Goal: Task Accomplishment & Management: Manage account settings

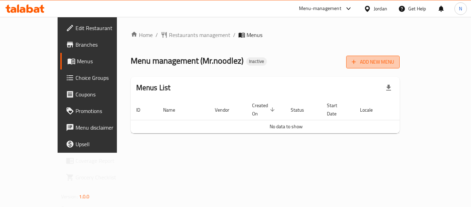
click at [357, 62] on icon "button" at bounding box center [353, 61] width 7 height 7
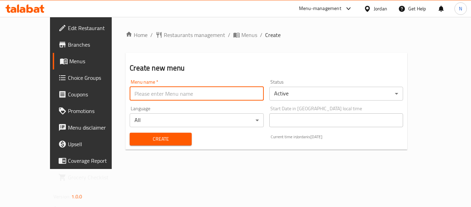
click at [138, 87] on input "text" at bounding box center [197, 94] width 134 height 14
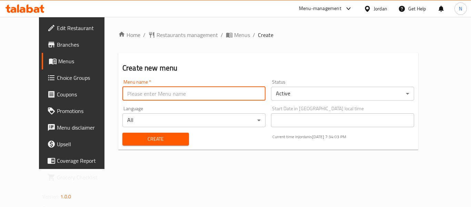
type input "Menu"
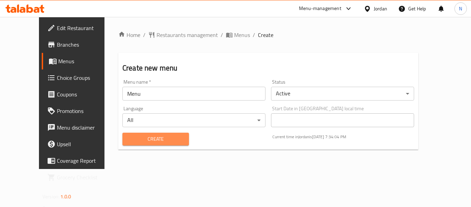
click at [149, 135] on span "Create" at bounding box center [156, 138] width 56 height 9
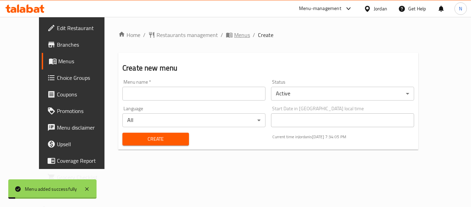
click at [234, 36] on span "Menus" at bounding box center [242, 35] width 16 height 8
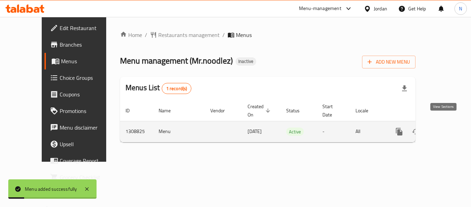
click at [446, 127] on icon "enhanced table" at bounding box center [449, 131] width 8 height 8
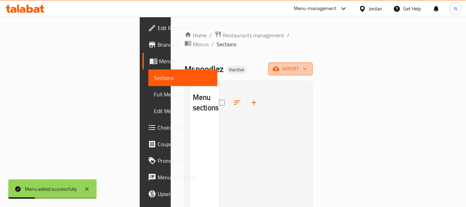
click at [307, 64] on span "import" at bounding box center [290, 68] width 33 height 9
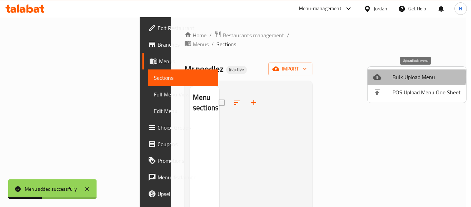
click at [416, 77] on span "Bulk Upload Menu" at bounding box center [426, 77] width 68 height 8
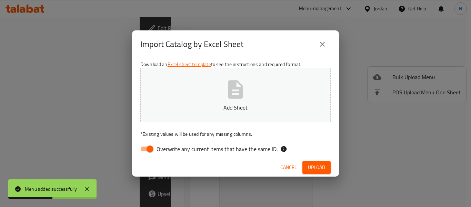
click at [231, 149] on span "Overwrite any current items that have the same ID." at bounding box center [217, 148] width 121 height 8
click at [170, 149] on input "Overwrite any current items that have the same ID." at bounding box center [149, 148] width 39 height 13
checkbox input "false"
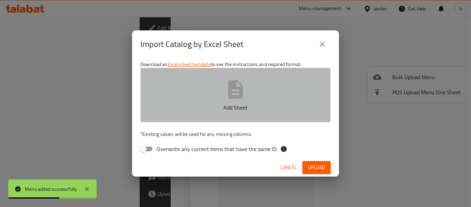
click at [189, 76] on button "Add Sheet" at bounding box center [235, 95] width 190 height 54
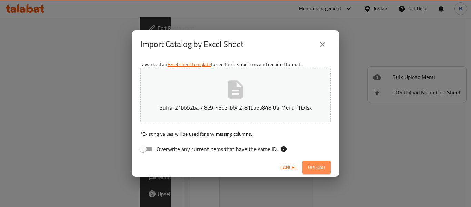
click at [308, 163] on span "Upload" at bounding box center [316, 167] width 17 height 9
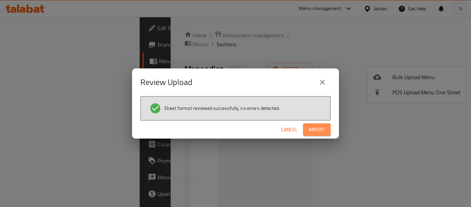
click at [321, 133] on span "Import" at bounding box center [317, 129] width 17 height 9
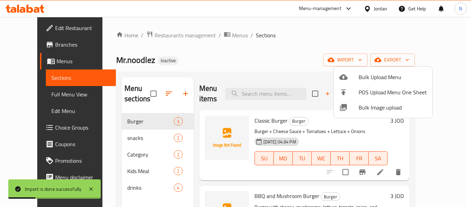
click at [31, 32] on div at bounding box center [235, 103] width 471 height 207
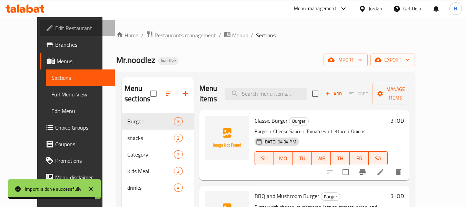
click at [55, 32] on span "Edit Restaurant" at bounding box center [82, 28] width 54 height 8
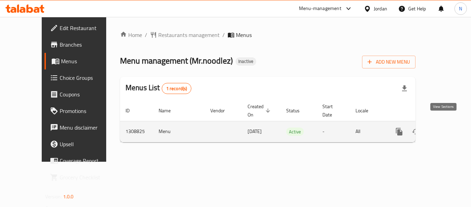
click at [446, 128] on icon "enhanced table" at bounding box center [449, 131] width 6 height 6
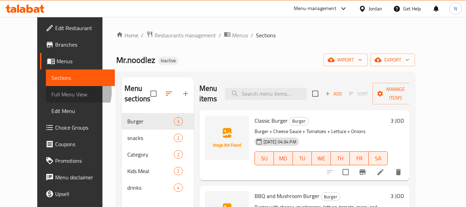
click at [51, 91] on span "Full Menu View" at bounding box center [80, 94] width 58 height 8
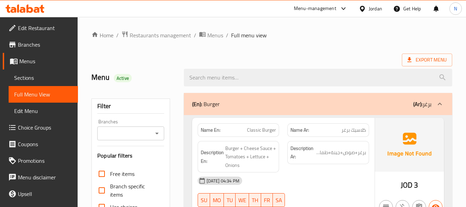
scroll to position [19, 0]
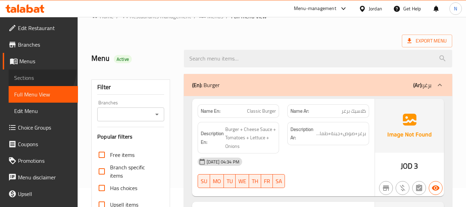
click at [38, 70] on link "Sections" at bounding box center [43, 77] width 69 height 17
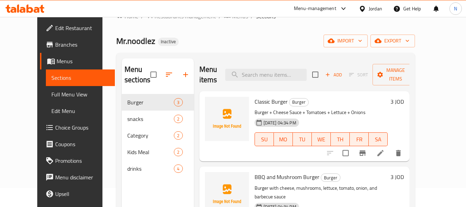
click at [407, 158] on div at bounding box center [364, 152] width 85 height 17
click at [390, 158] on li at bounding box center [380, 153] width 19 height 12
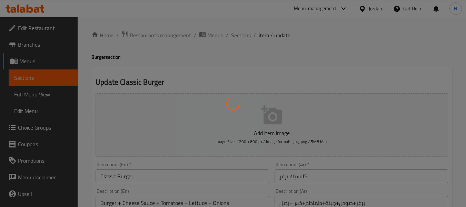
scroll to position [114, 0]
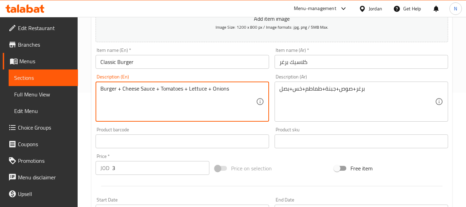
click at [147, 88] on textarea "Burger + Cheese Sauce + Tomatoes + Lettuce + Onions" at bounding box center [178, 101] width 156 height 33
click at [121, 88] on textarea "Burger + Cheese+ Tomatoes + Lettuce + Onions" at bounding box center [178, 101] width 156 height 33
paste textarea "Sauce"
type textarea "Burger + Sauce+ Cheese+ Tomatoes + Lettuce + Onions"
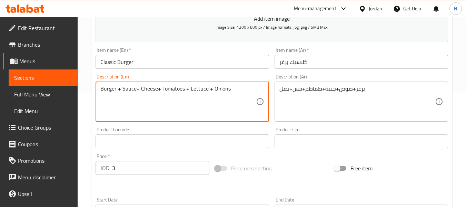
click at [145, 62] on div "Home / Restaurants management / Menus / Sections / item / update Burger section…" at bounding box center [271, 138] width 361 height 443
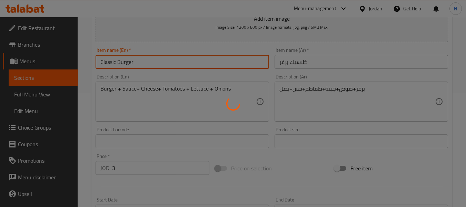
scroll to position [0, 0]
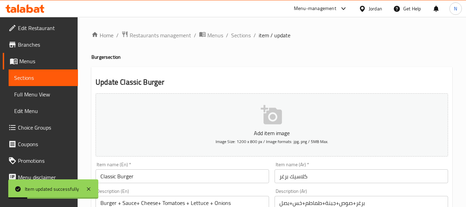
click at [240, 34] on span "Sections" at bounding box center [241, 35] width 20 height 8
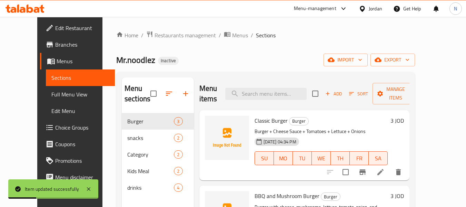
scroll to position [47, 0]
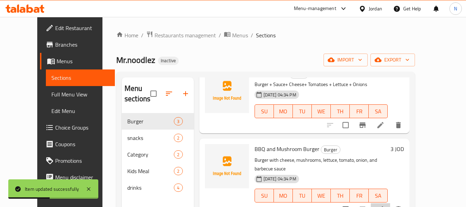
click at [390, 203] on li at bounding box center [380, 209] width 19 height 12
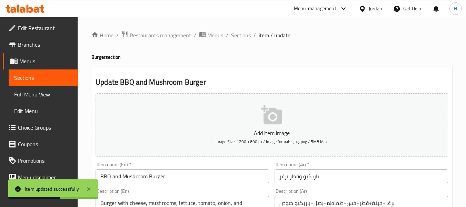
scroll to position [133, 0]
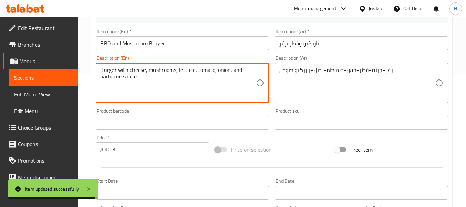
click at [120, 70] on textarea "Burger with cheese, mushrooms, lettuce, tomato, onion, and barbecue sauce" at bounding box center [178, 83] width 156 height 33
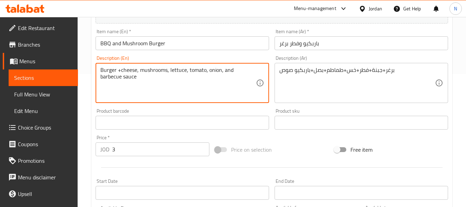
type textarea "Burger +cheese, mushrooms, lettuce, tomato, onion, and barbecue sauce"
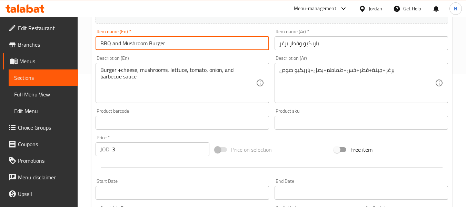
click at [171, 48] on div "Home / Restaurants management / Menus / Sections / item / update Burger section…" at bounding box center [271, 119] width 361 height 443
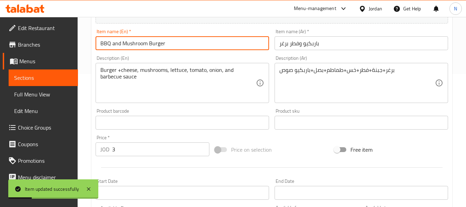
scroll to position [0, 0]
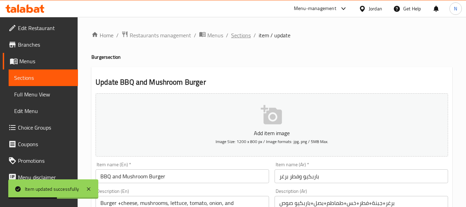
click at [245, 37] on span "Sections" at bounding box center [241, 35] width 20 height 8
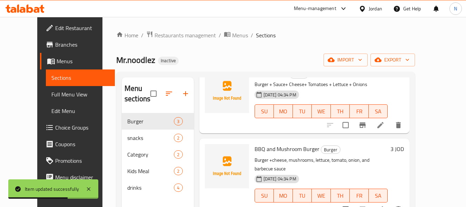
scroll to position [97, 0]
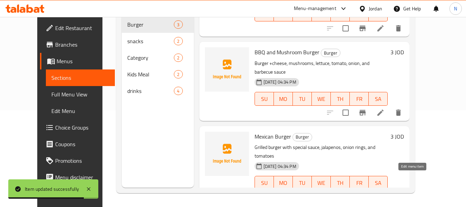
click at [384, 192] on icon at bounding box center [380, 196] width 8 height 8
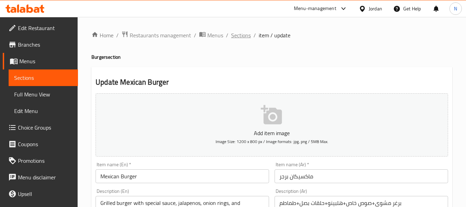
click at [244, 35] on span "Sections" at bounding box center [241, 35] width 20 height 8
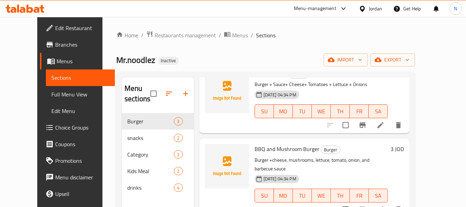
scroll to position [97, 0]
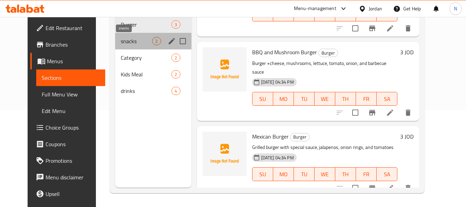
click at [121, 41] on span "snacks" at bounding box center [136, 41] width 31 height 8
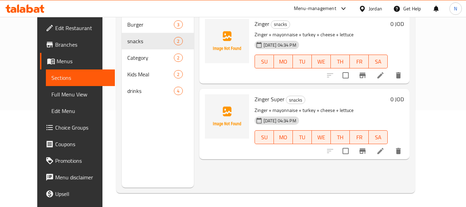
scroll to position [46, 0]
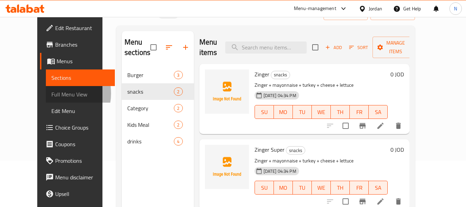
click at [51, 93] on span "Full Menu View" at bounding box center [80, 94] width 58 height 8
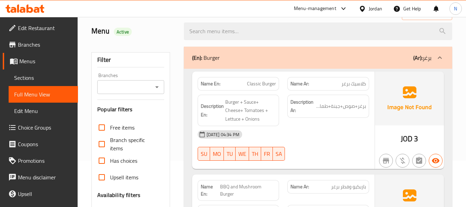
click at [224, 66] on div "(En): Burger (Ar): برغر" at bounding box center [318, 58] width 268 height 22
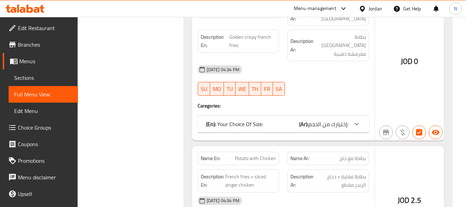
scroll to position [385, 0]
click at [211, 118] on b "(En):" at bounding box center [211, 123] width 10 height 10
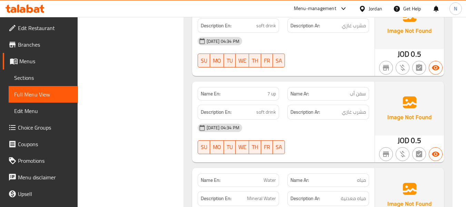
scroll to position [1158, 0]
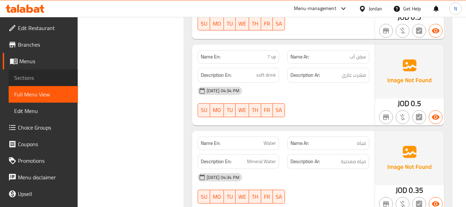
click at [45, 73] on span "Sections" at bounding box center [43, 77] width 58 height 8
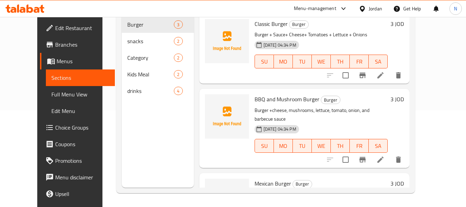
scroll to position [97, 0]
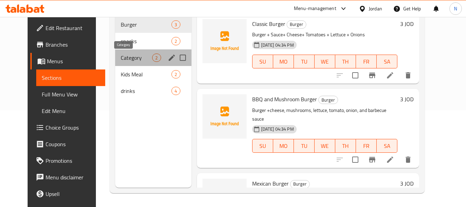
click at [121, 61] on span "Category" at bounding box center [136, 57] width 31 height 8
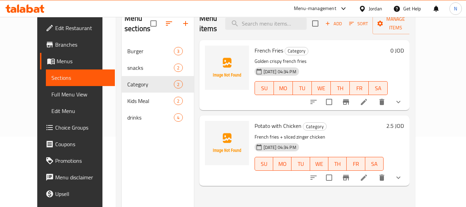
scroll to position [70, 0]
click at [368, 173] on icon at bounding box center [364, 177] width 8 height 8
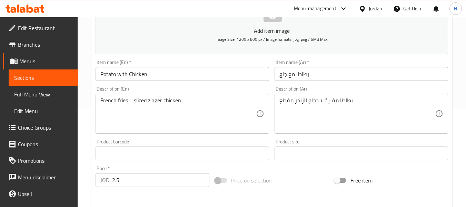
scroll to position [99, 0]
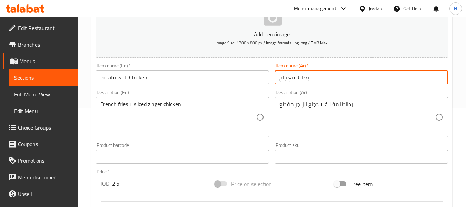
click at [279, 79] on input "بطاطا مع جاج" at bounding box center [360, 77] width 173 height 14
click at [309, 78] on input "بطاطا مع جاج" at bounding box center [360, 77] width 173 height 14
type input "بطاطا مع جاج كبير"
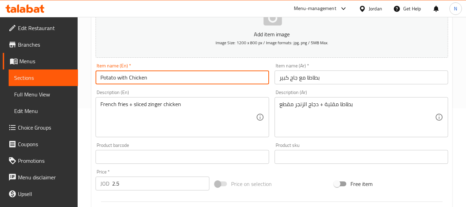
click at [101, 77] on input "Potato with Chicken" at bounding box center [182, 77] width 173 height 14
type input "Large Potato with Chicken"
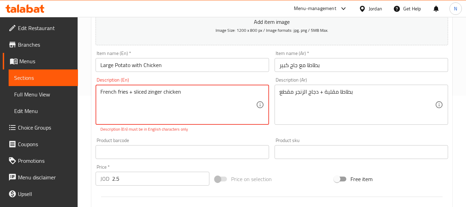
scroll to position [111, 0]
click at [132, 93] on textarea "French fries + sliced ​​zinger chicken" at bounding box center [178, 105] width 156 height 33
click at [177, 64] on input "Large Potato with Chicken" at bounding box center [182, 65] width 173 height 14
click at [192, 95] on textarea "French fries and sliced ​​zinger chicken" at bounding box center [178, 105] width 156 height 33
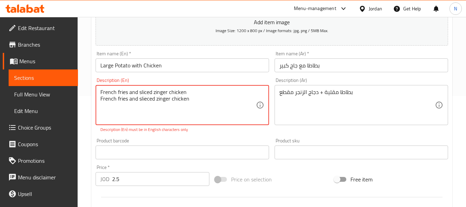
click at [142, 101] on textarea "French fries and sliced ​​zinger chicken French fries and slieced zinger chicken" at bounding box center [178, 105] width 156 height 33
click at [149, 92] on textarea "French fries and sliced ​​zinger chicken French fries and sliced zinger chicken" at bounding box center [178, 105] width 156 height 33
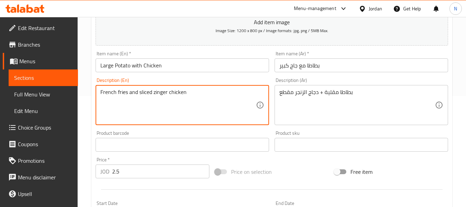
type textarea "French fries and sliced zinger chicken"
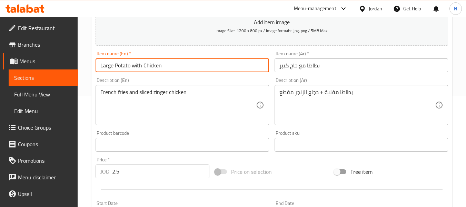
click at [174, 71] on div "Home / Restaurants management / Menus / Sections / item / update Category secti…" at bounding box center [271, 147] width 361 height 454
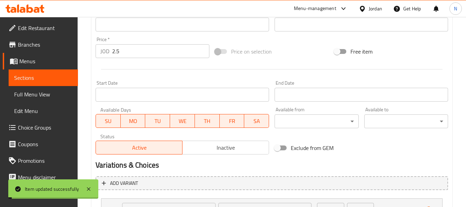
scroll to position [292, 0]
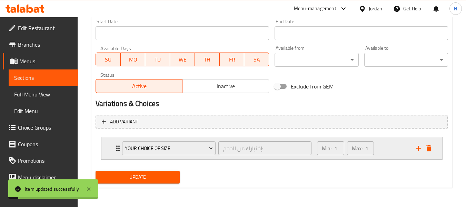
click at [384, 148] on div "Min: 1 ​ Max: 1 ​" at bounding box center [362, 148] width 99 height 22
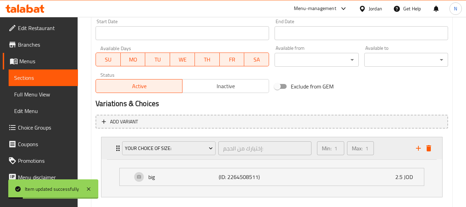
scroll to position [330, 0]
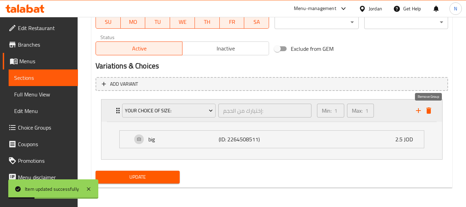
click at [427, 108] on icon "delete" at bounding box center [428, 110] width 5 height 6
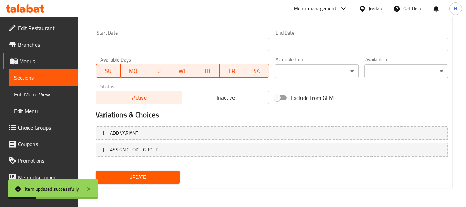
scroll to position [281, 0]
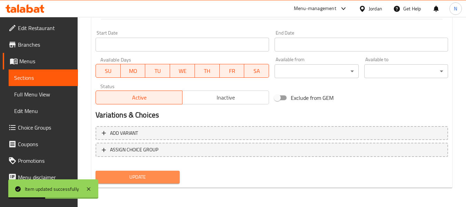
click at [163, 182] on button "Update" at bounding box center [138, 176] width 84 height 13
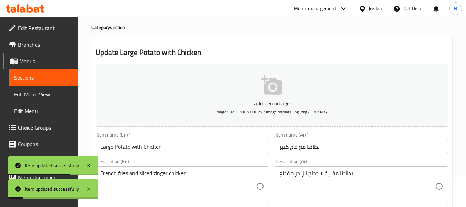
scroll to position [0, 0]
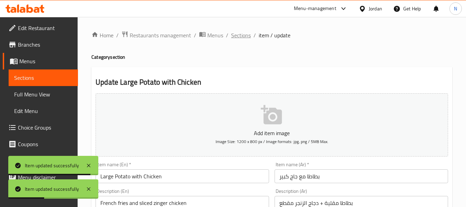
click at [241, 36] on span "Sections" at bounding box center [241, 35] width 20 height 8
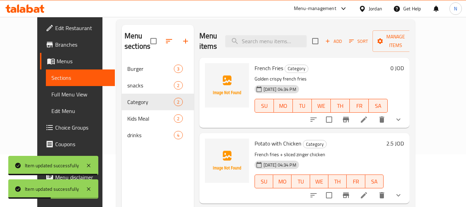
scroll to position [53, 0]
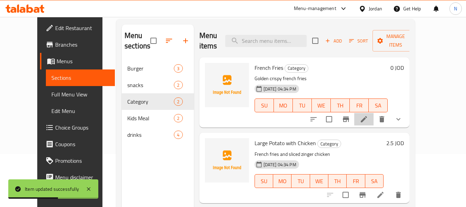
click at [373, 114] on li at bounding box center [363, 119] width 19 height 12
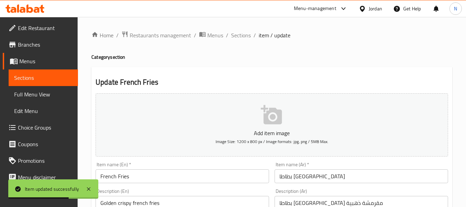
scroll to position [296, 0]
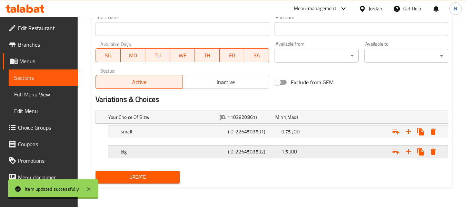
click at [242, 155] on h5 "(ID: 2264508532)" at bounding box center [253, 151] width 51 height 7
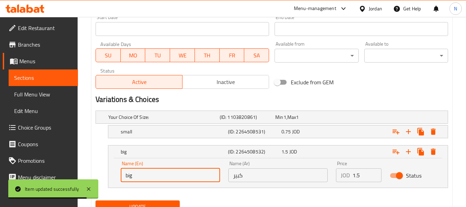
click at [177, 169] on input "big" at bounding box center [170, 175] width 99 height 14
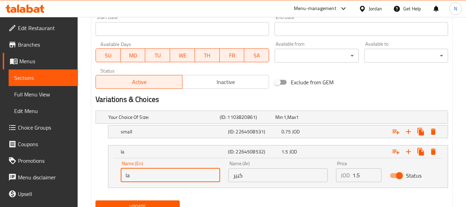
type input "Large"
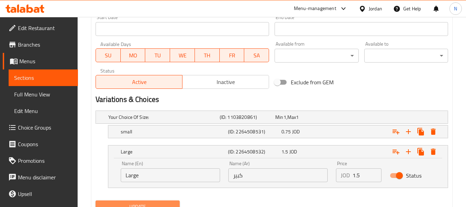
click at [162, 203] on span "Update" at bounding box center [137, 206] width 73 height 9
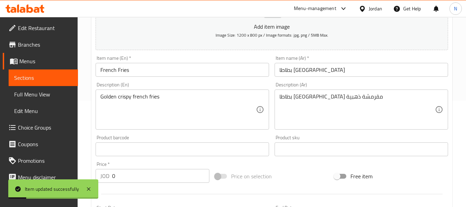
scroll to position [0, 0]
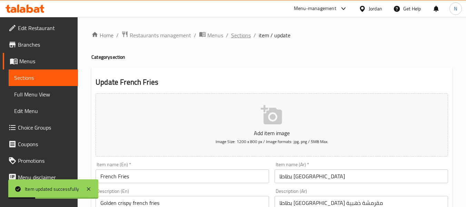
click at [240, 37] on span "Sections" at bounding box center [241, 35] width 20 height 8
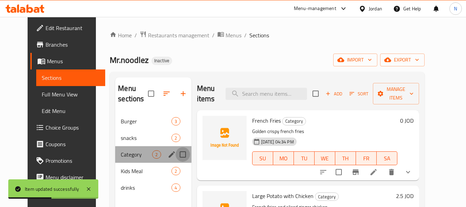
click at [176, 153] on input "Menu sections" at bounding box center [183, 154] width 14 height 14
checkbox input "true"
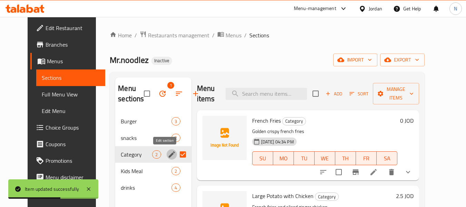
click at [168, 153] on icon "edit" at bounding box center [172, 154] width 8 height 8
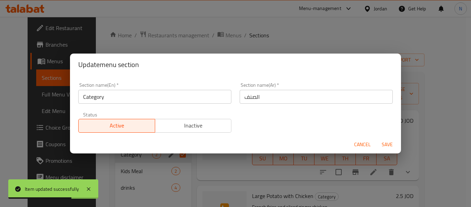
click at [100, 100] on input "Category" at bounding box center [154, 97] width 153 height 14
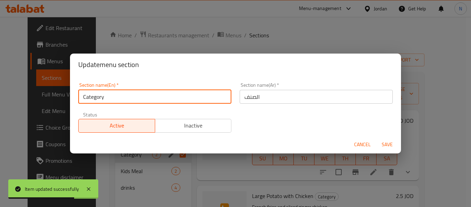
click at [100, 100] on input "Category" at bounding box center [154, 97] width 153 height 14
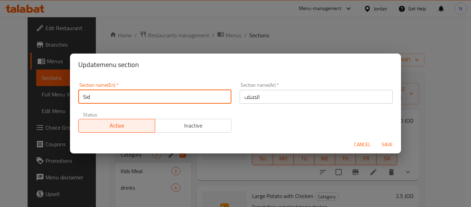
type input "Sides"
click at [260, 99] on input "الصنف" at bounding box center [316, 97] width 153 height 14
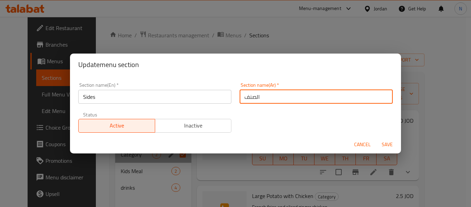
click at [260, 99] on input "الصنف" at bounding box center [316, 97] width 153 height 14
type input "الأصناف الجانبية"
click at [376, 138] on button "Save" at bounding box center [387, 144] width 22 height 13
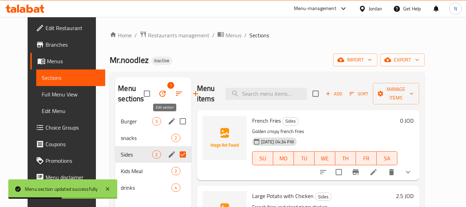
click at [168, 118] on icon "edit" at bounding box center [172, 121] width 8 height 8
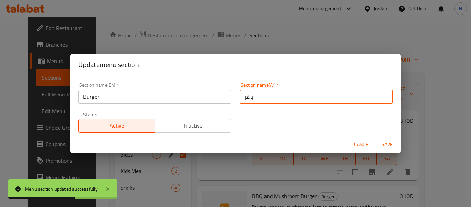
click at [241, 98] on input "برغر" at bounding box center [316, 97] width 153 height 14
type input "البرغر"
click at [376, 138] on button "Save" at bounding box center [387, 144] width 22 height 13
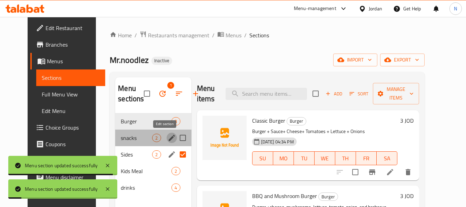
click at [168, 137] on icon "edit" at bounding box center [172, 137] width 8 height 8
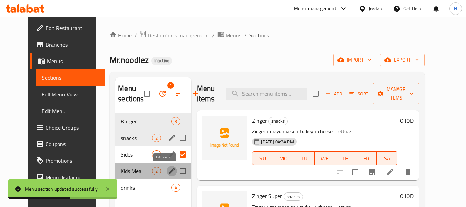
click at [168, 170] on icon "edit" at bounding box center [172, 171] width 8 height 8
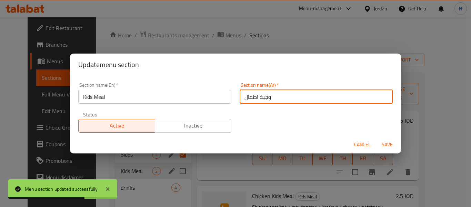
click at [241, 96] on input "وجبة اطفال" at bounding box center [316, 97] width 153 height 14
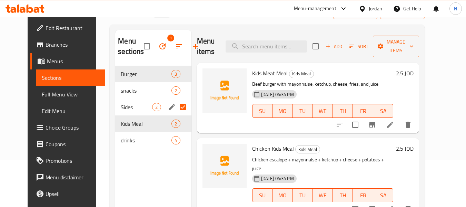
scroll to position [48, 0]
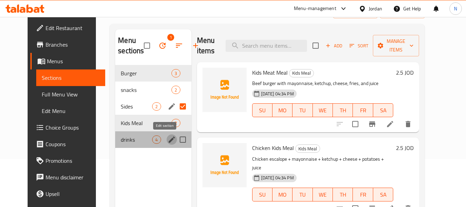
click at [168, 137] on icon "edit" at bounding box center [172, 139] width 8 height 8
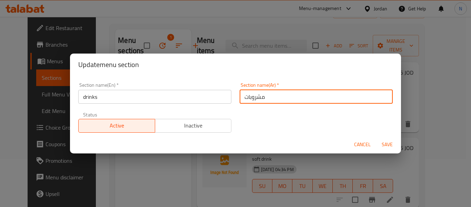
click at [240, 96] on input "مشروبات" at bounding box center [316, 97] width 153 height 14
type input "المشروبات"
click at [376, 138] on button "Save" at bounding box center [387, 144] width 22 height 13
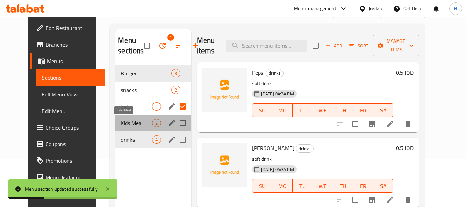
click at [121, 122] on span "Kids Meal" at bounding box center [136, 123] width 31 height 8
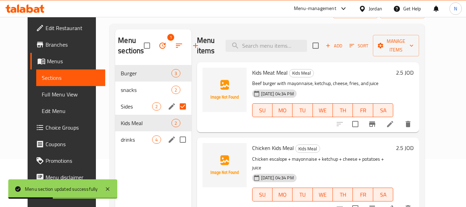
scroll to position [97, 0]
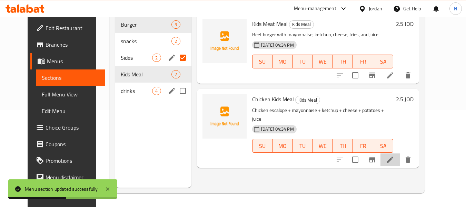
click at [400, 153] on li at bounding box center [389, 159] width 19 height 12
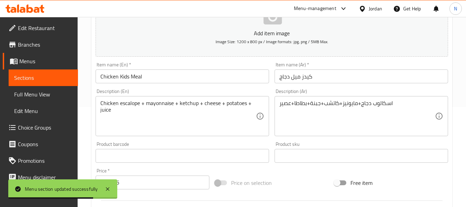
scroll to position [100, 0]
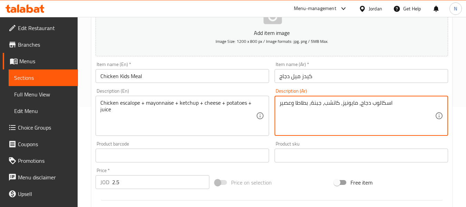
click at [302, 130] on textarea "اسكالوب دجاج، مايونيز، كاتشب، جبنة، بطاطا وعصير" at bounding box center [357, 115] width 156 height 33
type textarea "اسكالوب دجاج، مايونيز، كاتشب، جبنة، بطاطا وعصير"
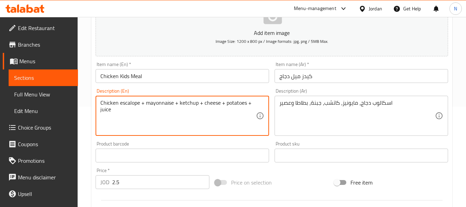
click at [171, 109] on textarea "Chicken escalope + mayonnaise + ketchup + cheese + potatoes + juice" at bounding box center [178, 115] width 156 height 33
paste textarea ", mayonnaise, ketchup, cheese, potatoes and"
type textarea "Chicken escalope, mayonnaise, ketchup, cheese, potatoes and juice"
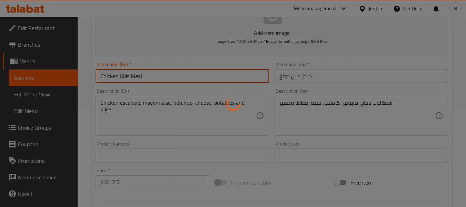
click at [146, 73] on div "Home / Restaurants management / Menus / Sections / item / update Kids Meal sect…" at bounding box center [271, 152] width 361 height 443
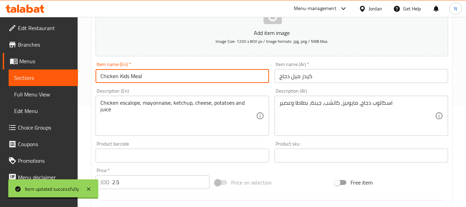
scroll to position [0, 0]
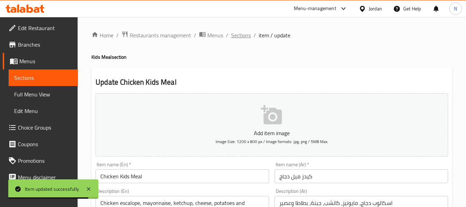
click at [234, 33] on span "Sections" at bounding box center [241, 35] width 20 height 8
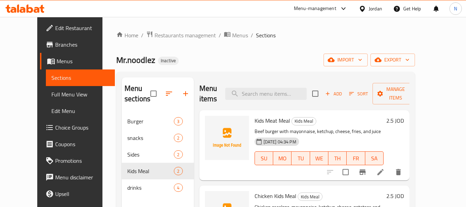
scroll to position [65, 0]
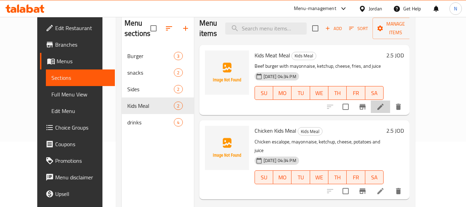
click at [390, 102] on li at bounding box center [380, 106] width 19 height 12
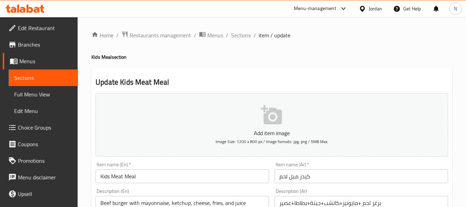
scroll to position [78, 0]
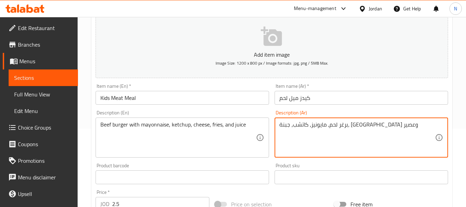
type textarea "برغر لحم، مايونيز، كاتشب، جبنة، بطاطا وعصير"
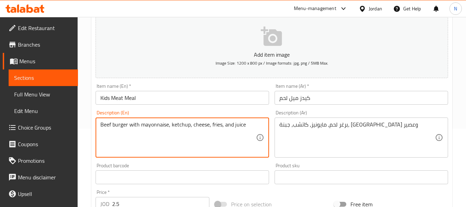
click at [106, 127] on textarea "Beef burger with mayonnaise, ketchup, cheese, fries, and juice" at bounding box center [178, 137] width 156 height 33
type textarea "Meat burger with mayonnaise, ketchup, cheese, fries, and juice"
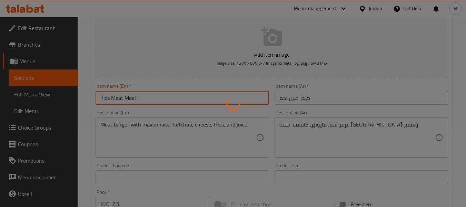
click at [153, 94] on div "Home / Restaurants management / Menus / Sections / item / update Kids Meal sect…" at bounding box center [271, 173] width 361 height 443
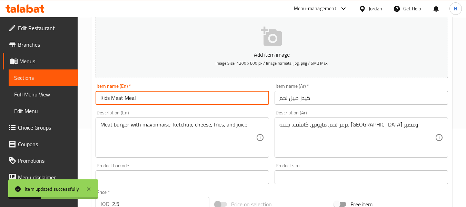
click at [231, 110] on div "Description (En) Meat burger with mayonnaise, ketchup, cheese, fries, and juice…" at bounding box center [182, 133] width 179 height 53
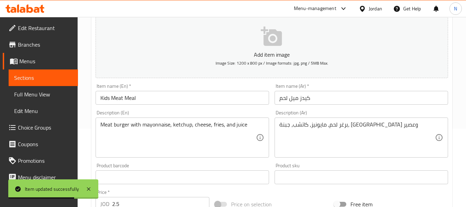
scroll to position [0, 0]
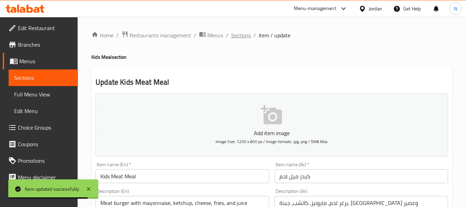
click at [242, 39] on span "Sections" at bounding box center [241, 35] width 20 height 8
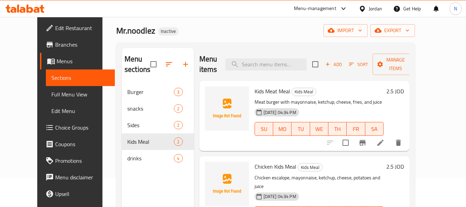
scroll to position [30, 0]
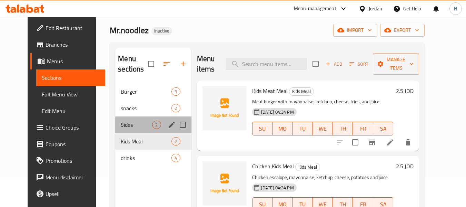
click at [132, 130] on div "Sides 2" at bounding box center [153, 124] width 76 height 17
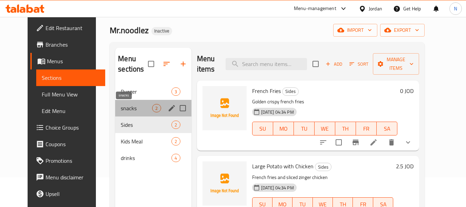
click at [121, 106] on span "snacks" at bounding box center [136, 108] width 31 height 8
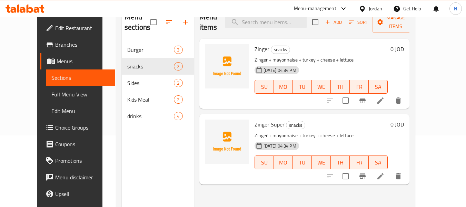
scroll to position [72, 0]
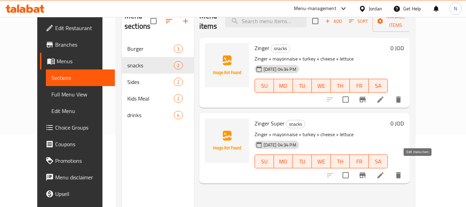
click at [384, 171] on icon at bounding box center [380, 175] width 8 height 8
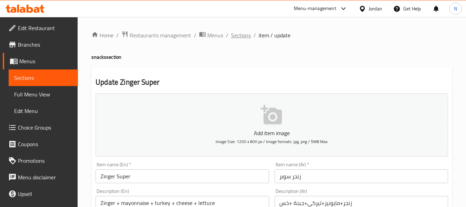
click at [241, 39] on span "Sections" at bounding box center [241, 35] width 20 height 8
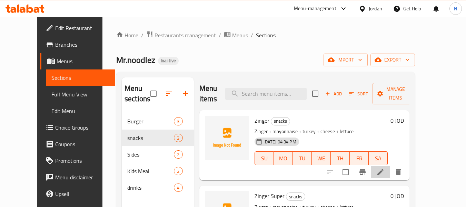
click at [390, 166] on li at bounding box center [380, 172] width 19 height 12
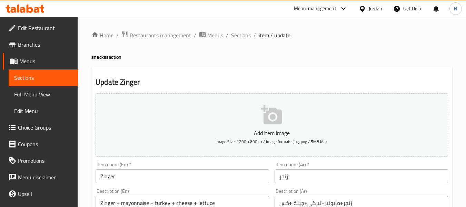
click at [235, 34] on span "Sections" at bounding box center [241, 35] width 20 height 8
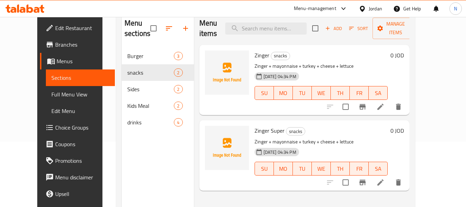
scroll to position [66, 0]
click at [390, 100] on li at bounding box center [380, 106] width 19 height 12
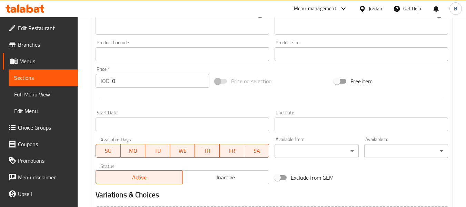
scroll to position [281, 0]
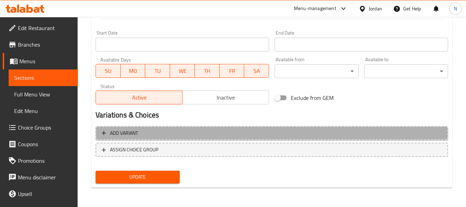
click at [124, 133] on span "Add variant" at bounding box center [124, 133] width 28 height 9
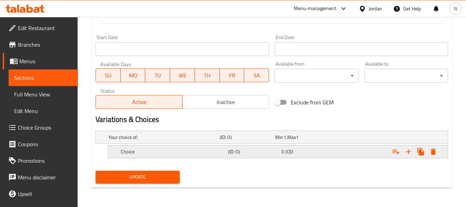
click at [247, 155] on div "(ID: 0)" at bounding box center [253, 152] width 53 height 10
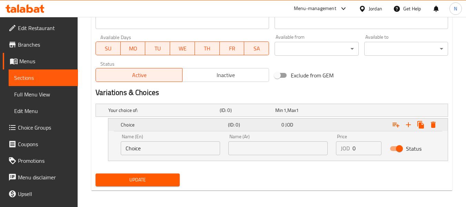
scroll to position [305, 0]
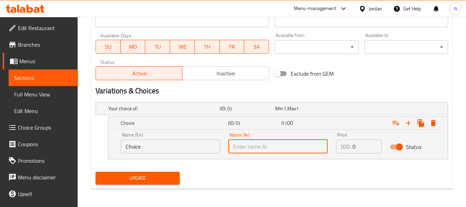
click at [251, 149] on input "text" at bounding box center [277, 146] width 99 height 14
paste input "1.75"
type input "1.75"
click at [351, 144] on div "JOD 0 Price" at bounding box center [359, 146] width 46 height 14
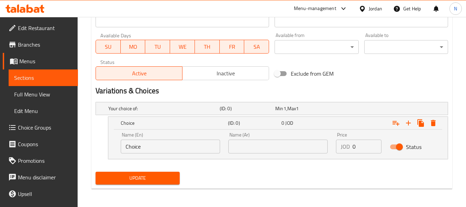
click at [351, 144] on div "JOD 0 Price" at bounding box center [359, 146] width 46 height 14
paste input "1.75"
type input "1.75"
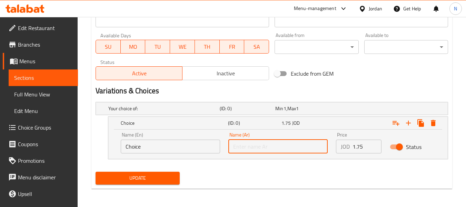
click at [264, 148] on input "text" at bounding box center [277, 146] width 99 height 14
type input "سندويتش"
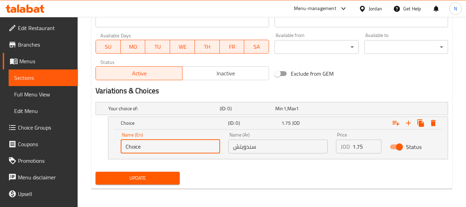
click at [142, 148] on input "Choice" at bounding box center [170, 146] width 99 height 14
click at [142, 148] on input "text" at bounding box center [170, 146] width 99 height 14
type input "Sandwich"
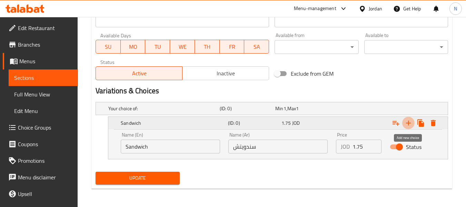
click at [408, 119] on icon "Expand" at bounding box center [408, 123] width 8 height 8
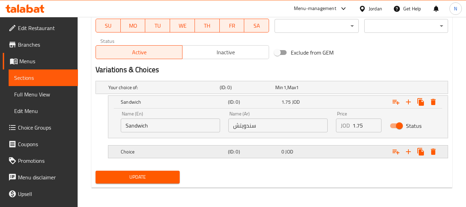
click at [283, 153] on span "0" at bounding box center [282, 151] width 3 height 9
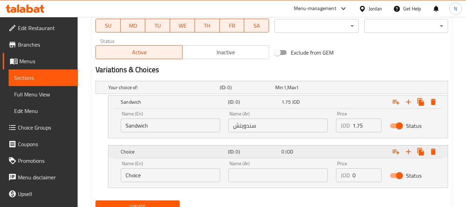
scroll to position [356, 0]
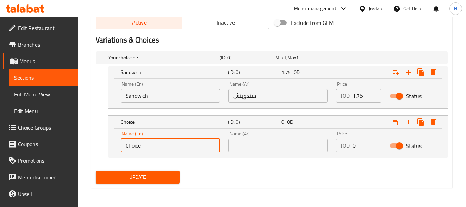
click at [145, 148] on input "Choice" at bounding box center [170, 145] width 99 height 14
type input "Meal"
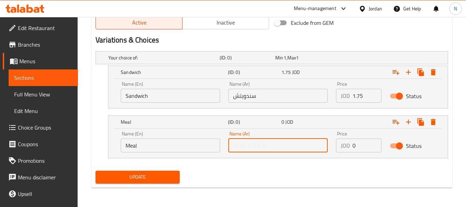
click at [246, 148] on input "text" at bounding box center [277, 145] width 99 height 14
type input "وجبة"
click at [353, 151] on input "0" at bounding box center [366, 145] width 29 height 14
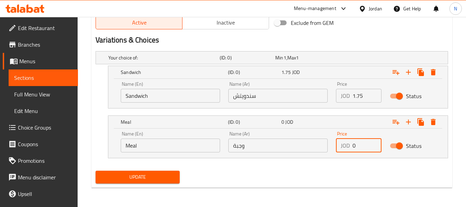
click at [353, 151] on input "0" at bounding box center [366, 145] width 29 height 14
paste input "3"
type input "3"
click at [96, 170] on button "Update" at bounding box center [138, 176] width 84 height 13
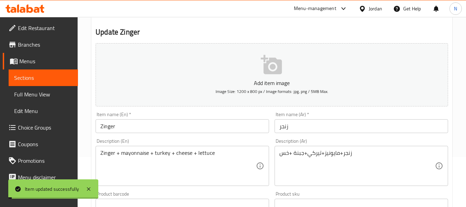
scroll to position [0, 0]
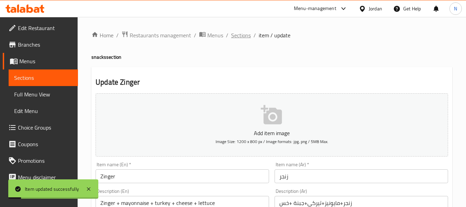
click at [233, 32] on span "Sections" at bounding box center [241, 35] width 20 height 8
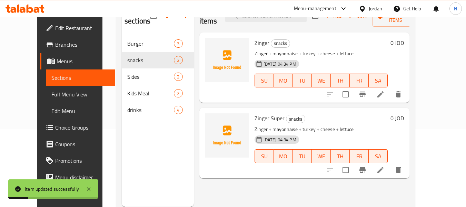
scroll to position [78, 0]
click at [384, 165] on icon at bounding box center [380, 169] width 8 height 8
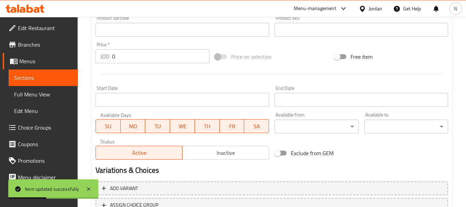
scroll to position [281, 0]
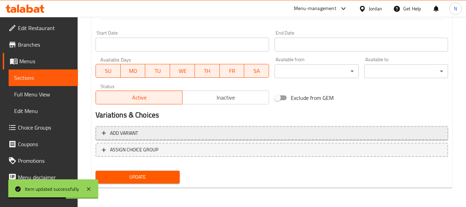
click at [222, 137] on button "Add variant" at bounding box center [272, 133] width 352 height 14
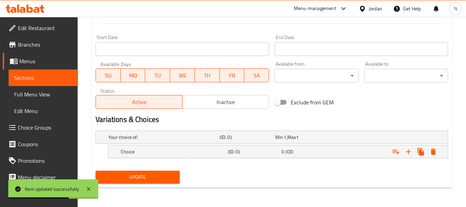
scroll to position [276, 0]
click at [252, 156] on div "(ID: 0)" at bounding box center [253, 152] width 53 height 10
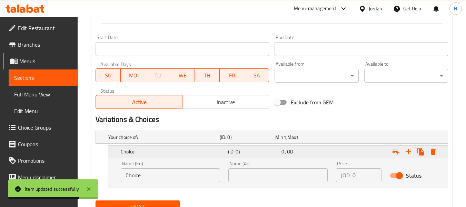
scroll to position [306, 0]
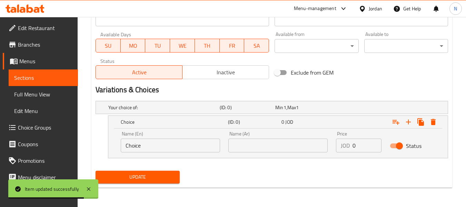
click at [242, 144] on input "text" at bounding box center [277, 145] width 99 height 14
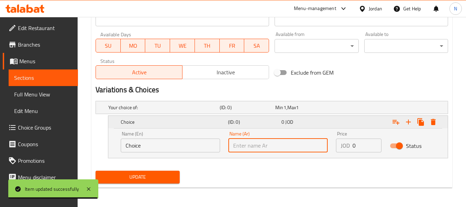
type input "سندويتش"
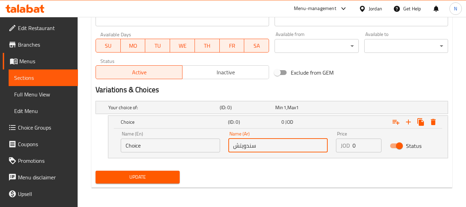
click at [169, 146] on input "Choice" at bounding box center [170, 145] width 99 height 14
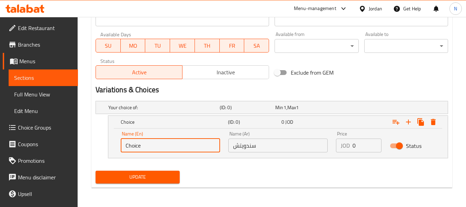
click at [169, 146] on input "Choice" at bounding box center [170, 145] width 99 height 14
click at [169, 146] on input "text" at bounding box center [170, 145] width 99 height 14
type input "Sandwich"
click at [359, 145] on input "0" at bounding box center [366, 145] width 29 height 14
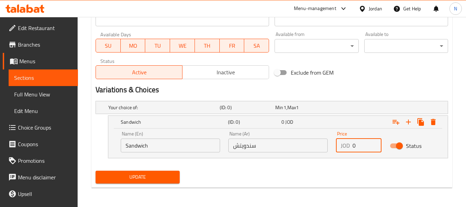
click at [359, 145] on input "0" at bounding box center [366, 145] width 29 height 14
paste input "2.5"
type input "2.5"
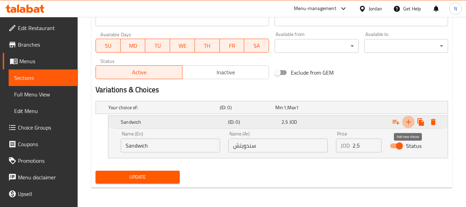
click at [410, 122] on icon "Expand" at bounding box center [408, 122] width 8 height 8
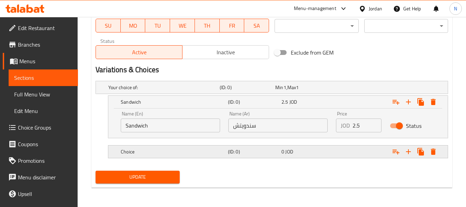
click at [239, 156] on div "(ID: 0)" at bounding box center [253, 152] width 53 height 10
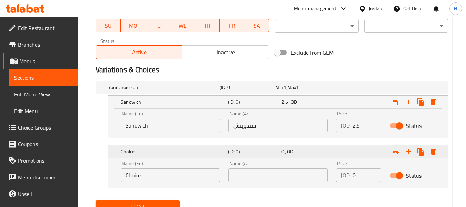
scroll to position [356, 0]
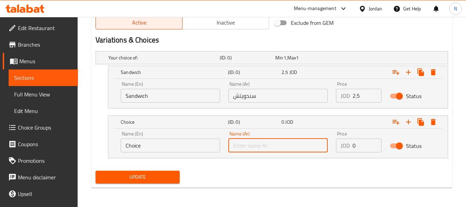
click at [247, 152] on input "text" at bounding box center [277, 145] width 99 height 14
type input "وجبة"
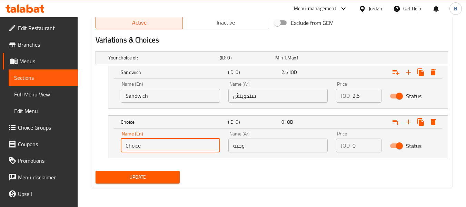
click at [150, 143] on input "Choice" at bounding box center [170, 145] width 99 height 14
click at [150, 143] on input "text" at bounding box center [170, 145] width 99 height 14
type input "Meal"
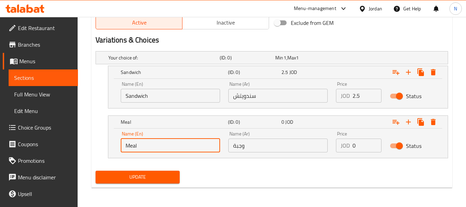
click at [360, 132] on div "Price JOD 0 Price" at bounding box center [359, 141] width 46 height 21
click at [358, 152] on div "Price JOD 0 Price" at bounding box center [359, 141] width 54 height 29
click at [357, 150] on div "Price JOD 0 Price" at bounding box center [359, 141] width 54 height 29
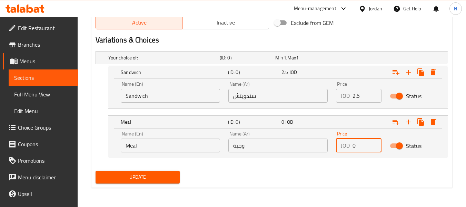
click at [357, 150] on input "0" at bounding box center [366, 145] width 29 height 14
paste input "3.75"
type input "3.75"
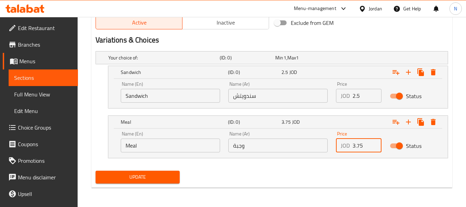
click at [96, 170] on button "Update" at bounding box center [138, 176] width 84 height 13
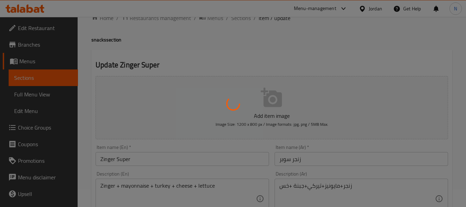
scroll to position [0, 0]
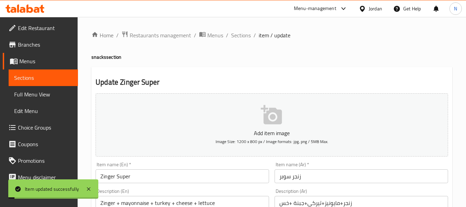
click at [241, 38] on span "Sections" at bounding box center [241, 35] width 20 height 8
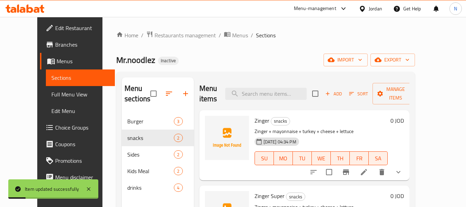
scroll to position [72, 0]
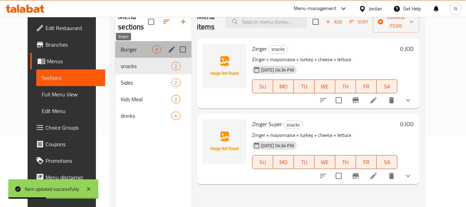
click at [121, 49] on span "Burger" at bounding box center [136, 49] width 31 height 8
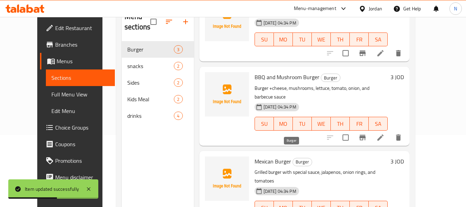
scroll to position [97, 0]
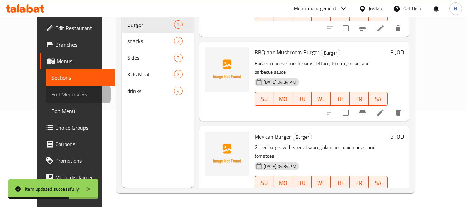
click at [51, 94] on span "Full Menu View" at bounding box center [80, 94] width 58 height 8
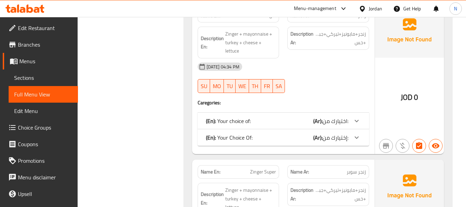
scroll to position [486, 0]
click at [232, 116] on p "(En): Your choice of:" at bounding box center [228, 120] width 45 height 8
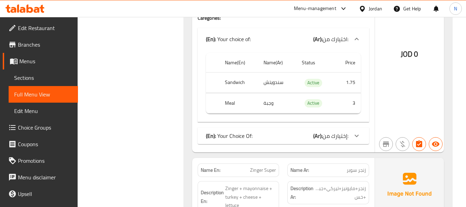
scroll to position [570, 0]
click at [236, 131] on p "(En): Your Choice Of:" at bounding box center [229, 135] width 47 height 8
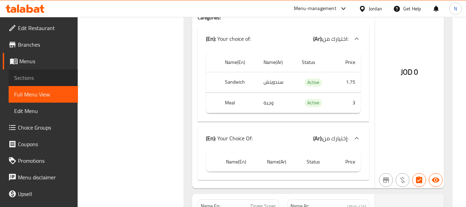
click at [45, 78] on span "Sections" at bounding box center [43, 77] width 58 height 8
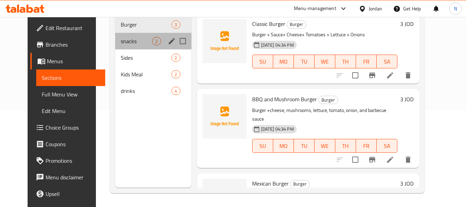
click at [124, 46] on div "snacks 2" at bounding box center [153, 41] width 76 height 17
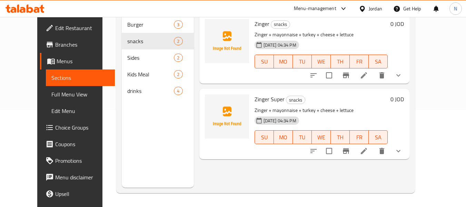
scroll to position [69, 0]
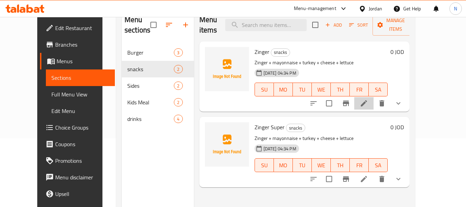
click at [373, 97] on li at bounding box center [363, 103] width 19 height 12
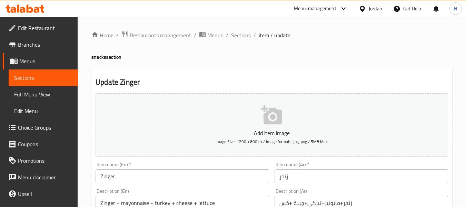
click at [243, 39] on span "Sections" at bounding box center [241, 35] width 20 height 8
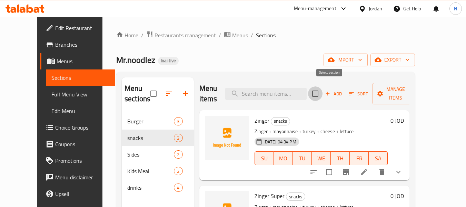
click at [322, 89] on input "checkbox" at bounding box center [315, 93] width 14 height 14
checkbox input "true"
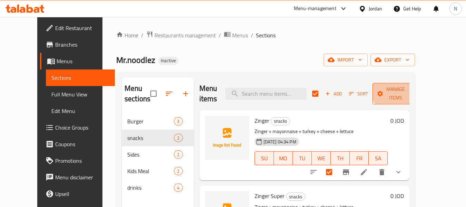
click at [416, 83] on button "Manage items" at bounding box center [395, 93] width 46 height 21
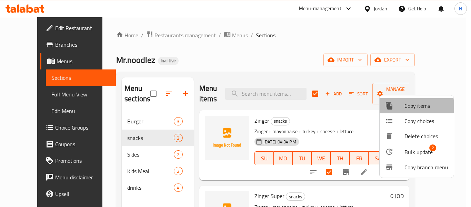
click at [395, 106] on div at bounding box center [394, 105] width 19 height 8
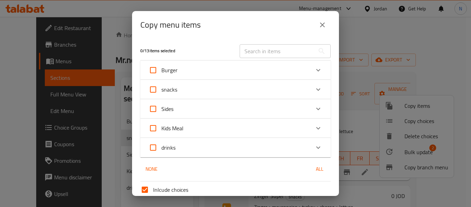
click at [244, 91] on div "snacks" at bounding box center [229, 89] width 161 height 17
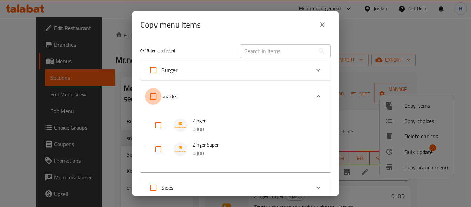
click at [148, 96] on input "snacks" at bounding box center [153, 96] width 17 height 17
checkbox input "true"
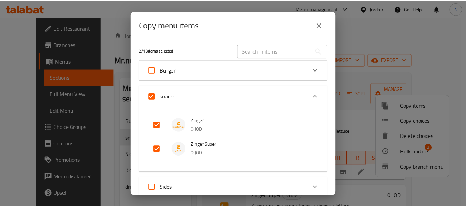
scroll to position [139, 0]
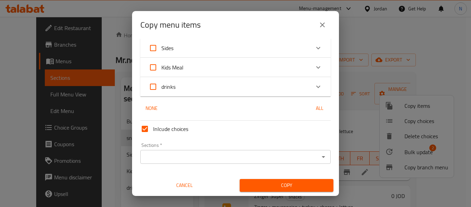
click at [165, 129] on span "Inlcude choices" at bounding box center [170, 128] width 35 height 8
click at [153, 129] on input "Inlcude choices" at bounding box center [145, 128] width 17 height 17
checkbox input "false"
click at [233, 150] on div "Sections *" at bounding box center [235, 157] width 190 height 14
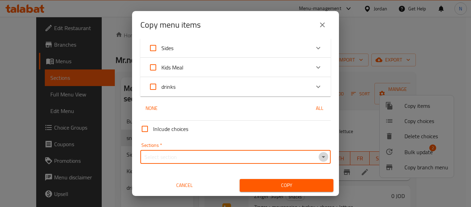
click at [321, 160] on icon "Open" at bounding box center [323, 156] width 8 height 8
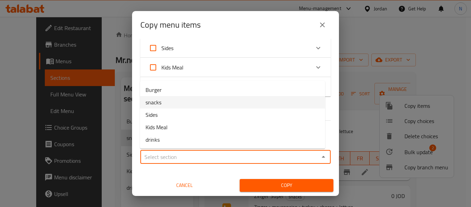
click at [152, 106] on span "snacks" at bounding box center [154, 102] width 16 height 8
type input "snacks"
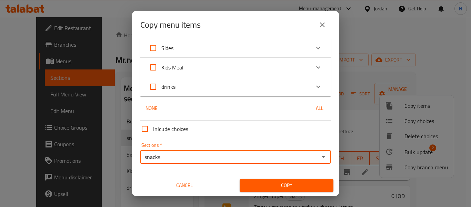
click at [247, 185] on span "Copy" at bounding box center [286, 185] width 83 height 9
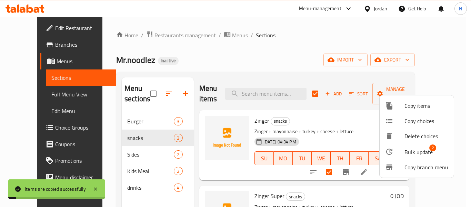
click at [364, 113] on div at bounding box center [235, 103] width 471 height 207
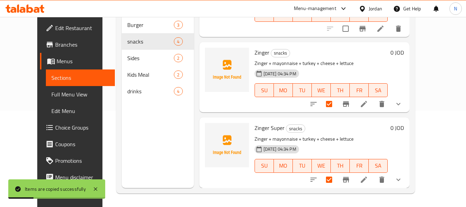
scroll to position [97, 0]
click at [364, 128] on h6 "Zinger Super snacks" at bounding box center [320, 127] width 133 height 10
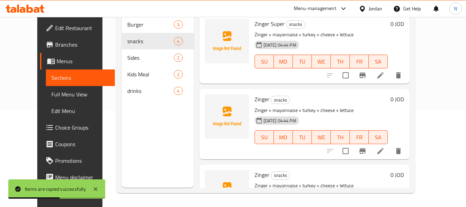
scroll to position [122, 0]
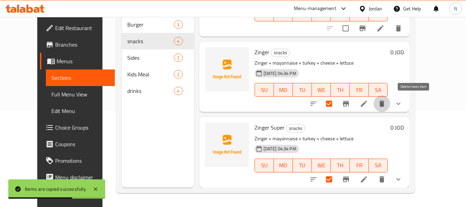
click at [384, 107] on icon "delete" at bounding box center [381, 103] width 5 height 6
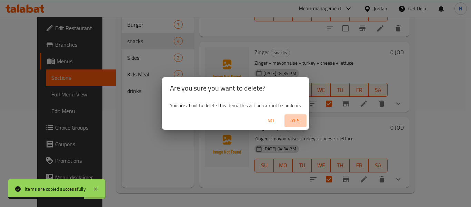
click at [293, 121] on span "Yes" at bounding box center [295, 120] width 17 height 9
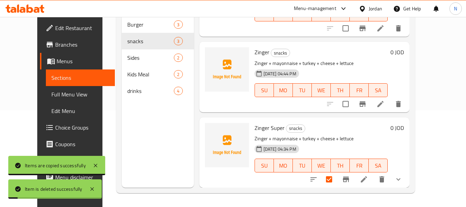
scroll to position [47, 0]
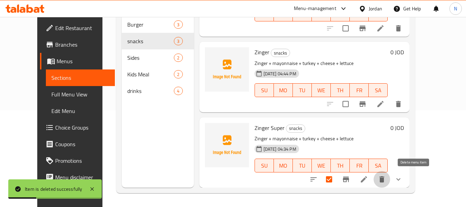
click at [390, 175] on button "delete" at bounding box center [381, 179] width 17 height 17
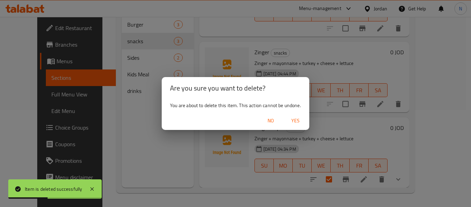
click at [293, 122] on span "Yes" at bounding box center [295, 120] width 17 height 9
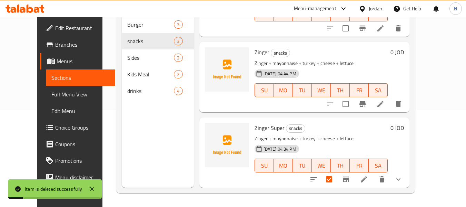
scroll to position [0, 0]
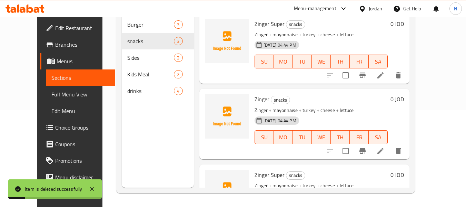
checkbox input "true"
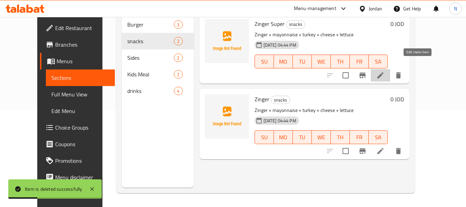
click at [384, 71] on icon at bounding box center [380, 75] width 8 height 8
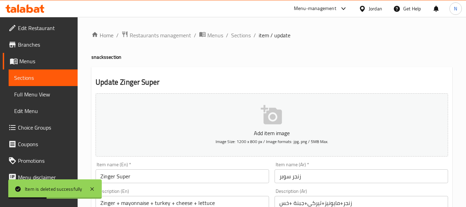
scroll to position [281, 0]
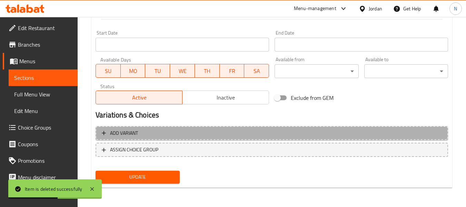
click at [192, 132] on span "Add variant" at bounding box center [272, 133] width 340 height 9
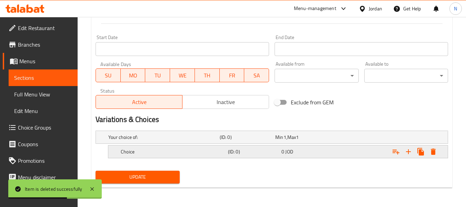
click at [210, 150] on h5 "Choice" at bounding box center [173, 151] width 104 height 7
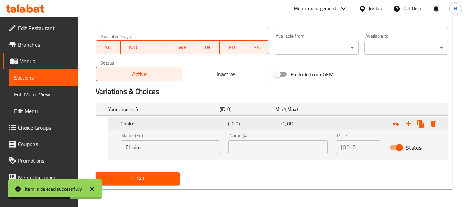
scroll to position [304, 0]
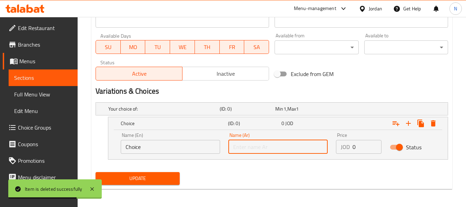
click at [254, 152] on input "text" at bounding box center [277, 147] width 99 height 14
type input "سندويتش"
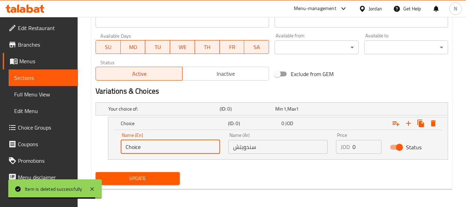
click at [132, 140] on input "Choice" at bounding box center [170, 147] width 99 height 14
click at [132, 140] on input "text" at bounding box center [170, 147] width 99 height 14
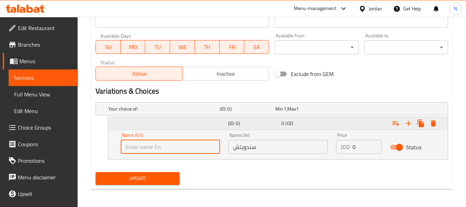
type input "Sandwich"
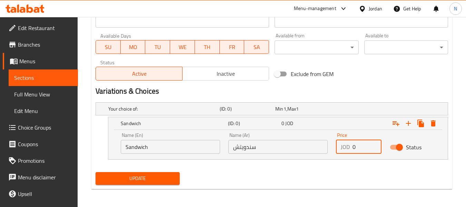
click at [356, 149] on input "0" at bounding box center [366, 147] width 29 height 14
type input "1.75"
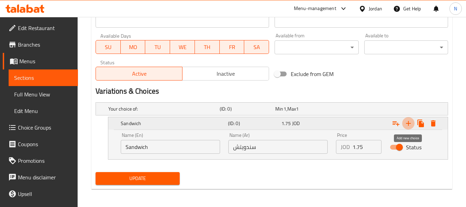
click at [404, 124] on icon "Expand" at bounding box center [408, 123] width 8 height 8
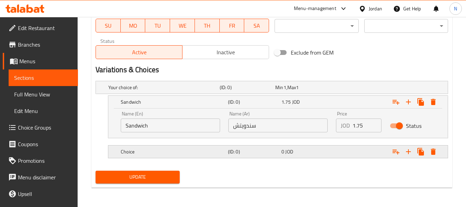
click at [247, 154] on h5 "(ID: 0)" at bounding box center [253, 151] width 51 height 7
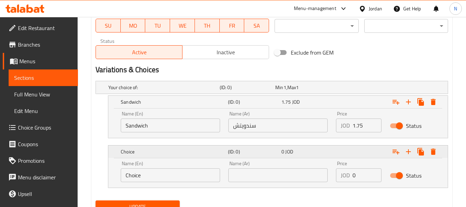
scroll to position [356, 0]
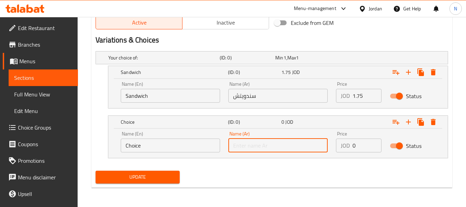
click at [246, 150] on input "text" at bounding box center [277, 145] width 99 height 14
type input "وجبة"
click at [351, 149] on div "JOD 0 Price" at bounding box center [359, 145] width 46 height 14
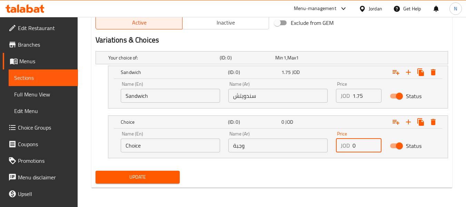
click at [351, 149] on div "JOD 0 Price" at bounding box center [359, 145] width 46 height 14
click at [354, 146] on input "0" at bounding box center [366, 145] width 29 height 14
click at [354, 146] on input "3" at bounding box center [366, 145] width 29 height 14
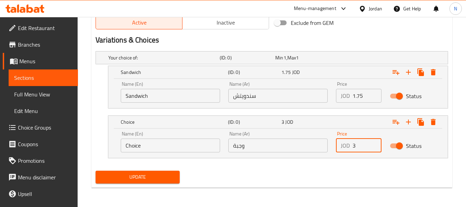
type input "3"
click at [140, 148] on input "Choice" at bounding box center [170, 145] width 99 height 14
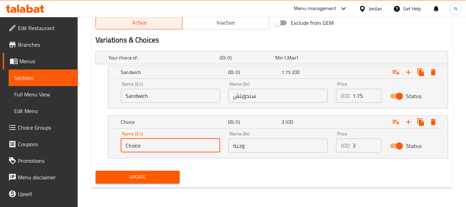
click at [140, 148] on input "Choice" at bounding box center [170, 145] width 99 height 14
click at [140, 148] on input "text" at bounding box center [170, 145] width 99 height 14
type input "Meal"
click at [139, 176] on span "Update" at bounding box center [137, 176] width 73 height 9
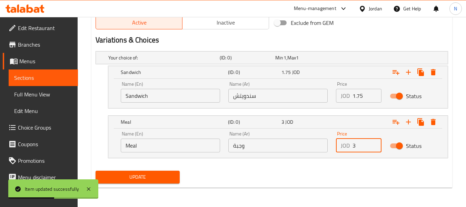
click at [354, 139] on input "3" at bounding box center [366, 145] width 29 height 14
paste input ".75"
type input "3.75"
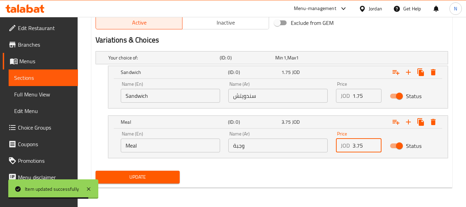
click at [363, 91] on input "1.75" at bounding box center [366, 96] width 29 height 14
paste input "2."
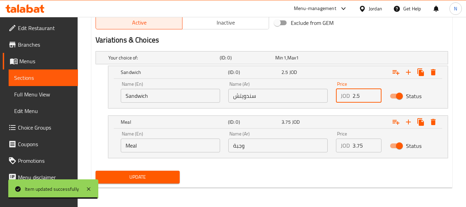
type input "2.5"
click at [96, 170] on button "Update" at bounding box center [138, 176] width 84 height 13
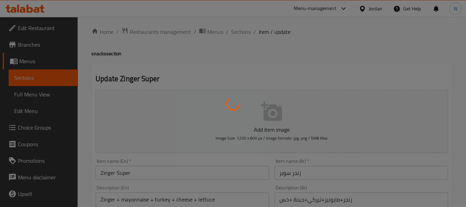
scroll to position [0, 0]
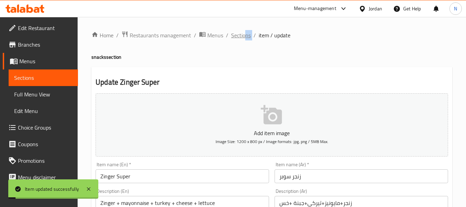
drag, startPoint x: 251, startPoint y: 35, endPoint x: 244, endPoint y: 35, distance: 6.9
click at [244, 35] on ol "Home / Restaurants management / Menus / Sections / item / update" at bounding box center [271, 35] width 361 height 9
click at [244, 35] on span "Sections" at bounding box center [241, 35] width 20 height 8
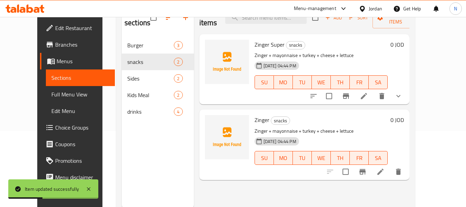
scroll to position [76, 0]
click at [390, 166] on li at bounding box center [380, 172] width 19 height 12
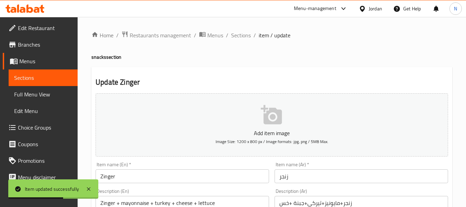
scroll to position [281, 0]
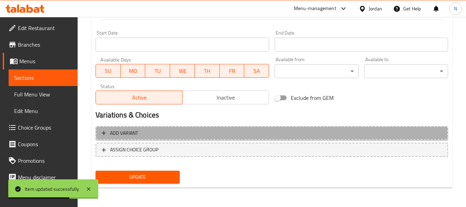
click at [238, 137] on span "Add variant" at bounding box center [272, 133] width 340 height 9
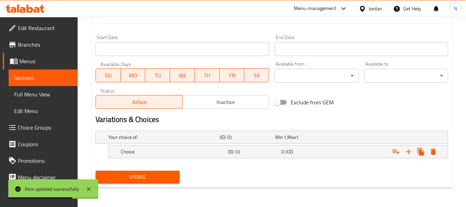
scroll to position [276, 0]
click at [252, 150] on h5 "(ID: 0)" at bounding box center [253, 151] width 51 height 7
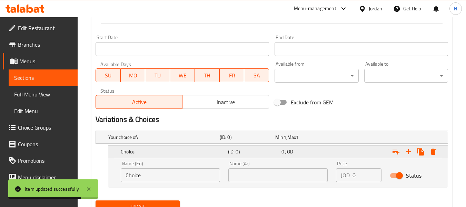
scroll to position [306, 0]
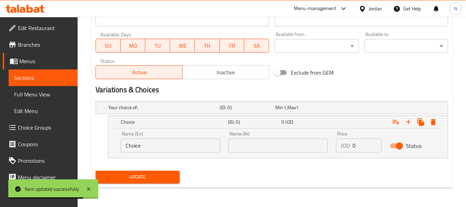
click at [252, 150] on input "text" at bounding box center [277, 145] width 99 height 14
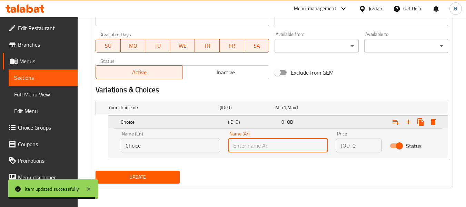
type input "سندويتش"
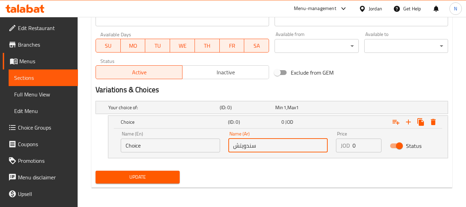
click at [356, 149] on input "0" at bounding box center [366, 145] width 29 height 14
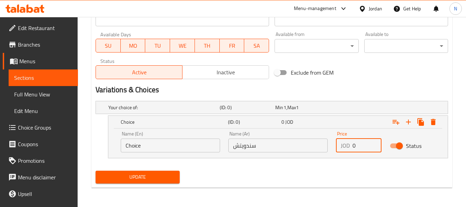
click at [356, 149] on input "0" at bounding box center [366, 145] width 29 height 14
click at [356, 149] on input "1" at bounding box center [366, 145] width 29 height 14
type input "1.75"
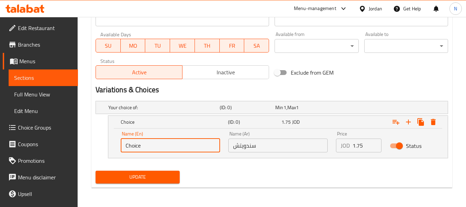
click at [141, 143] on input "Choice" at bounding box center [170, 145] width 99 height 14
click at [141, 143] on input "text" at bounding box center [170, 145] width 99 height 14
type input "Sandwich"
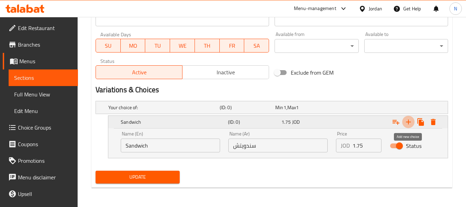
click at [407, 121] on icon "Expand" at bounding box center [408, 122] width 8 height 8
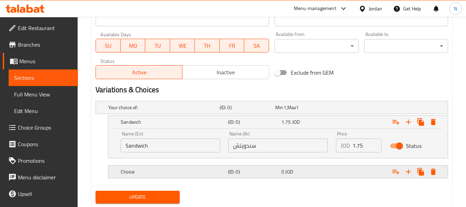
scroll to position [326, 0]
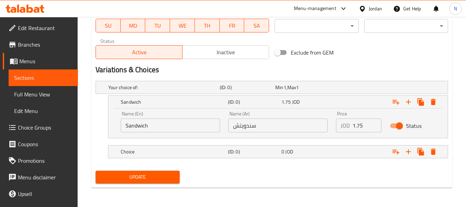
click at [302, 143] on nav at bounding box center [272, 142] width 352 height 6
click at [301, 150] on div "0 JOD" at bounding box center [306, 151] width 51 height 7
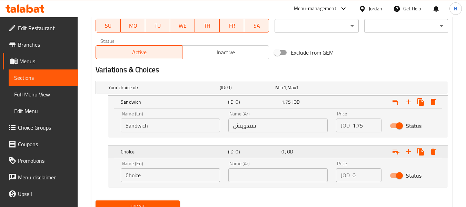
scroll to position [356, 0]
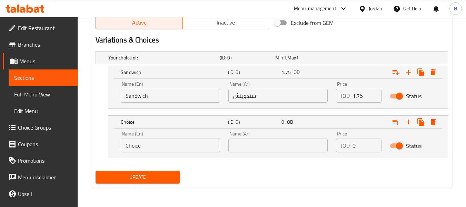
click at [357, 146] on input "0" at bounding box center [366, 145] width 29 height 14
click at [357, 146] on input "3" at bounding box center [366, 145] width 29 height 14
type input "3"
click at [263, 151] on input "text" at bounding box center [277, 145] width 99 height 14
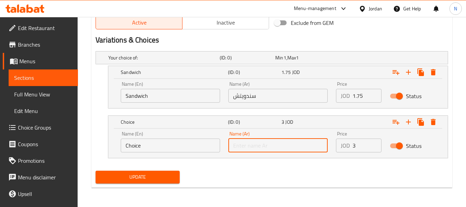
type input "وجبة"
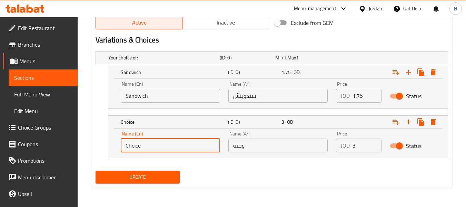
click at [156, 142] on input "Choice" at bounding box center [170, 145] width 99 height 14
click at [156, 142] on input "text" at bounding box center [170, 145] width 99 height 14
type input "Meal"
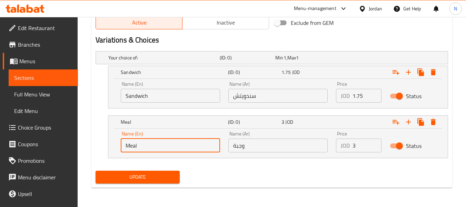
click at [154, 176] on span "Update" at bounding box center [137, 176] width 73 height 9
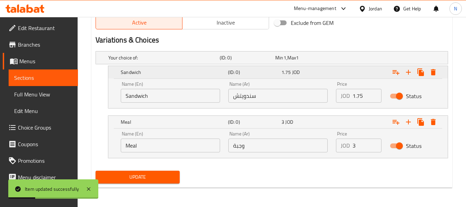
scroll to position [0, 0]
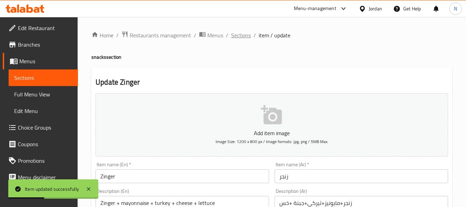
click at [232, 37] on span "Sections" at bounding box center [241, 35] width 20 height 8
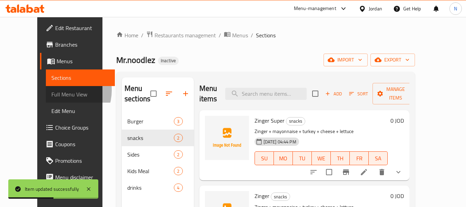
click at [51, 90] on span "Full Menu View" at bounding box center [80, 94] width 58 height 8
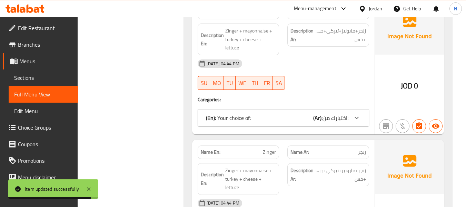
scroll to position [489, 0]
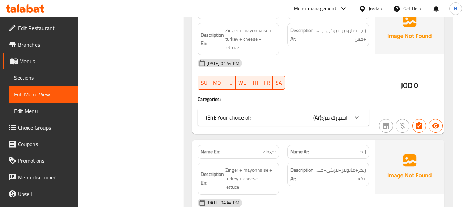
click at [214, 112] on b "(En):" at bounding box center [211, 117] width 10 height 10
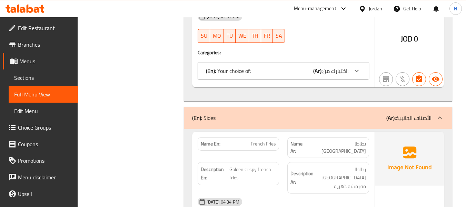
scroll to position [752, 0]
click at [202, 62] on div "(En): Your choice of: (Ar): اختيارك من:" at bounding box center [283, 70] width 171 height 17
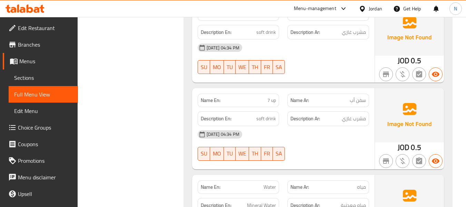
scroll to position [1614, 0]
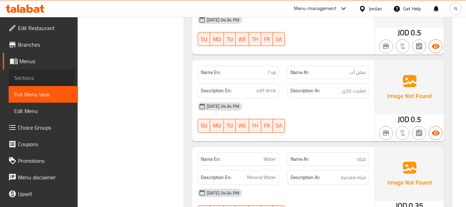
click at [19, 72] on link "Sections" at bounding box center [43, 77] width 69 height 17
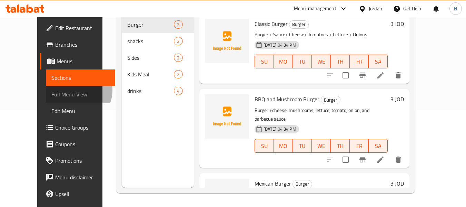
click at [51, 90] on span "Full Menu View" at bounding box center [80, 94] width 58 height 8
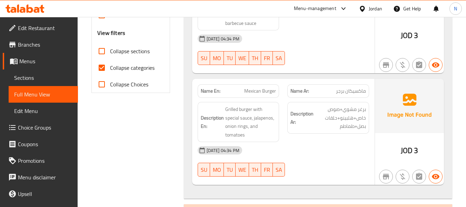
scroll to position [275, 0]
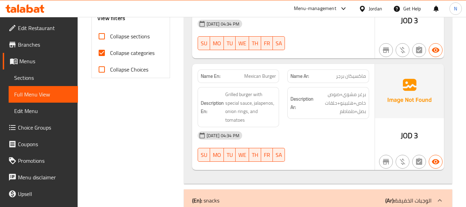
click at [117, 57] on span "Collapse categories" at bounding box center [132, 53] width 44 height 8
click at [110, 57] on input "Collapse categories" at bounding box center [101, 52] width 17 height 17
checkbox input "false"
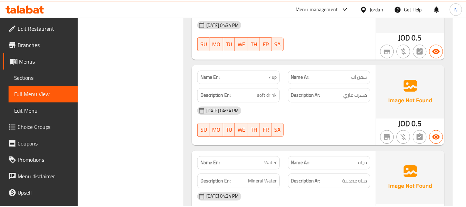
scroll to position [1683, 0]
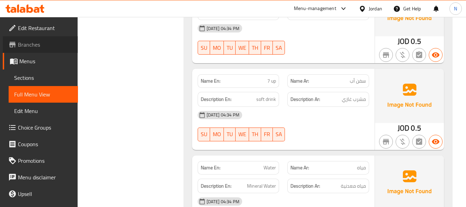
click at [48, 38] on link "Branches" at bounding box center [40, 44] width 75 height 17
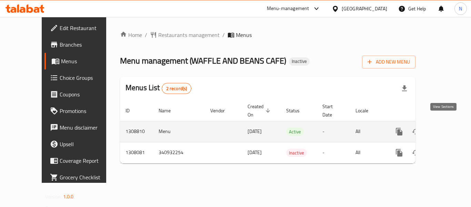
click at [445, 127] on icon "enhanced table" at bounding box center [449, 131] width 8 height 8
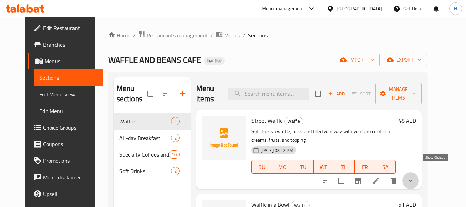
click at [414, 176] on icon "show more" at bounding box center [410, 180] width 8 height 8
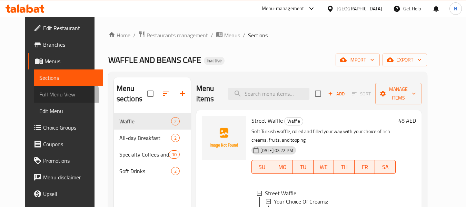
click at [39, 96] on span "Full Menu View" at bounding box center [68, 94] width 58 height 8
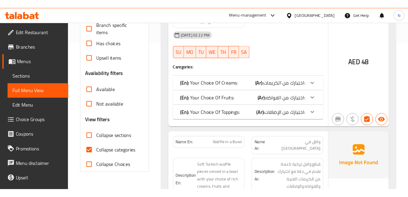
scroll to position [167, 0]
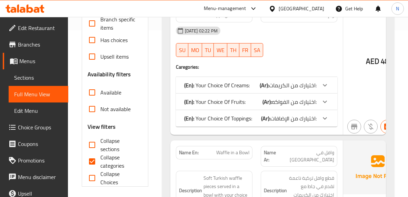
click at [315, 61] on div at bounding box center [299, 57] width 85 height 8
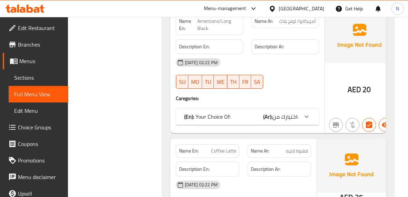
scroll to position [823, 0]
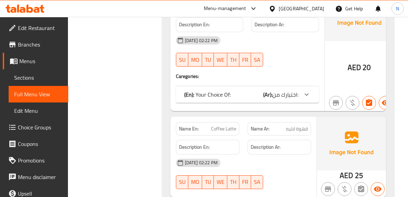
click at [289, 100] on span "اختيارك من:" at bounding box center [285, 94] width 26 height 10
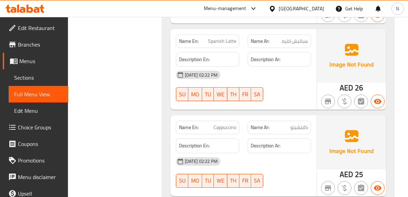
scroll to position [1083, 0]
click at [282, 44] on span "سبانيش لاتيه" at bounding box center [295, 40] width 26 height 7
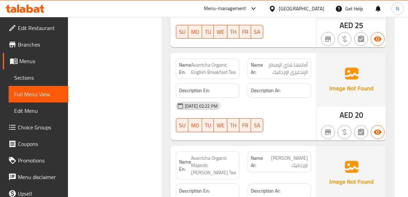
scroll to position [1319, 0]
click at [313, 102] on div "Description Ar:" at bounding box center [279, 90] width 72 height 23
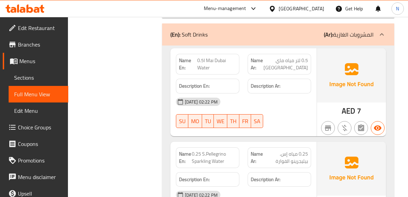
scroll to position [1842, 0]
click at [314, 132] on div "29-08-2025 02:22 PM SU MO TU WE TH FR SA" at bounding box center [243, 112] width 143 height 39
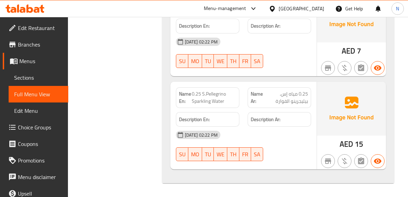
scroll to position [1930, 0]
click at [293, 157] on div "29-08-2025 02:22 PM SU MO TU WE TH FR SA" at bounding box center [243, 146] width 143 height 39
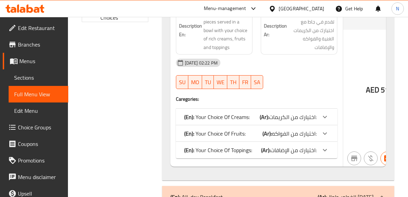
scroll to position [331, 0]
click at [327, 93] on div "29-08-2025 02:22 PM SU MO TU WE TH FR SA" at bounding box center [257, 73] width 170 height 39
type button "6"
click at [255, 87] on span "SA" at bounding box center [257, 82] width 7 height 10
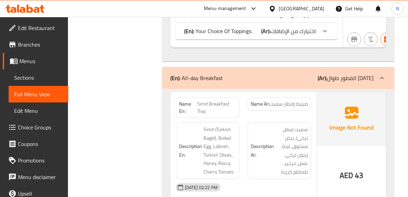
scroll to position [450, 0]
click at [293, 36] on p "(Ar): اختيارك من الإضافات:" at bounding box center [289, 31] width 56 height 8
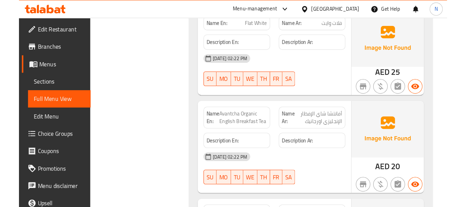
scroll to position [1275, 0]
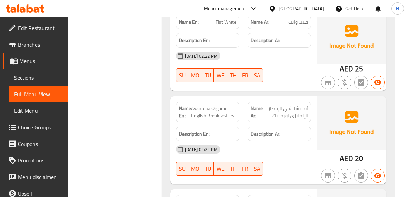
click at [338, 91] on div "AED 25" at bounding box center [351, 50] width 69 height 81
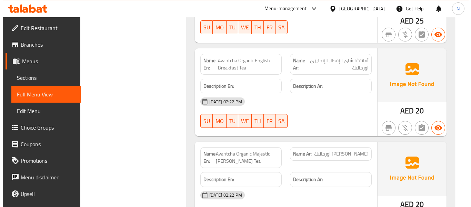
scroll to position [0, 0]
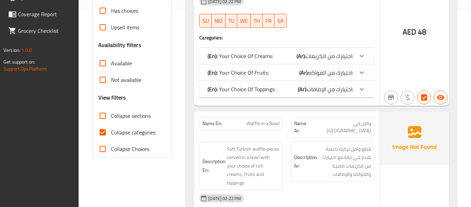
scroll to position [198, 0]
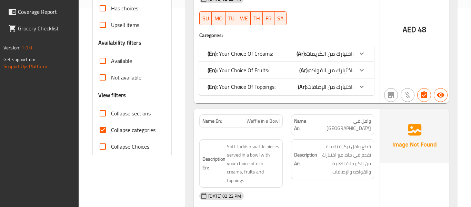
click at [140, 127] on span "Collapse categories" at bounding box center [133, 130] width 44 height 8
click at [111, 127] on input "Collapse categories" at bounding box center [102, 129] width 17 height 17
checkbox input "false"
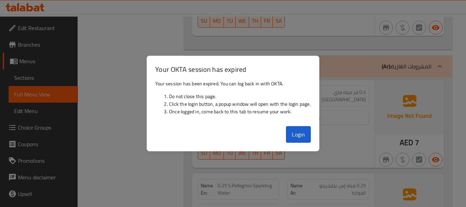
scroll to position [2828, 0]
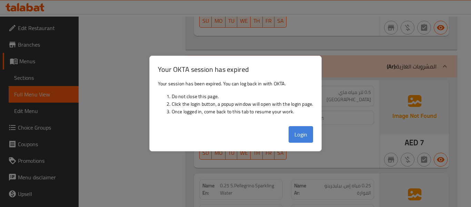
click at [297, 126] on button "Login" at bounding box center [301, 134] width 25 height 17
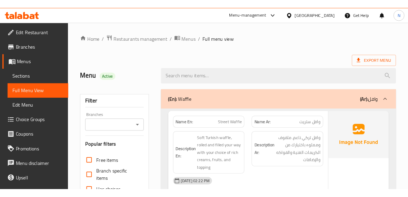
scroll to position [44, 0]
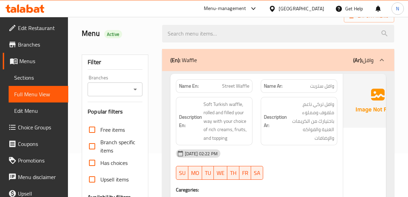
click at [311, 162] on div "29-08-2025 02:22 PM" at bounding box center [257, 153] width 170 height 17
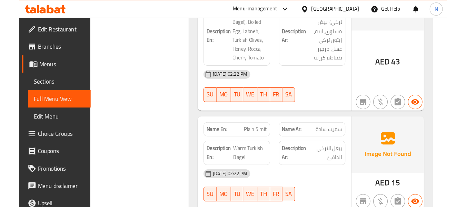
scroll to position [1682, 0]
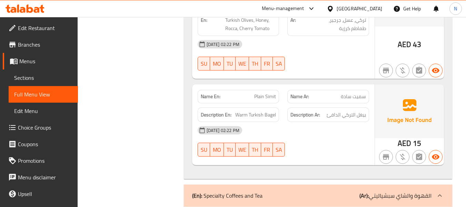
click at [15, 7] on icon at bounding box center [13, 10] width 6 height 6
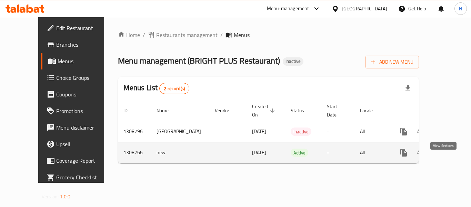
click at [445, 161] on link "enhanced table" at bounding box center [453, 152] width 17 height 17
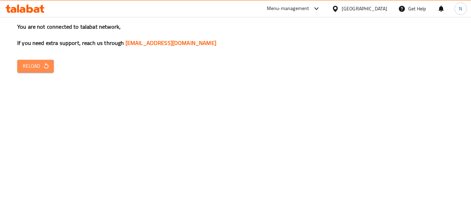
click at [42, 63] on span "Reload" at bounding box center [36, 66] width 26 height 9
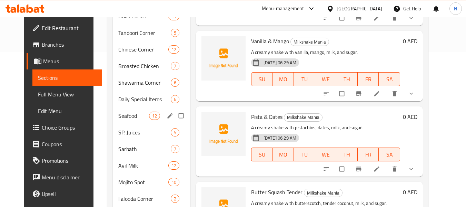
scroll to position [154, 0]
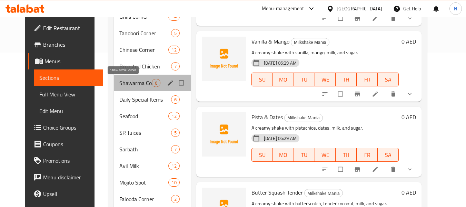
click at [132, 79] on span "Shawarma Corner" at bounding box center [135, 83] width 32 height 8
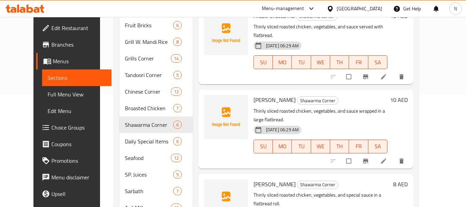
scroll to position [210, 0]
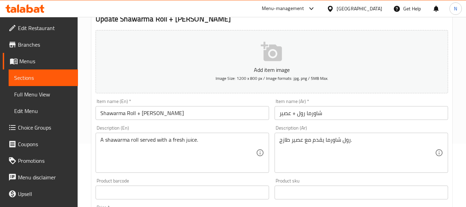
scroll to position [63, 0]
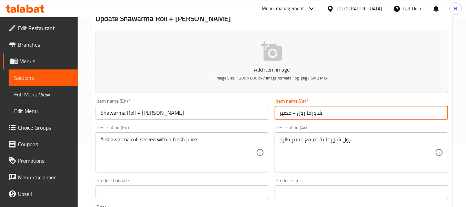
click at [338, 114] on input "شاورما رول + عصير" at bounding box center [360, 113] width 173 height 14
click at [276, 113] on input "شاورما رول + عصير" at bounding box center [360, 113] width 173 height 14
type input "كومبو شاورما رول + عصير"
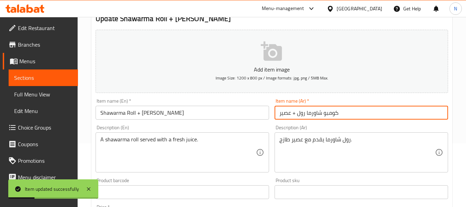
scroll to position [0, 0]
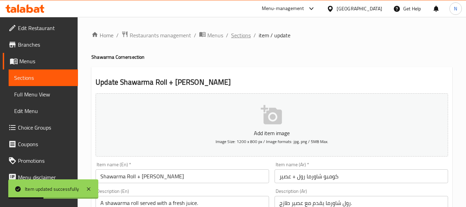
click at [243, 34] on span "Sections" at bounding box center [241, 35] width 20 height 8
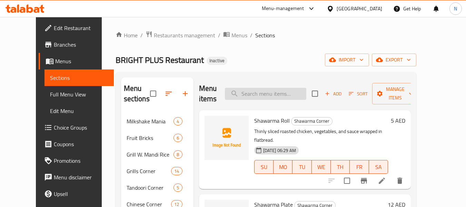
click at [257, 94] on input "search" at bounding box center [265, 94] width 81 height 12
paste input "775933"
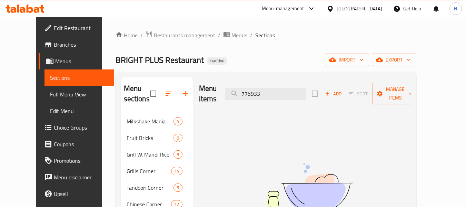
type input "775933"
paste input "برياني حيدرابادي شي"
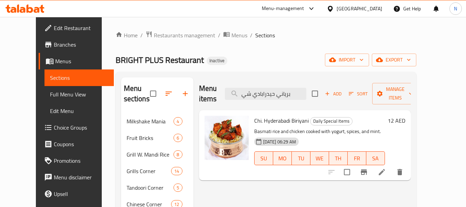
type input "برياني حيدرابادي شي"
click at [391, 166] on li at bounding box center [381, 172] width 19 height 12
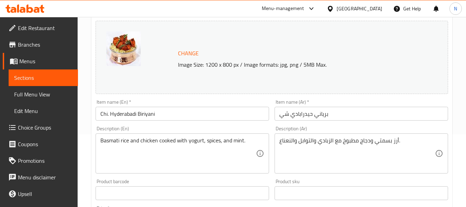
scroll to position [73, 0]
click at [329, 116] on input "برياني حيدرابادي شي" at bounding box center [360, 113] width 173 height 14
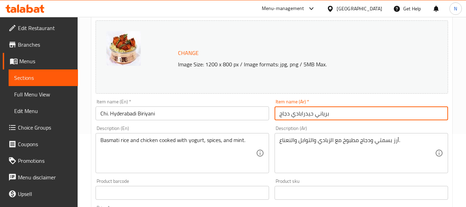
type input "برياني حيدرابادي دجاج"
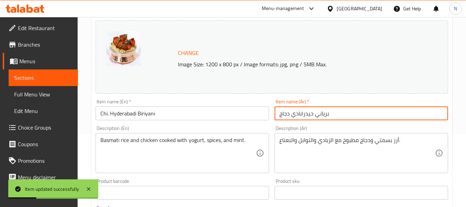
scroll to position [0, 0]
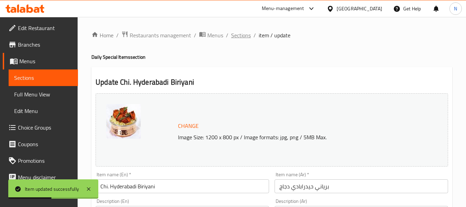
click at [240, 39] on span "Sections" at bounding box center [241, 35] width 20 height 8
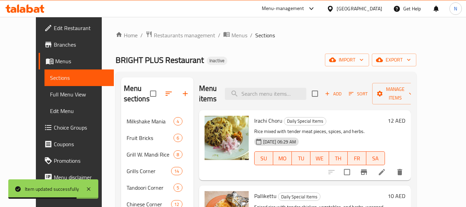
click at [334, 141] on div "29-08-2025 06:29 AM SU MO TU WE TH FR SA" at bounding box center [319, 152] width 136 height 37
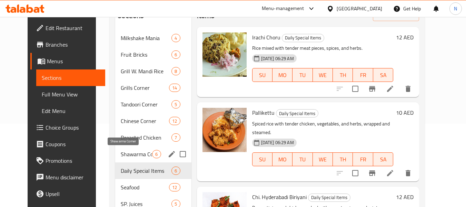
scroll to position [83, 0]
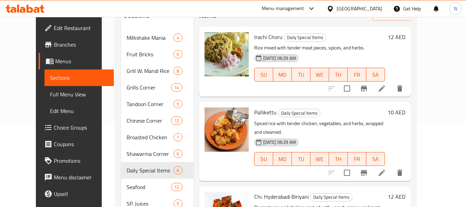
click at [116, 137] on div "Menu sections Milkshake Mania 4 Fruit Bricks 6 Grill W. Mandi Rice 8 Grills Cor…" at bounding box center [266, 153] width 301 height 331
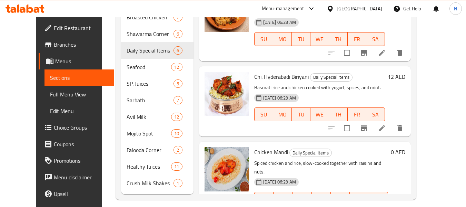
scroll to position [203, 0]
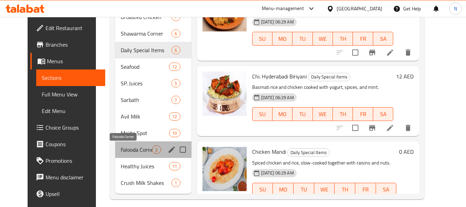
click at [121, 147] on span "Falooda Corner" at bounding box center [136, 149] width 31 height 8
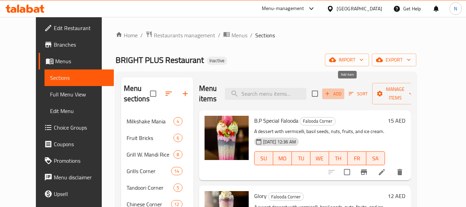
click at [342, 90] on span "Add" at bounding box center [333, 94] width 19 height 8
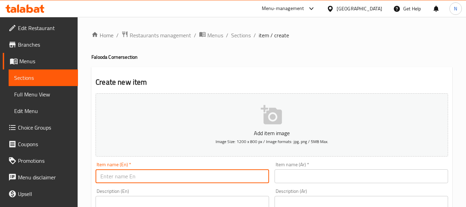
click at [137, 180] on input "text" at bounding box center [182, 176] width 173 height 14
paste input "Jannathul Falooda"
type input "Jannathul Falooda"
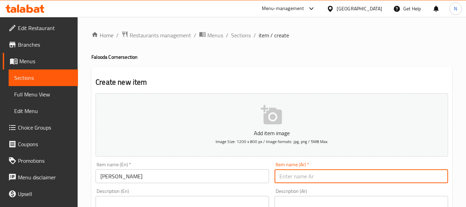
click at [287, 180] on input "text" at bounding box center [360, 176] width 173 height 14
paste input "جناتول فالودا"
type input "جناتول فالودا"
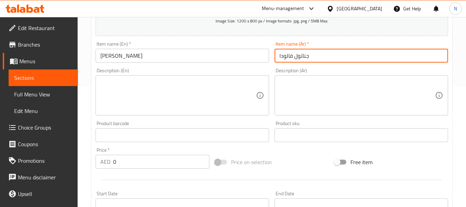
scroll to position [125, 0]
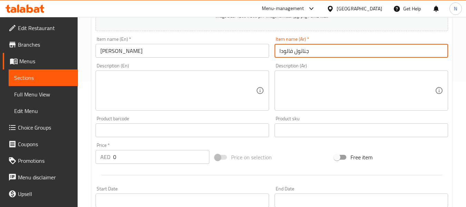
click at [180, 96] on textarea at bounding box center [178, 90] width 156 height 33
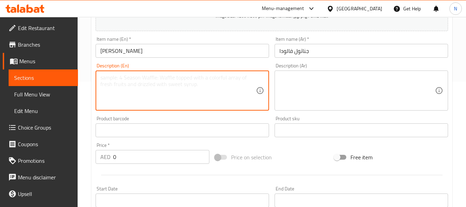
paste textarea "Jannathul Falooda: A sweet dessert with vermicelli, basil seeds, nuts, fruits, …"
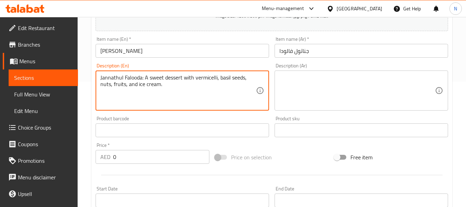
click at [146, 77] on textarea "Jannathul Falooda: A sweet dessert with vermicelli, basil seeds, nuts, fruits, …" at bounding box center [178, 90] width 156 height 33
click at [146, 77] on textarea "A sweet dessert with vermicelli, basil seeds, nuts, fruits, and ice cream." at bounding box center [178, 90] width 156 height 33
type textarea "A sweet dessert with vermicelli, basil seeds, nuts, fruits, and ice cream."
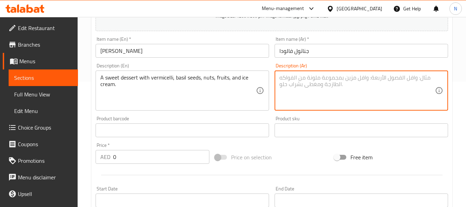
click at [307, 89] on textarea at bounding box center [357, 90] width 156 height 33
type textarea "ر"
paste textarea "حلوى لذيذة تحتوي على الشعيرية وبذور الريحان والمكسرات والفواكه والآيس كريم."
type textarea "حلوى لذيذة تحتوي على الشعيرية وبذور الريحان والمكسرات والفواكه والآيس كريم."
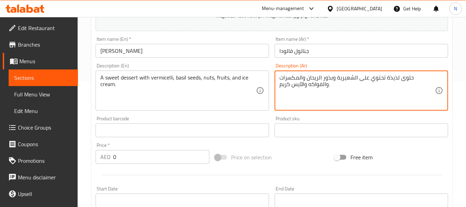
scroll to position [281, 0]
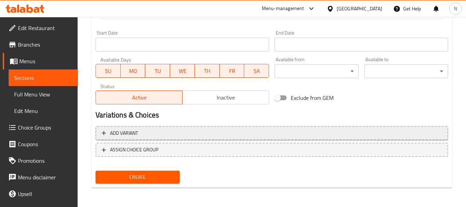
click at [244, 136] on span "Add variant" at bounding box center [272, 133] width 340 height 9
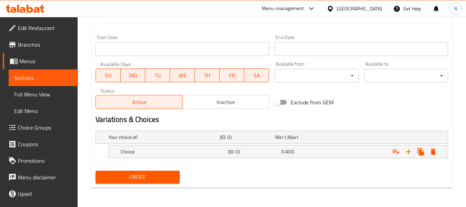
scroll to position [276, 0]
click at [233, 152] on h5 "(ID: 0)" at bounding box center [253, 151] width 51 height 7
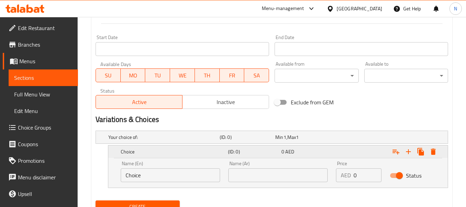
scroll to position [306, 0]
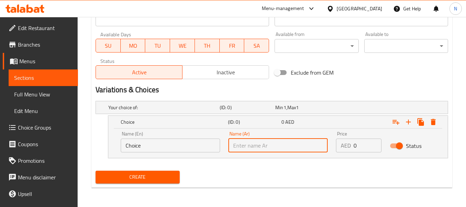
click at [239, 148] on input "text" at bounding box center [277, 145] width 99 height 14
type input "صغير"
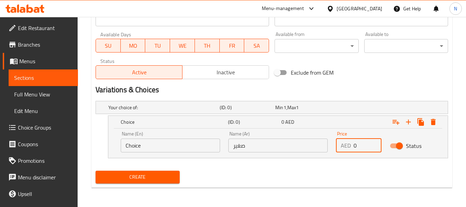
click at [363, 149] on input "0" at bounding box center [367, 145] width 28 height 14
type input "12"
click at [179, 150] on input "Choice" at bounding box center [170, 145] width 99 height 14
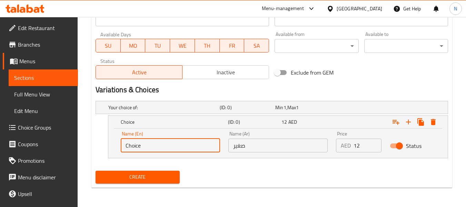
click at [179, 150] on input "Choice" at bounding box center [170, 145] width 99 height 14
type input "\"
click at [179, 150] on input "text" at bounding box center [170, 145] width 99 height 14
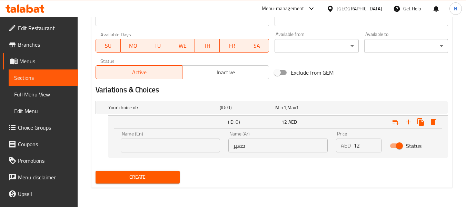
click at [177, 56] on div "Status Active Inactive" at bounding box center [182, 69] width 179 height 26
click at [169, 145] on input "text" at bounding box center [170, 145] width 99 height 14
type input "Small"
click at [405, 122] on icon "Expand" at bounding box center [408, 122] width 8 height 8
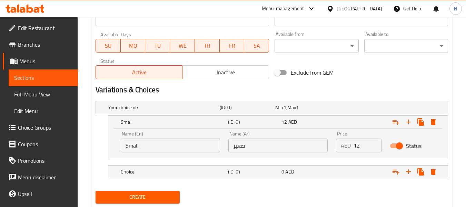
scroll to position [326, 0]
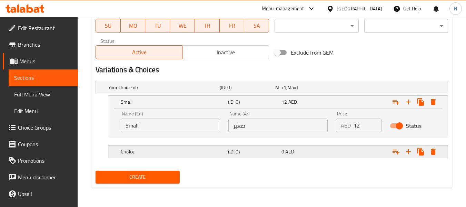
click at [287, 157] on div "Choice (ID: 0) 0 AED" at bounding box center [279, 151] width 321 height 15
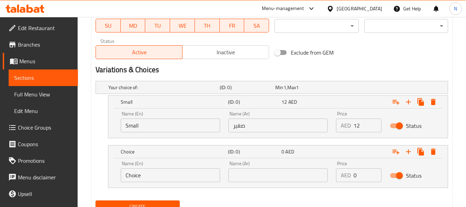
click at [278, 169] on input "text" at bounding box center [277, 175] width 99 height 14
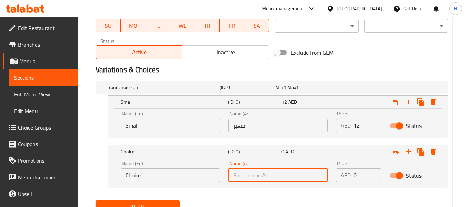
type input "وسط"
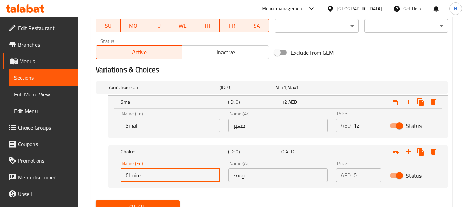
click at [190, 172] on input "Choice" at bounding box center [170, 175] width 99 height 14
click at [190, 172] on input "text" at bounding box center [170, 175] width 99 height 14
type input "Medium"
click at [351, 178] on div "AED 0 Price" at bounding box center [359, 175] width 46 height 14
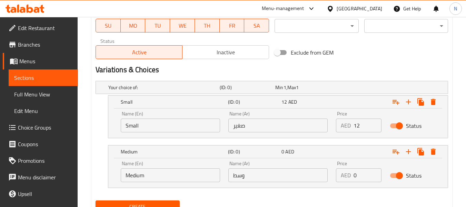
click at [351, 178] on div "AED 0 Price" at bounding box center [359, 175] width 46 height 14
click at [365, 176] on input "0" at bounding box center [367, 175] width 28 height 14
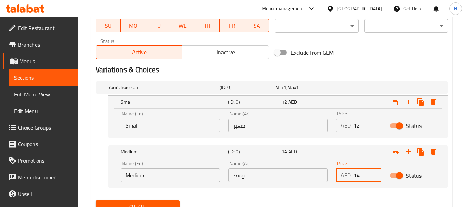
type input "14"
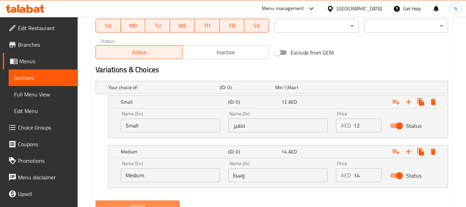
click at [172, 200] on button "Create" at bounding box center [138, 206] width 84 height 13
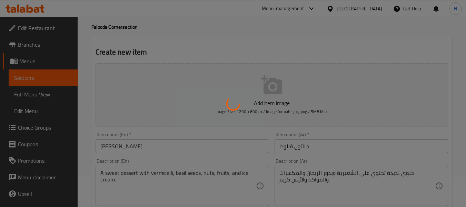
scroll to position [30, 0]
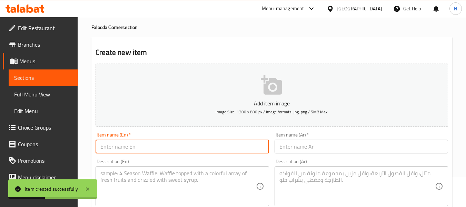
click at [187, 140] on input "text" at bounding box center [182, 146] width 173 height 14
paste input "Dry Fruit Falooda"
type input "Dry Fruit Falooda"
click at [306, 147] on input "text" at bounding box center [360, 146] width 173 height 14
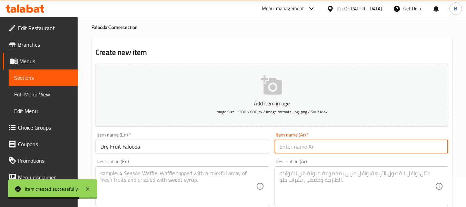
type input "ر"
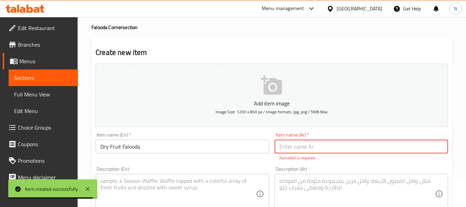
paste input "فالودا الفواكه المجففة"
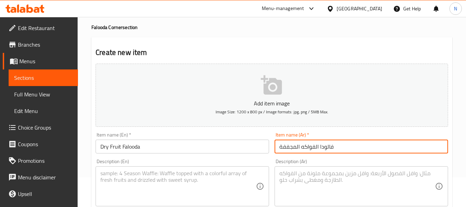
type input "فالودا الفواكه المجففة"
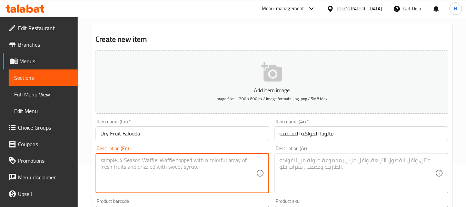
click at [160, 164] on textarea at bounding box center [178, 173] width 156 height 33
paste textarea "Dry Fruit Falooda: A dessert with vermicelli, basil seeds, nuts, dry fruits, an…"
click at [143, 157] on textarea "Dry Fruit Falooda: A dessert with vermicelli, basil seeds, nuts, dry fruits, an…" at bounding box center [178, 173] width 156 height 33
type textarea "A dessert with vermicelli, basil seeds, nuts, dry fruits, and ice cream."
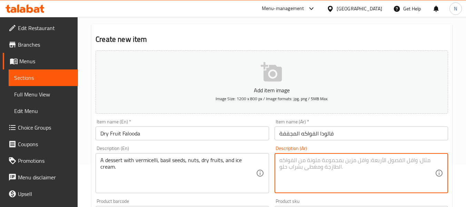
click at [317, 158] on textarea at bounding box center [357, 173] width 156 height 33
paste textarea "فالودا الفواكه المجففة: حلوى تحتوي على الشعيرية وبذور الريحان والمكسرات والفواك…"
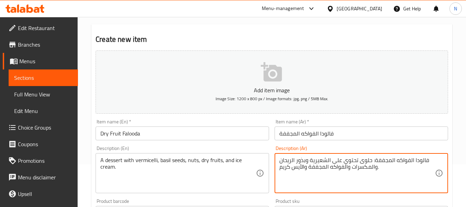
click at [370, 161] on textarea "فالودا الفواكه المجففة: حلوى تحتوي على الشعيرية وبذور الريحان والمكسرات والفواك…" at bounding box center [357, 173] width 156 height 33
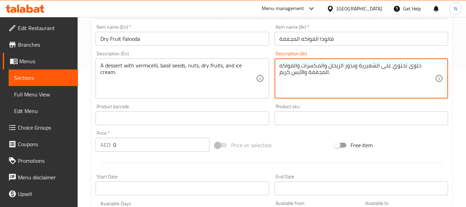
type textarea "حلوى تحتوي على الشعيرية وبذور الريحان والمكسرات والفواكه المجففة والآيس كريم."
click at [154, 150] on input "0" at bounding box center [161, 145] width 96 height 14
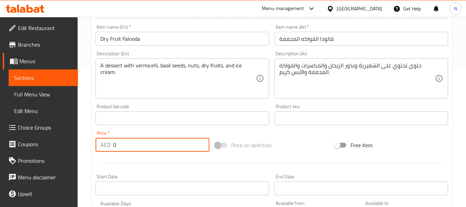
click at [154, 150] on input "0" at bounding box center [161, 145] width 96 height 14
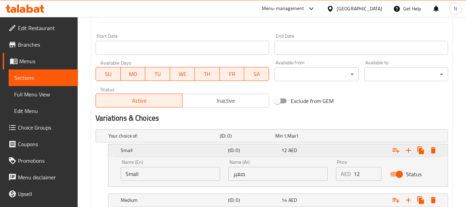
scroll to position [356, 0]
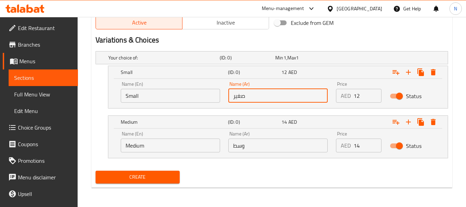
click at [263, 97] on input "صغير" at bounding box center [277, 96] width 99 height 14
type input "صغير"
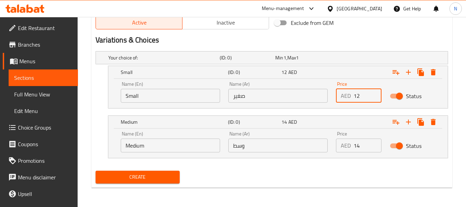
click at [354, 95] on input "12" at bounding box center [367, 96] width 28 height 14
type input "13"
click at [360, 146] on input "14" at bounding box center [367, 145] width 28 height 14
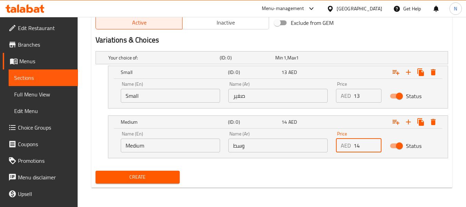
click at [360, 146] on input "14" at bounding box center [367, 145] width 28 height 14
type input "15"
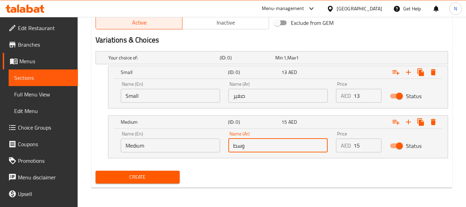
click at [269, 150] on input "وسط" at bounding box center [277, 145] width 99 height 14
type input "وسط"
click at [165, 100] on input "Small" at bounding box center [170, 96] width 99 height 14
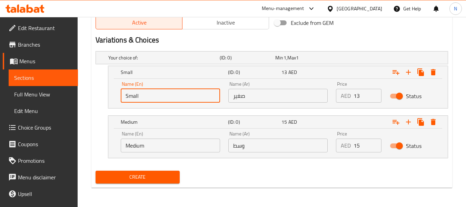
click at [165, 100] on input "Small" at bounding box center [170, 96] width 99 height 14
type input "Choice"
click at [165, 100] on input "text" at bounding box center [170, 96] width 99 height 14
type input "Small"
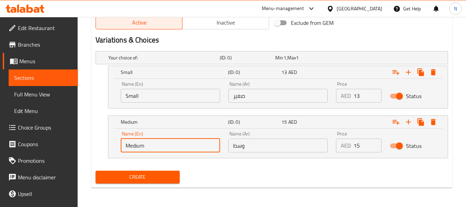
click at [156, 149] on input "Medium" at bounding box center [170, 145] width 99 height 14
type input "Choice"
click at [156, 149] on input "text" at bounding box center [170, 145] width 99 height 14
type input "Medium"
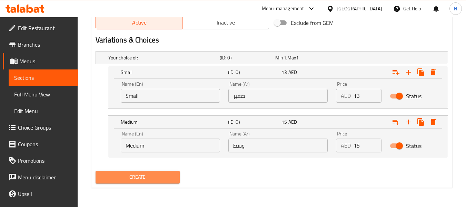
click at [179, 178] on button "Create" at bounding box center [138, 176] width 84 height 13
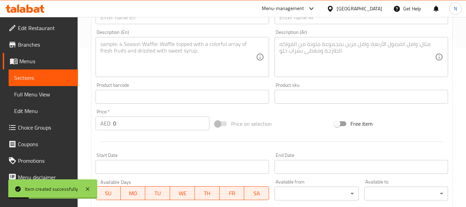
scroll to position [131, 0]
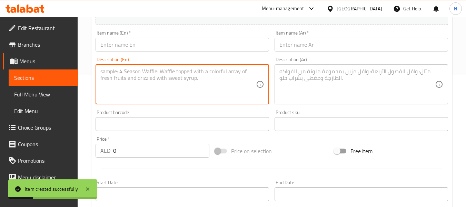
click at [141, 82] on textarea at bounding box center [178, 84] width 156 height 33
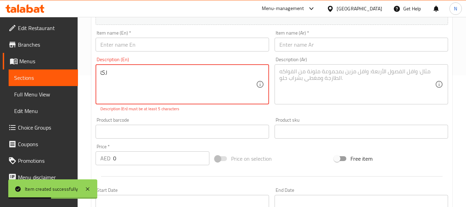
type textarea "ر"
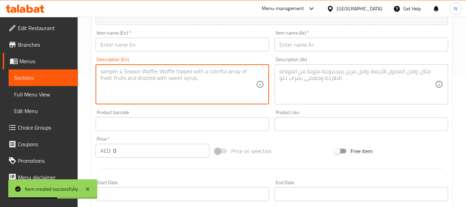
paste textarea "Mango Falooda: A sweet dessert with vermicelli, basil seeds, mango, nuts, and i…"
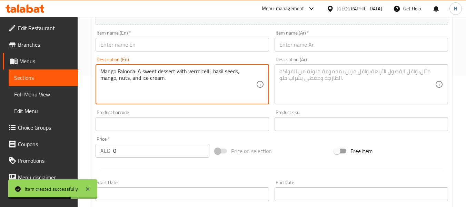
drag, startPoint x: 138, startPoint y: 71, endPoint x: 85, endPoint y: 69, distance: 52.8
click at [85, 69] on div "Home / Restaurants management / Menus / Sections / item / create Falooda Corner…" at bounding box center [272, 158] width 388 height 545
type textarea "A sweet dessert with vermicelli, basil seeds, mango, nuts, and ice cream."
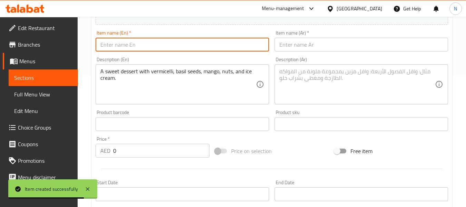
click at [117, 49] on input "text" at bounding box center [182, 45] width 173 height 14
paste input "Mango Falooda:"
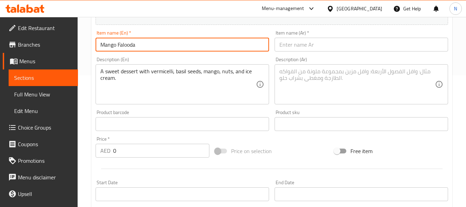
type input "Mango Falooda"
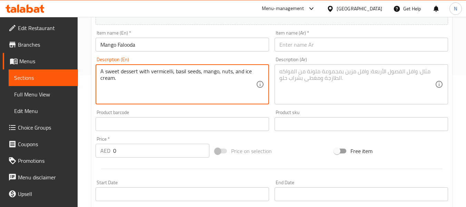
click at [211, 76] on textarea "A sweet dessert with vermicelli, basil seeds, mango, nuts, and ice cream." at bounding box center [178, 84] width 156 height 33
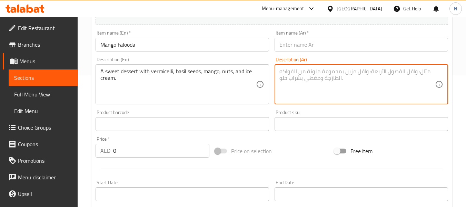
click at [294, 87] on textarea at bounding box center [357, 84] width 156 height 33
paste textarea "حلوى لذيذة تحتوي على الشعيرية وبذور الريحان والمانجو والمكسرات والآيس كريم."
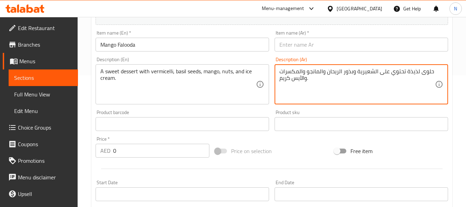
type textarea "حلوى لذيذة تحتوي على الشعيرية وبذور الريحان والمانجو والمكسرات والآيس كريم."
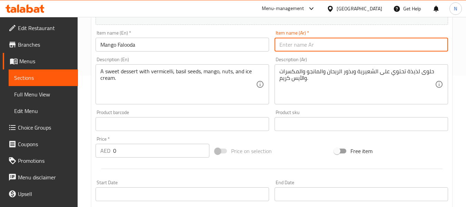
click at [314, 43] on input "text" at bounding box center [360, 45] width 173 height 14
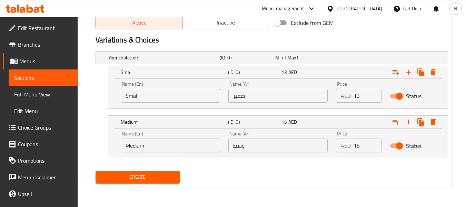
type input "مانجو فالودة"
click at [264, 97] on input "صغير" at bounding box center [277, 96] width 99 height 14
drag, startPoint x: 258, startPoint y: 102, endPoint x: 260, endPoint y: 97, distance: 5.9
click at [260, 97] on div "Name (Ar) صغير Name (Ar)" at bounding box center [278, 91] width 108 height 29
click at [260, 97] on input "صغير" at bounding box center [277, 96] width 99 height 14
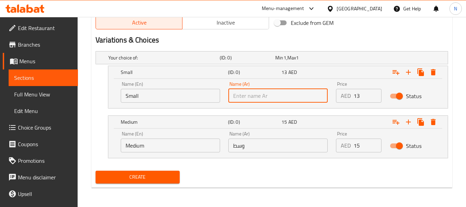
type input "صغير"
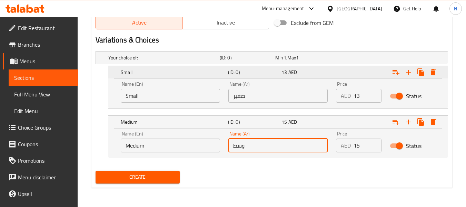
drag, startPoint x: 252, startPoint y: 151, endPoint x: 272, endPoint y: 64, distance: 89.3
click at [272, 64] on div "Your choice of: (ID: 0) Min 1 , Max 1 Name (En) Your choice of: Name (En) Name …" at bounding box center [272, 107] width 358 height 119
type input "وسط"
click at [358, 98] on input "13" at bounding box center [367, 96] width 28 height 14
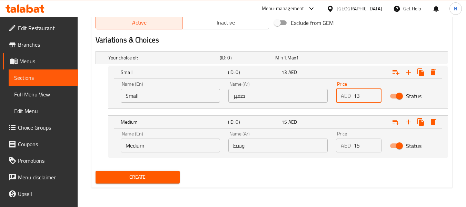
click at [358, 98] on input "13" at bounding box center [367, 96] width 28 height 14
type input "12"
click at [362, 143] on input "15" at bounding box center [367, 145] width 28 height 14
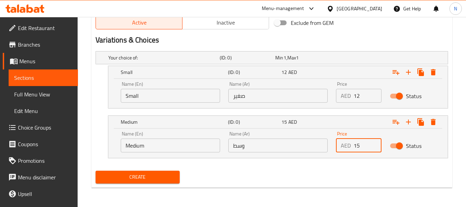
click at [362, 143] on input "15" at bounding box center [367, 145] width 28 height 14
type input "14"
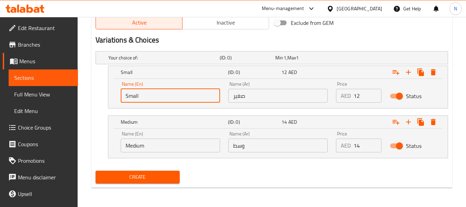
click at [189, 98] on input "Small" at bounding box center [170, 96] width 99 height 14
type input "Choice"
click at [189, 98] on input "text" at bounding box center [170, 96] width 99 height 14
type input "Small"
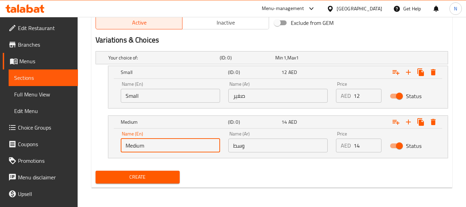
click at [153, 144] on input "Medium" at bounding box center [170, 145] width 99 height 14
type input "Choice"
click at [153, 144] on input "text" at bounding box center [170, 145] width 99 height 14
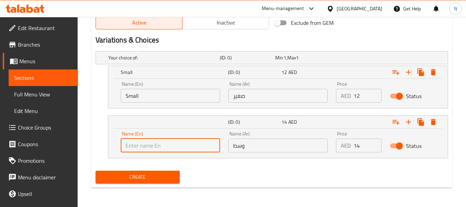
type input "Medium"
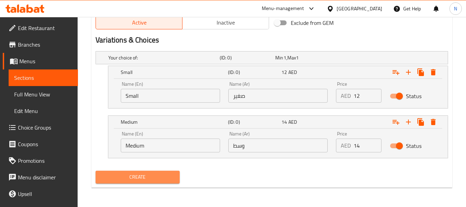
click at [169, 173] on span "Create" at bounding box center [137, 176] width 73 height 9
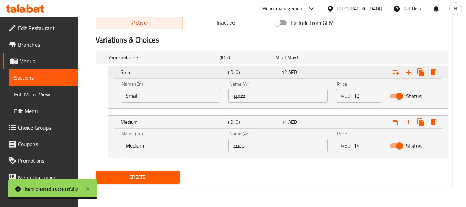
scroll to position [0, 0]
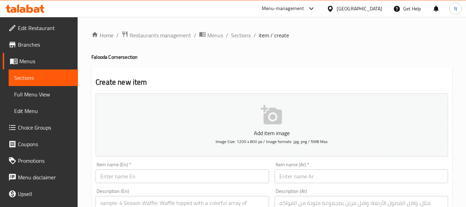
click at [146, 176] on input "text" at bounding box center [182, 176] width 173 height 14
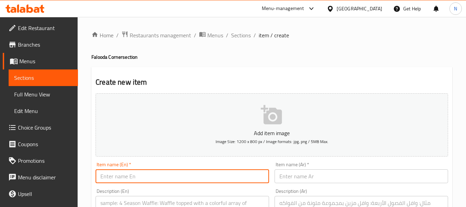
paste input "Strawberry: A sweet dessert with vermicelli, basil seeds, strawberries, nuts, a…"
type input "Strawberry: A sweet dessert with vermicelli, basil seeds, strawberries, nuts, a…"
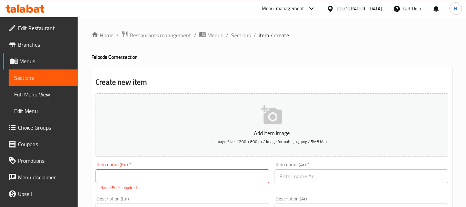
click at [210, 79] on h2 "Create new item" at bounding box center [272, 82] width 352 height 10
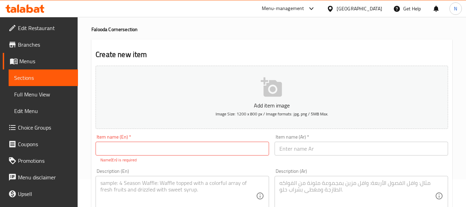
scroll to position [41, 0]
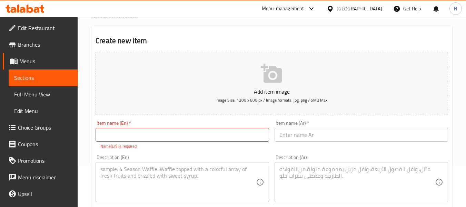
click at [150, 171] on textarea at bounding box center [178, 182] width 156 height 33
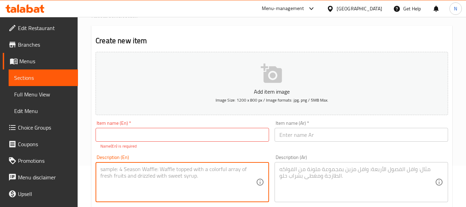
paste textarea "Strawberry: A sweet dessert with vermicelli, basil seeds, strawberries, nuts, a…"
drag, startPoint x: 129, startPoint y: 168, endPoint x: 100, endPoint y: 163, distance: 29.7
click at [100, 163] on div "Strawberry: A sweet dessert with vermicelli, basil seeds, strawberries, nuts, a…" at bounding box center [182, 182] width 173 height 40
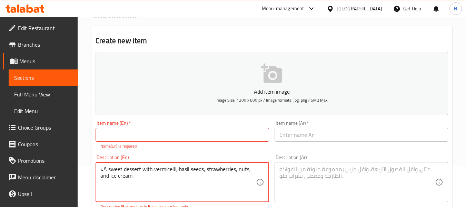
click at [143, 133] on input "text" at bounding box center [182, 135] width 173 height 14
type textarea "A sweet dessert with vermicelli, basil seeds, strawberries, nuts, and ice cream."
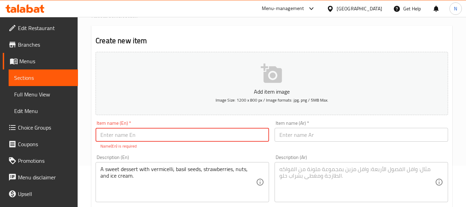
click at [137, 138] on input "text" at bounding box center [182, 135] width 173 height 14
paste input "Strawberry:"
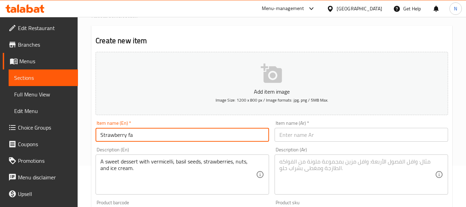
type input "Strawberry Falooda"
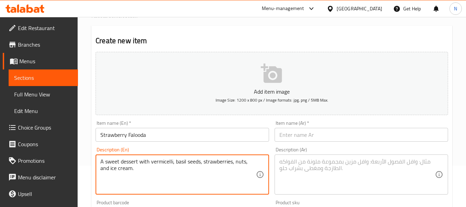
click at [199, 166] on textarea "A sweet dessert with vermicelli, basil seeds, strawberries, nuts, and ice cream." at bounding box center [178, 174] width 156 height 33
click at [310, 166] on textarea at bounding box center [357, 174] width 156 height 33
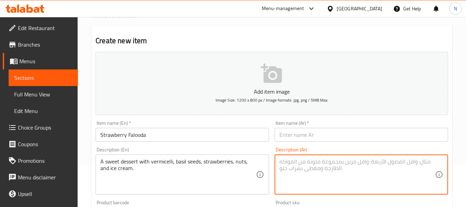
paste textarea "حلوى لذيذة تحتوي على الشعيرية وبذور الريحان والفراولة والمكسرات والآيس كريم."
type textarea "حلوى لذيذة تحتوي على الشعيرية وبذور الريحان والفراولة والمكسرات والآيس كريم."
click at [304, 136] on input "text" at bounding box center [360, 135] width 173 height 14
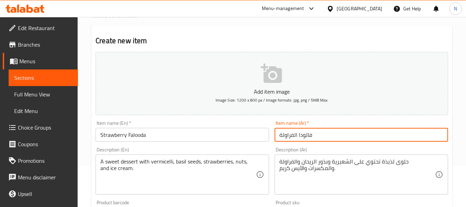
click at [292, 130] on input "فالودا الفراولة" at bounding box center [360, 135] width 173 height 14
click at [295, 134] on input "فالودا الفراولة" at bounding box center [360, 135] width 173 height 14
click at [294, 135] on input "فالودا الفراولة" at bounding box center [360, 135] width 173 height 14
type input "فالودا فراولة"
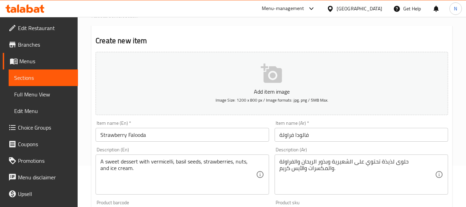
click at [267, 149] on div "Description (En) A sweet dessert with vermicelli, basil seeds, strawberries, nu…" at bounding box center [182, 170] width 173 height 47
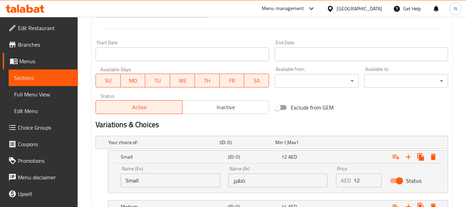
scroll to position [351, 0]
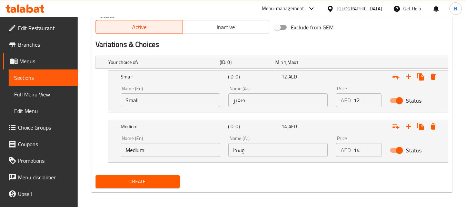
click at [288, 102] on input "صغير" at bounding box center [277, 100] width 99 height 14
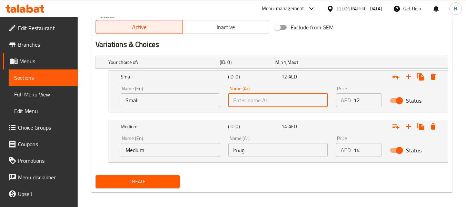
type input "صغير"
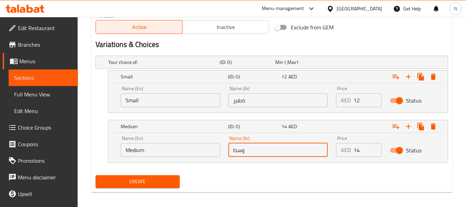
click at [288, 147] on input "وسط" at bounding box center [277, 150] width 99 height 14
type input "وسط"
click at [156, 97] on input "Small" at bounding box center [170, 100] width 99 height 14
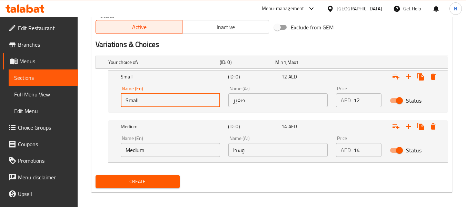
click at [156, 97] on input "Small" at bounding box center [170, 100] width 99 height 14
type input "Choice"
click at [157, 98] on input "text" at bounding box center [170, 100] width 99 height 14
type input "Small"
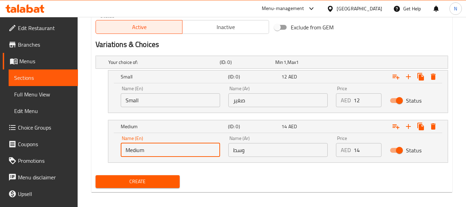
click at [153, 154] on input "Medium" at bounding box center [170, 150] width 99 height 14
type input "Choice"
click at [153, 154] on input "text" at bounding box center [170, 150] width 99 height 14
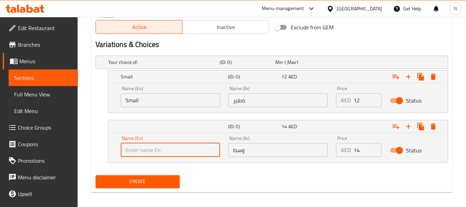
type input "Medium"
click at [358, 98] on input "12" at bounding box center [367, 100] width 28 height 14
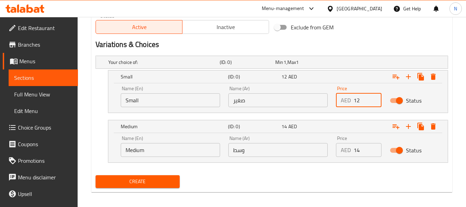
click at [358, 98] on input "12" at bounding box center [367, 100] width 28 height 14
type input "12"
click at [362, 150] on input "14" at bounding box center [367, 150] width 28 height 14
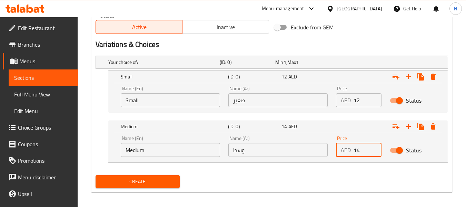
click at [362, 150] on input "14" at bounding box center [367, 150] width 28 height 14
click at [362, 150] on input "01" at bounding box center [367, 150] width 28 height 14
click at [358, 151] on input "011" at bounding box center [367, 150] width 28 height 14
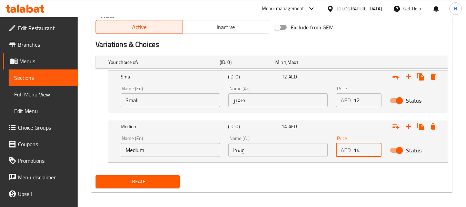
type input "14"
click at [171, 180] on span "Create" at bounding box center [137, 181] width 73 height 9
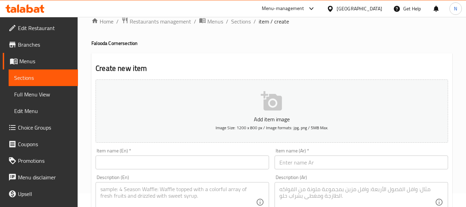
scroll to position [0, 0]
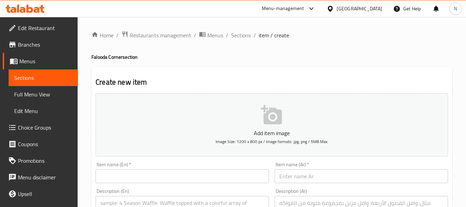
click at [149, 171] on input "text" at bounding box center [182, 176] width 173 height 14
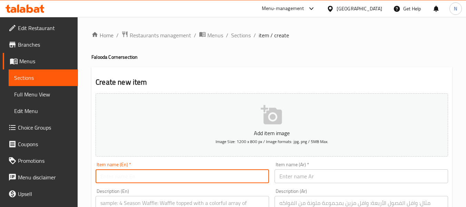
click at [153, 183] on div "Item name (En)   * Item name (En) *" at bounding box center [182, 172] width 179 height 27
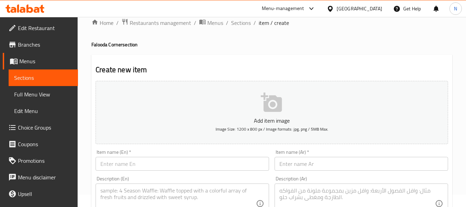
click at [155, 186] on div "Description (En) Description (En)" at bounding box center [182, 199] width 173 height 47
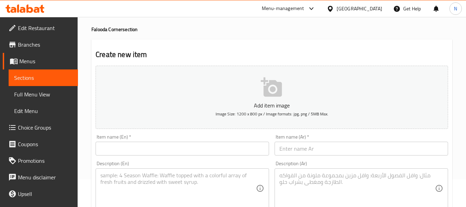
scroll to position [41, 0]
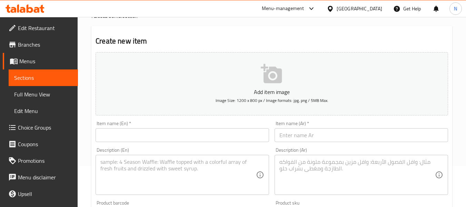
click at [155, 186] on textarea at bounding box center [178, 174] width 156 height 33
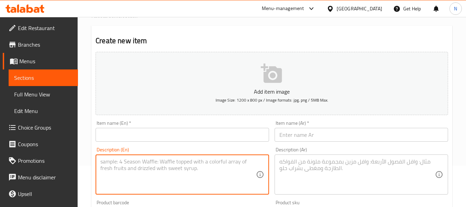
paste textarea "Mix Ice Cream: A sweet dessert with vermicelli, basil seeds, nuts, fruits, and …"
drag, startPoint x: 136, startPoint y: 161, endPoint x: 94, endPoint y: 163, distance: 41.8
click at [94, 163] on div "Description (En) Mix Ice Cream: A sweet dessert with vermicelli, basil seeds, n…" at bounding box center [182, 170] width 179 height 53
type textarea "A sweet dessert with vermicelli, basil seeds, nuts, fruits, and mixed ice cream."
click at [129, 132] on input "text" at bounding box center [182, 135] width 173 height 14
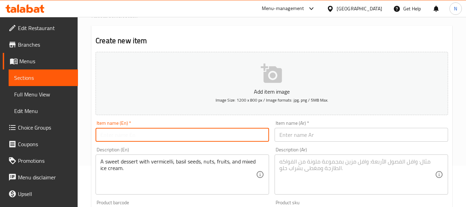
paste input "Mix Ice Cream:"
type input "Mix Ice Cream"
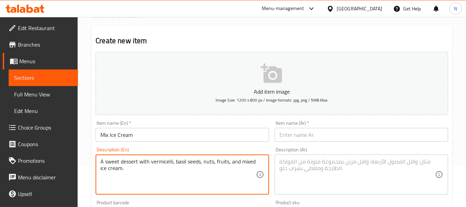
click at [162, 172] on textarea "A sweet dessert with vermicelli, basil seeds, nuts, fruits, and mixed ice cream." at bounding box center [178, 174] width 156 height 33
click at [287, 171] on textarea at bounding box center [357, 174] width 156 height 33
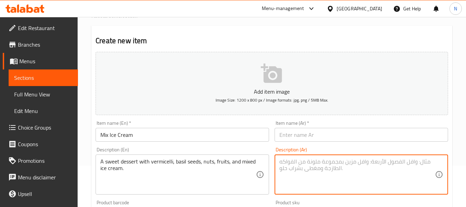
paste textarea "حلوى لذيذة تحتوي على الشعيرية وبذور الريحان والمكسرات والفواكه والآيس كريم المخ…"
type textarea "حلوى لذيذة تحتوي على الشعيرية وبذور الريحان والمكسرات والفواكه والآيس كريم المخ…"
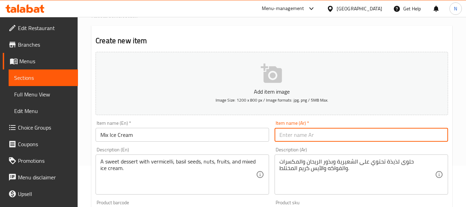
click at [293, 139] on input "text" at bounding box center [360, 135] width 173 height 14
type input "فالودة ميكس آيس كريم"
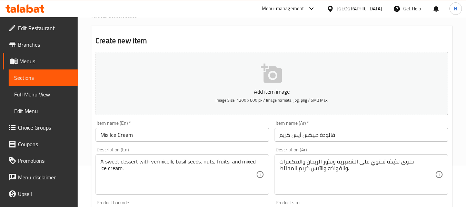
drag, startPoint x: 152, startPoint y: 77, endPoint x: 159, endPoint y: 39, distance: 39.2
click at [159, 39] on h2 "Create new item" at bounding box center [272, 41] width 352 height 10
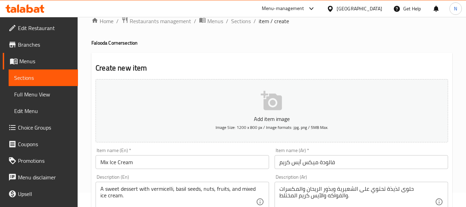
scroll to position [14, 0]
click at [103, 46] on h4 "Falooda Corner section" at bounding box center [271, 43] width 361 height 7
copy h4 "Falooda"
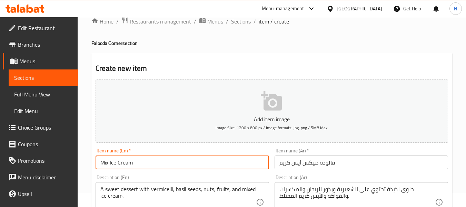
click at [178, 167] on input "Mix Ice Cream" at bounding box center [182, 162] width 173 height 14
paste input "Falooda"
type input "Mix Ice Cream Falooda"
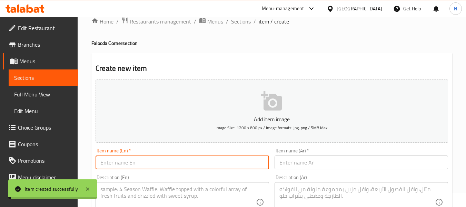
click at [241, 24] on span "Sections" at bounding box center [241, 21] width 20 height 8
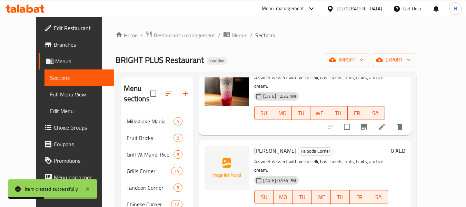
scroll to position [146, 0]
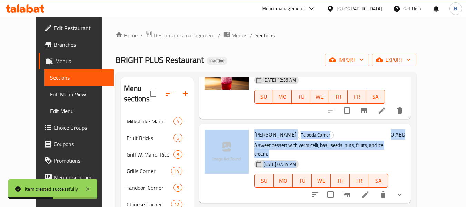
drag, startPoint x: 467, startPoint y: 93, endPoint x: 471, endPoint y: 109, distance: 16.1
click at [466, 114] on html "Item created successfully ​ Menu-management United Arab Emirates Get Help N Edi…" at bounding box center [233, 103] width 466 height 207
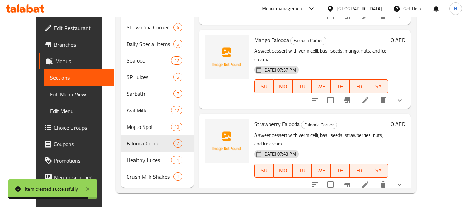
scroll to position [235, 0]
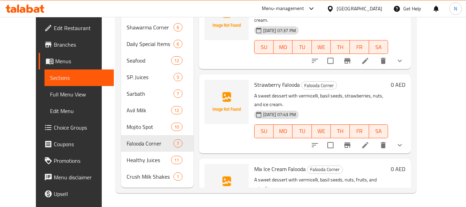
scroll to position [293, 0]
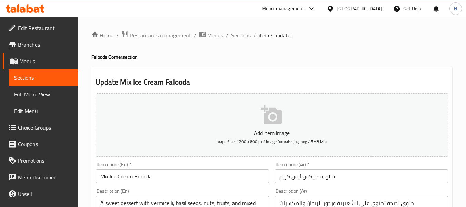
click at [241, 35] on span "Sections" at bounding box center [241, 35] width 20 height 8
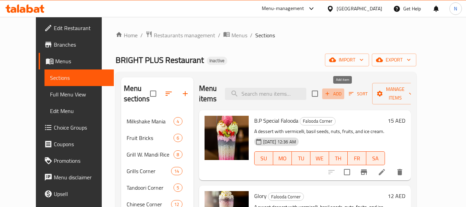
click at [344, 98] on button "Add" at bounding box center [333, 93] width 22 height 11
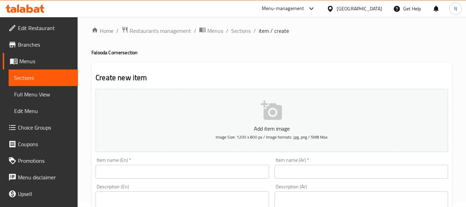
scroll to position [34, 0]
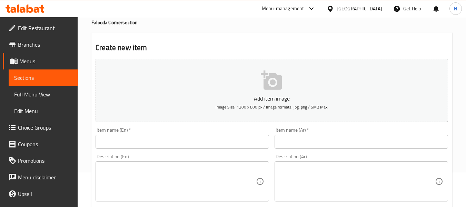
click at [181, 173] on textarea at bounding box center [178, 181] width 156 height 33
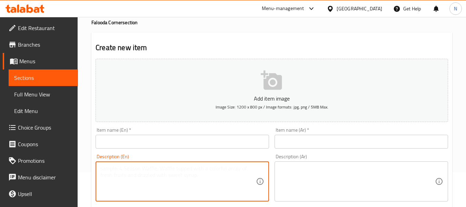
paste textarea "Normal: A simple dessert with vermicelli, basil seeds, nuts, and ice cream."
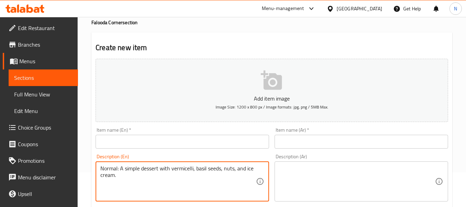
click at [114, 169] on textarea "Normal: A simple dessert with vermicelli, basil seeds, nuts, and ice cream." at bounding box center [178, 181] width 156 height 33
type textarea ": A simple dessert with vermicelli, basil seeds, nuts, and ice cream."
click at [119, 141] on input "text" at bounding box center [182, 141] width 173 height 14
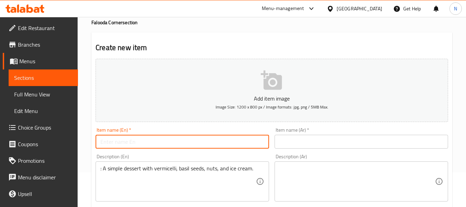
paste input "Normal"
type input "Normal"
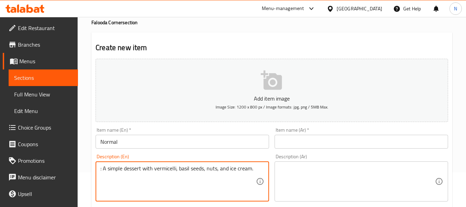
click at [105, 167] on textarea ": A simple dessert with vermicelli, basil seeds, nuts, and ice cream." at bounding box center [178, 181] width 156 height 33
click at [103, 167] on textarea ": A simple dessert with vermicelli, basil seeds, nuts, and ice cream." at bounding box center [178, 181] width 156 height 33
type textarea "A simple dessert with vermicelli, basil seeds, nuts, and ice cream."
click at [95, 22] on h4 "Falooda Corner section" at bounding box center [271, 22] width 361 height 7
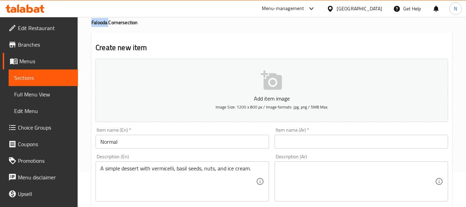
click at [95, 22] on h4 "Falooda Corner section" at bounding box center [271, 22] width 361 height 7
copy h4 "Falooda"
click at [144, 143] on input "Normal" at bounding box center [182, 141] width 173 height 14
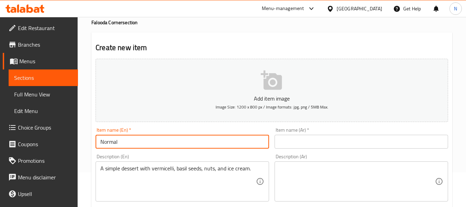
paste input "Falooda"
type input "Normal Falooda"
click at [289, 147] on input "text" at bounding box center [360, 141] width 173 height 14
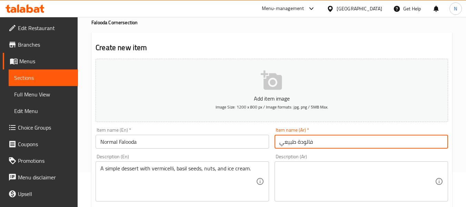
type input "فالودة طبيعي"
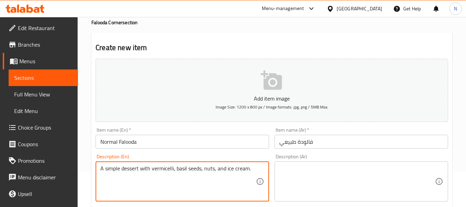
click at [208, 173] on textarea "A simple dessert with vermicelli, basil seeds, nuts, and ice cream." at bounding box center [178, 181] width 156 height 33
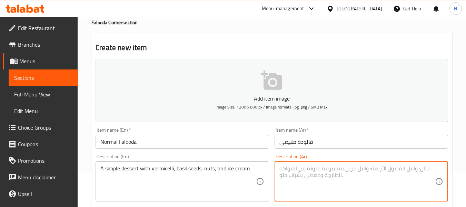
click at [313, 191] on textarea at bounding box center [357, 181] width 156 height 33
paste textarea "حلوى بسيطة تحتوي على الشعيرية وبذور الريحان والمكسرات والآيس كريم."
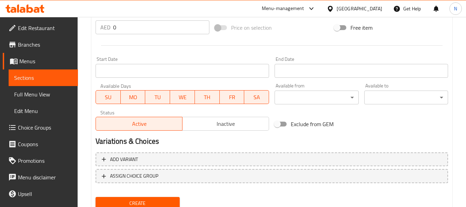
scroll to position [281, 0]
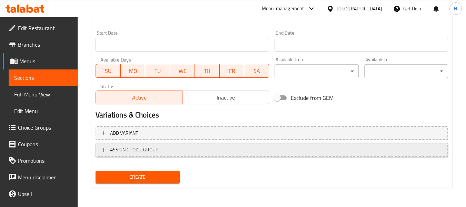
type textarea "حلوى بسيطة تحتوي على الشعيرية وبذور الريحان والمكسرات والآيس كريم."
click at [173, 151] on span "ASSIGN CHOICE GROUP" at bounding box center [272, 149] width 340 height 9
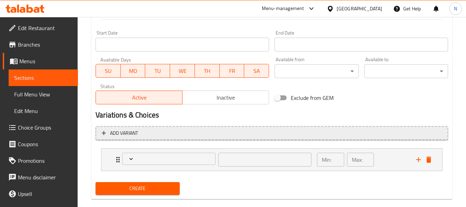
click at [188, 135] on span "Add variant" at bounding box center [272, 133] width 340 height 9
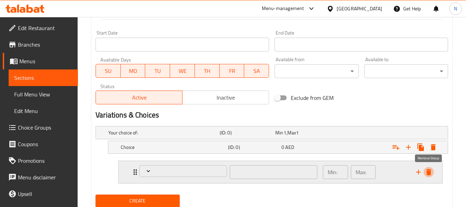
click at [432, 173] on icon "delete" at bounding box center [428, 172] width 8 height 8
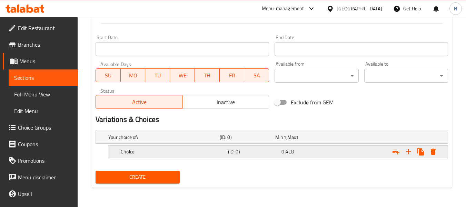
click at [169, 156] on div "Choice (ID: 0) 0 AED" at bounding box center [279, 151] width 321 height 15
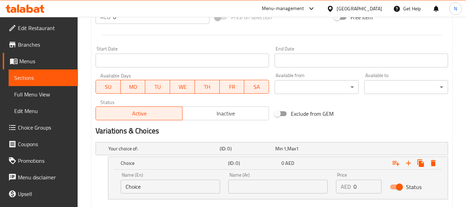
scroll to position [306, 0]
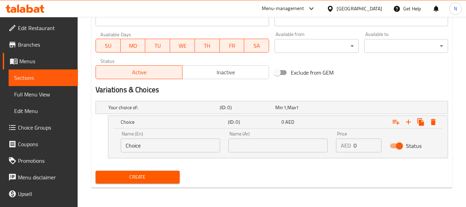
click at [176, 142] on input "Choice" at bounding box center [170, 145] width 99 height 14
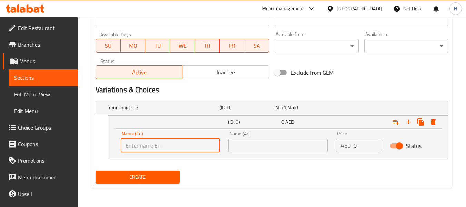
click at [177, 142] on input "text" at bounding box center [170, 145] width 99 height 14
type input "Small"
click at [245, 146] on input "text" at bounding box center [277, 145] width 99 height 14
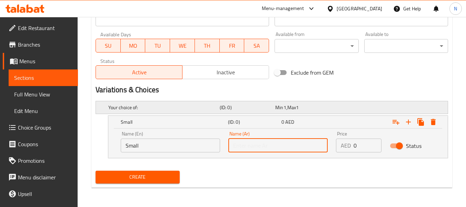
type input "صغير"
click at [409, 124] on icon "Expand" at bounding box center [408, 122] width 8 height 8
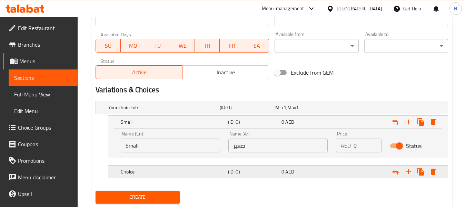
click at [297, 175] on div "0 AED" at bounding box center [306, 172] width 53 height 10
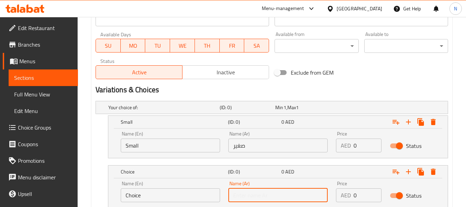
click at [281, 191] on input "text" at bounding box center [277, 195] width 99 height 14
type input "وسط"
click at [152, 197] on input "Choice" at bounding box center [170, 195] width 99 height 14
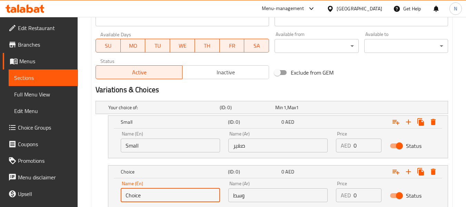
click at [152, 197] on input "Choice" at bounding box center [170, 195] width 99 height 14
drag, startPoint x: 156, startPoint y: 197, endPoint x: 157, endPoint y: 190, distance: 7.0
click at [156, 197] on input "text" at bounding box center [170, 195] width 99 height 14
type input "Medium"
click at [367, 145] on input "0" at bounding box center [367, 145] width 28 height 14
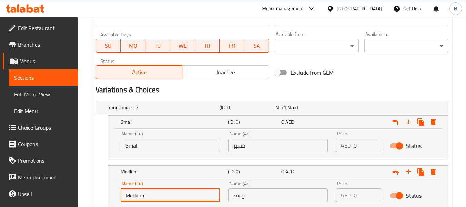
click at [367, 145] on input "0" at bounding box center [367, 145] width 28 height 14
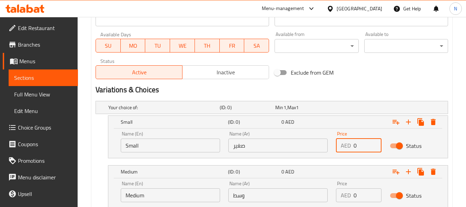
click at [367, 145] on input "0" at bounding box center [367, 145] width 28 height 14
type input "12"
click at [362, 197] on input "0" at bounding box center [367, 195] width 28 height 14
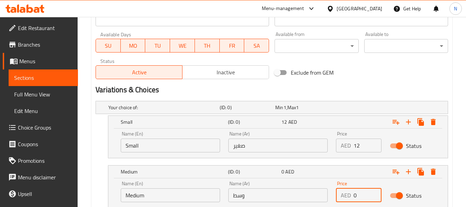
click at [362, 197] on input "0" at bounding box center [367, 195] width 28 height 14
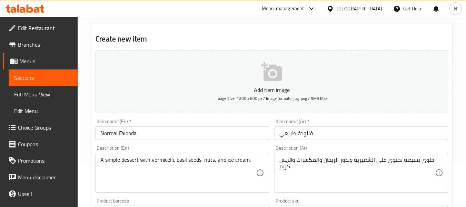
scroll to position [35, 0]
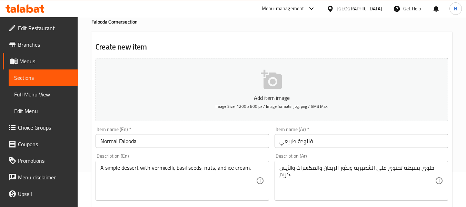
type input "14"
click at [364, 142] on input "فالودة طبيعي" at bounding box center [360, 141] width 173 height 14
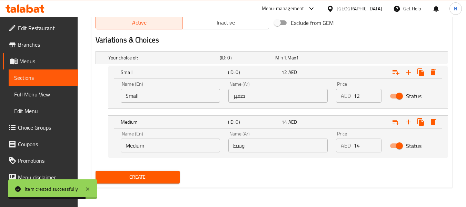
scroll to position [0, 0]
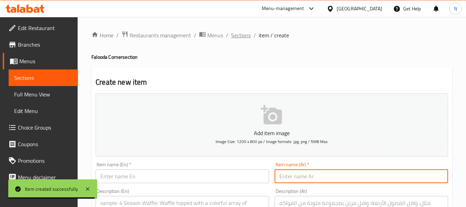
click at [237, 34] on span "Sections" at bounding box center [241, 35] width 20 height 8
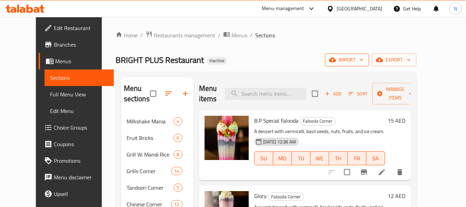
click at [336, 60] on icon "button" at bounding box center [332, 59] width 7 height 7
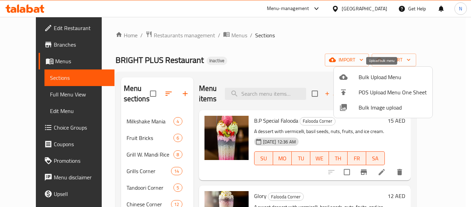
click at [369, 75] on span "Bulk Upload Menu" at bounding box center [393, 77] width 68 height 8
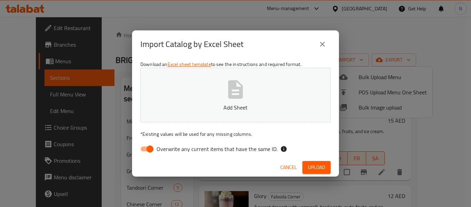
click at [167, 153] on span "Overwrite any current items that have the same ID." at bounding box center [217, 148] width 121 height 8
click at [167, 153] on input "Overwrite any current items that have the same ID." at bounding box center [149, 148] width 39 height 13
checkbox input "false"
click at [208, 114] on button "Add Sheet" at bounding box center [235, 95] width 190 height 54
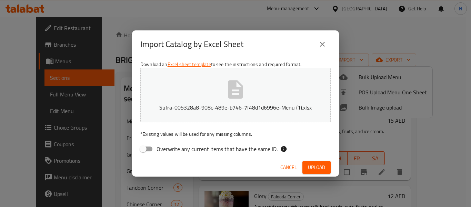
click at [312, 168] on span "Upload" at bounding box center [316, 167] width 17 height 9
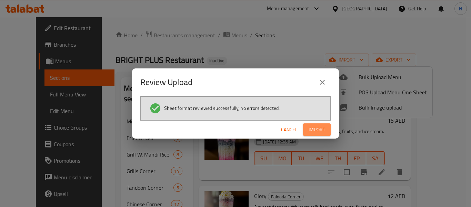
click at [326, 134] on button "Import" at bounding box center [317, 129] width 28 height 13
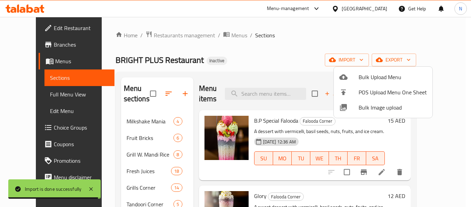
click at [82, 101] on div at bounding box center [235, 103] width 471 height 207
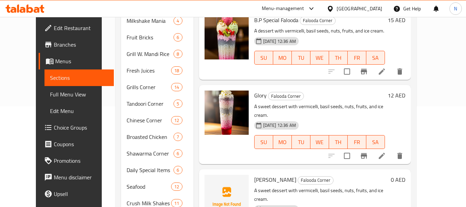
scroll to position [101, 0]
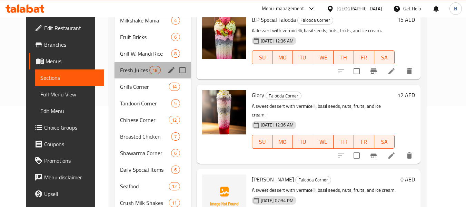
click at [114, 76] on div "Fresh Juices 18" at bounding box center [152, 70] width 77 height 17
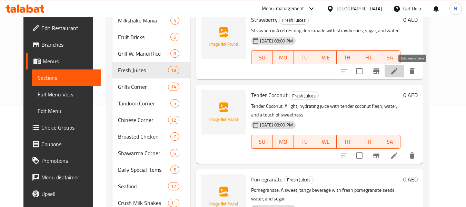
click at [398, 69] on icon at bounding box center [394, 71] width 8 height 8
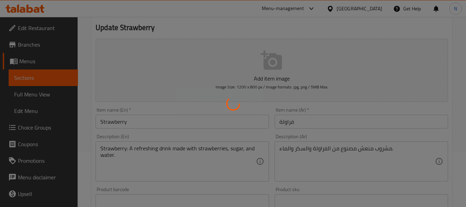
scroll to position [58, 0]
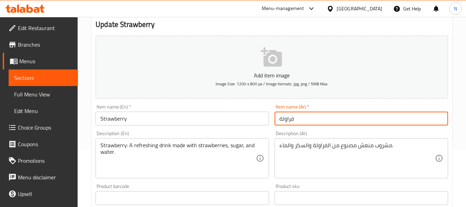
click at [277, 118] on input "فراولة" at bounding box center [360, 118] width 173 height 14
type input "عصير فراولة"
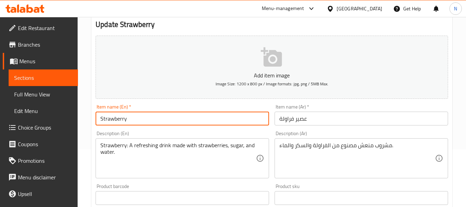
click at [234, 120] on input "Strawberry" at bounding box center [182, 118] width 173 height 14
type input "Strawberry Juice"
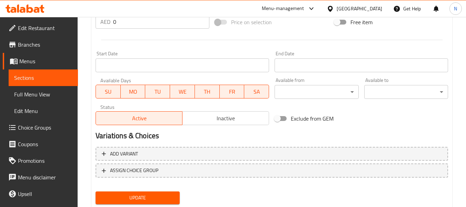
scroll to position [281, 0]
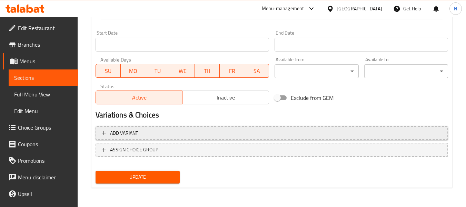
type textarea "A refreshing drink made with strawberries, sugar, and water."
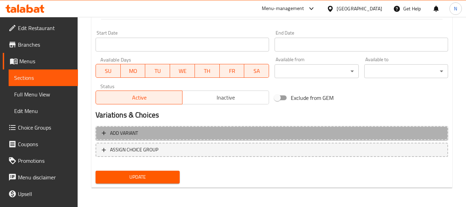
click at [146, 133] on span "Add variant" at bounding box center [272, 133] width 340 height 9
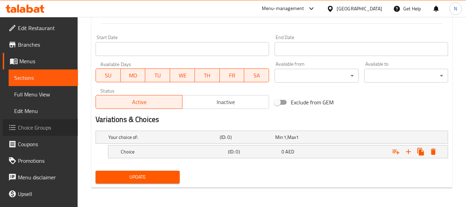
click at [49, 127] on span "Choice Groups" at bounding box center [45, 127] width 54 height 8
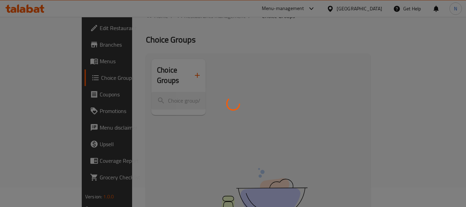
scroll to position [16, 0]
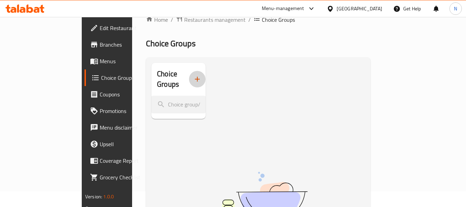
click at [193, 75] on icon "button" at bounding box center [197, 79] width 8 height 8
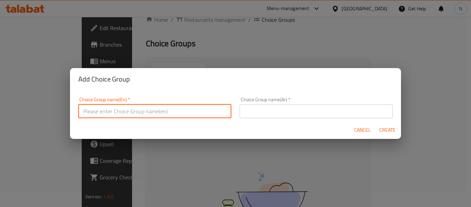
click at [150, 112] on input "text" at bounding box center [154, 111] width 153 height 14
type input "Your Choice of size:"
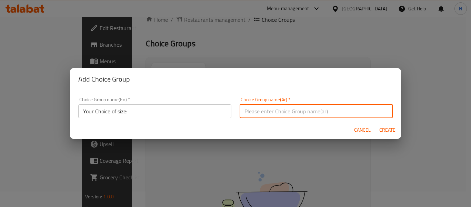
click at [300, 108] on input "text" at bounding box center [316, 111] width 153 height 14
type input "إختيارك من الحجم:"
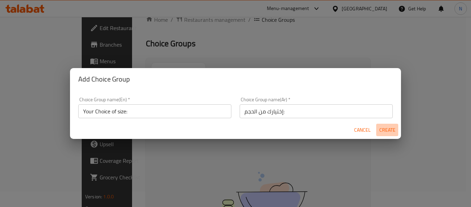
click at [381, 134] on span "Create" at bounding box center [387, 130] width 17 height 9
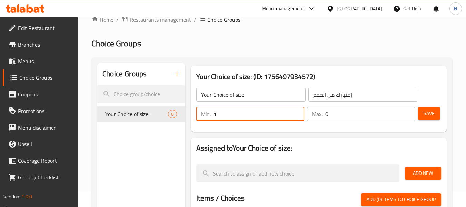
type input "1"
click at [297, 111] on input "1" at bounding box center [258, 114] width 91 height 14
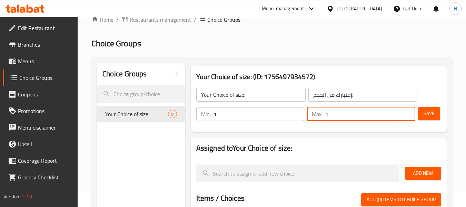
type input "1"
click at [407, 112] on input "1" at bounding box center [370, 114] width 90 height 14
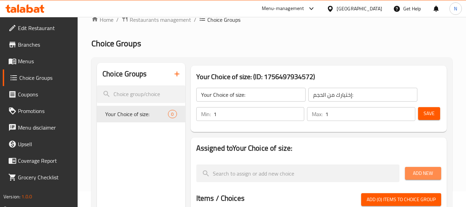
click at [417, 174] on span "Add New" at bounding box center [422, 173] width 25 height 9
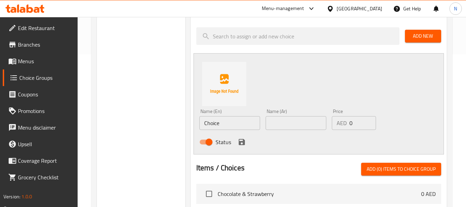
scroll to position [156, 0]
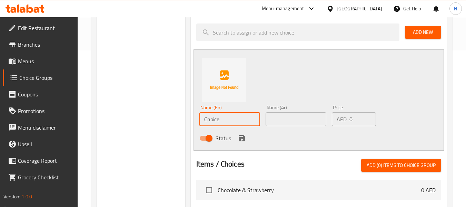
click at [228, 116] on input "Choice" at bounding box center [229, 119] width 61 height 14
click at [228, 116] on input "text" at bounding box center [229, 119] width 61 height 14
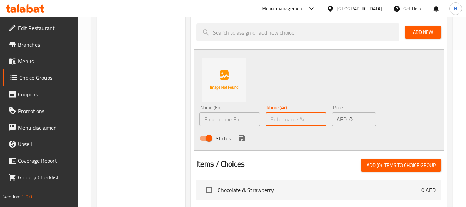
click at [266, 121] on input "text" at bounding box center [296, 119] width 61 height 14
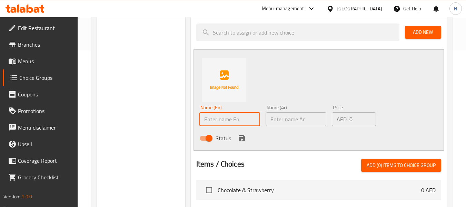
click at [211, 121] on input "text" at bounding box center [229, 119] width 61 height 14
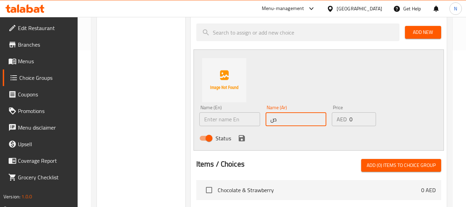
click at [290, 117] on input "ص" at bounding box center [296, 119] width 61 height 14
type input "صغير"
click at [354, 119] on input "0" at bounding box center [362, 119] width 27 height 14
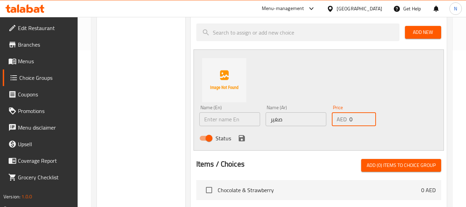
click at [354, 119] on input "0" at bounding box center [362, 119] width 27 height 14
type input "8"
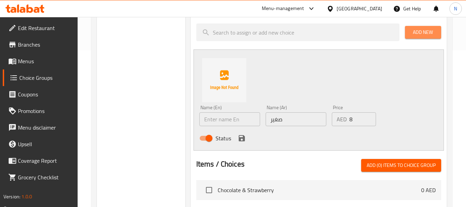
click at [420, 32] on span "Add New" at bounding box center [422, 32] width 25 height 9
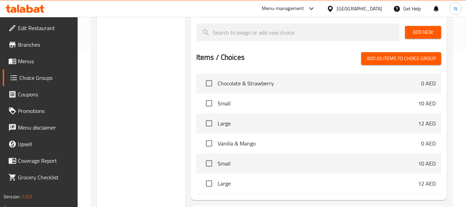
scroll to position [119, 0]
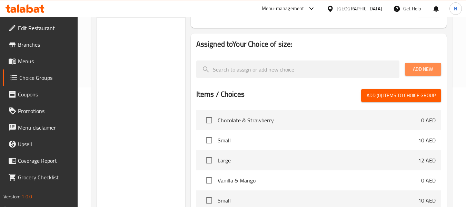
click at [421, 67] on span "Add New" at bounding box center [422, 69] width 25 height 9
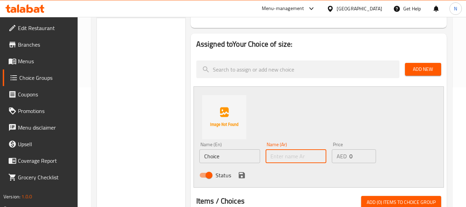
click at [300, 156] on input "text" at bounding box center [296, 156] width 61 height 14
type input "صغير"
click at [354, 151] on input "0" at bounding box center [362, 156] width 27 height 14
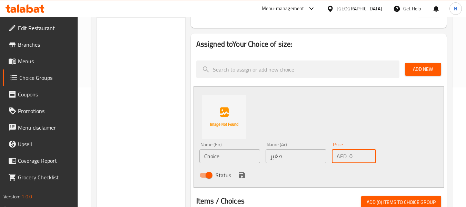
click at [354, 151] on input "0" at bounding box center [362, 156] width 27 height 14
type input "8"
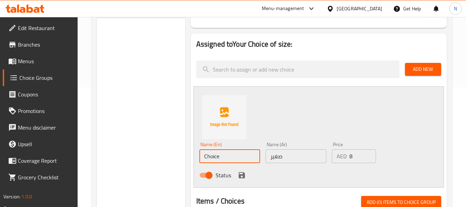
click at [238, 151] on input "Choice" at bounding box center [229, 156] width 61 height 14
type input "Small"
click at [240, 177] on icon "save" at bounding box center [242, 175] width 6 height 6
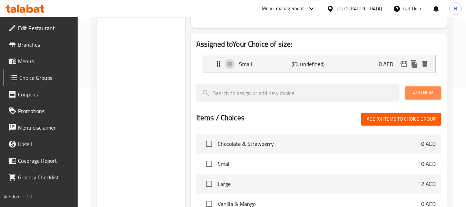
click at [405, 95] on button "Add New" at bounding box center [423, 92] width 36 height 13
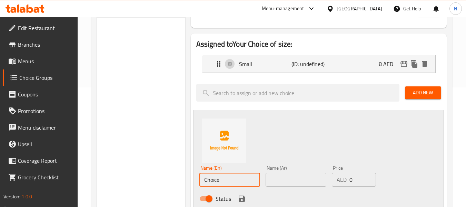
click at [230, 182] on input "Choice" at bounding box center [229, 179] width 61 height 14
type input "Medium"
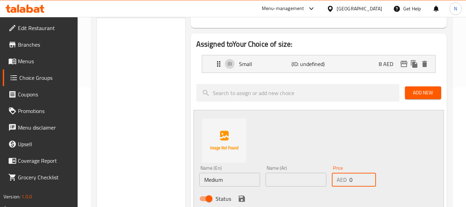
click at [358, 178] on input "0" at bounding box center [362, 179] width 27 height 14
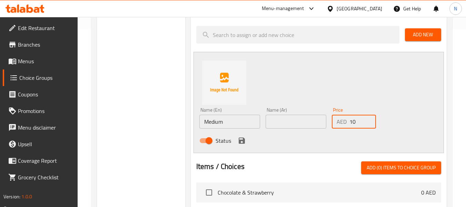
type input "10"
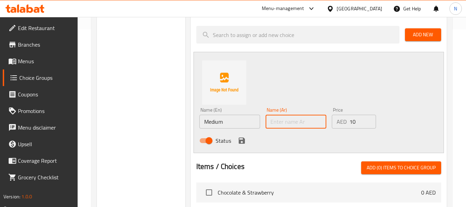
click at [273, 126] on input "text" at bounding box center [296, 121] width 61 height 14
type input "وسط"
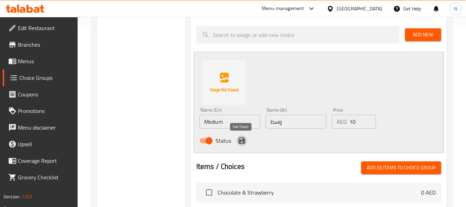
click at [239, 138] on icon "save" at bounding box center [242, 140] width 6 height 6
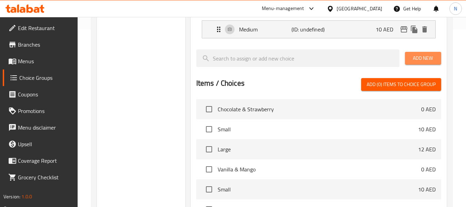
click at [419, 57] on span "Add New" at bounding box center [422, 58] width 25 height 9
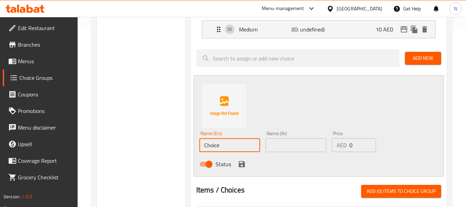
click at [209, 144] on input "Choice" at bounding box center [229, 145] width 61 height 14
type input "م"
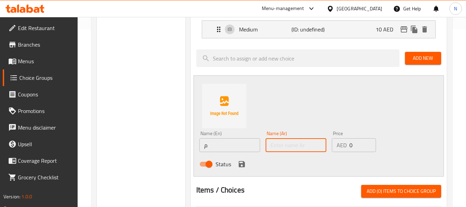
click at [281, 147] on input "text" at bounding box center [296, 145] width 61 height 14
type input "كبير"
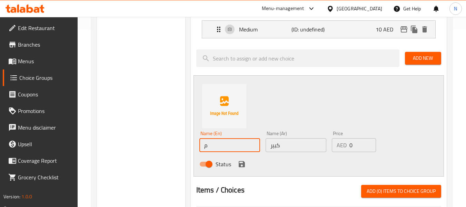
click at [210, 147] on input "م" at bounding box center [229, 145] width 61 height 14
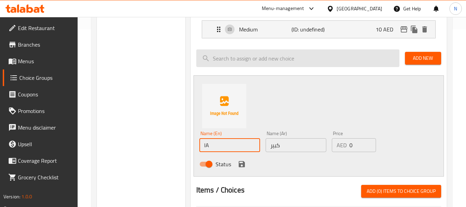
type input "Large"
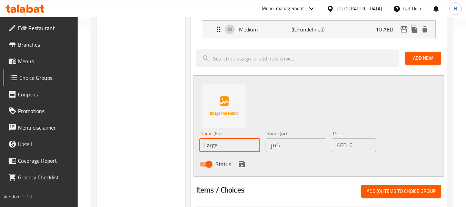
click at [352, 139] on input "0" at bounding box center [362, 145] width 27 height 14
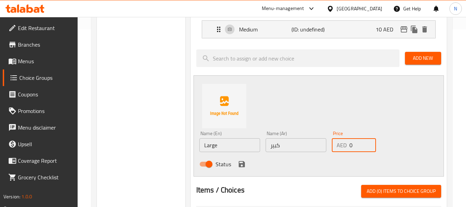
click at [352, 139] on input "0" at bounding box center [362, 145] width 27 height 14
type input "12"
click at [240, 161] on icon "save" at bounding box center [242, 164] width 6 height 6
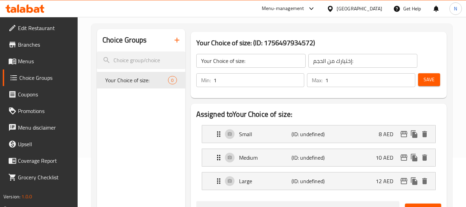
scroll to position [47, 0]
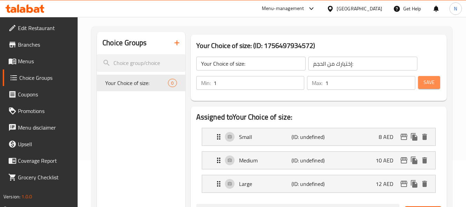
click at [420, 84] on button "Save" at bounding box center [429, 82] width 22 height 13
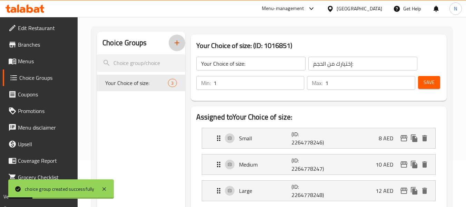
click at [181, 46] on button "button" at bounding box center [177, 42] width 17 height 17
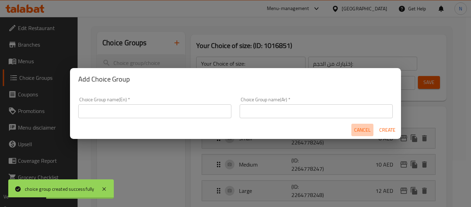
click at [358, 129] on span "Cancel" at bounding box center [362, 130] width 17 height 9
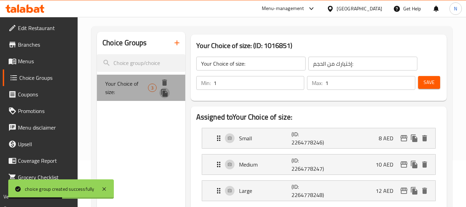
click at [166, 93] on icon "duplicate" at bounding box center [164, 93] width 7 height 8
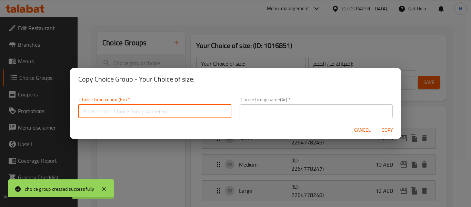
click at [136, 110] on input "text" at bounding box center [154, 111] width 153 height 14
drag, startPoint x: 149, startPoint y: 113, endPoint x: 134, endPoint y: 142, distance: 32.2
click at [134, 142] on div "Copy Choice Group - Your Choice of size: Choice Group name(En)   * Your Choice …" at bounding box center [235, 103] width 471 height 207
type input "Your Choice of Size:"
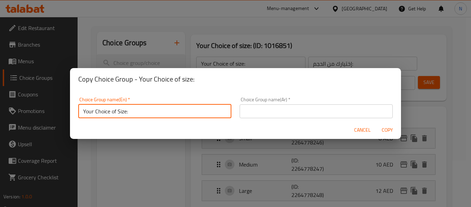
click at [257, 114] on input "text" at bounding box center [316, 111] width 153 height 14
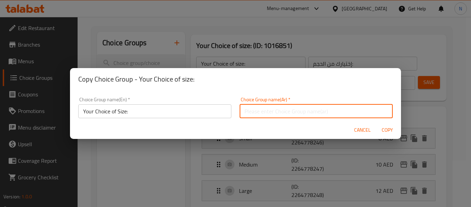
type input "إختيارك من الحجم:"
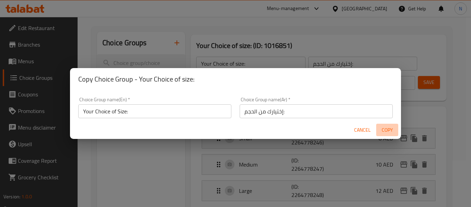
click at [386, 129] on span "Copy" at bounding box center [387, 130] width 17 height 9
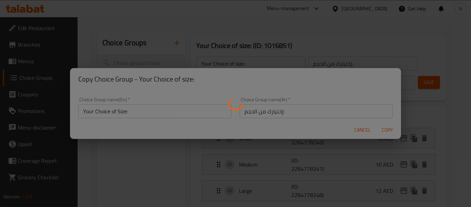
type input "Your Choice of Size:"
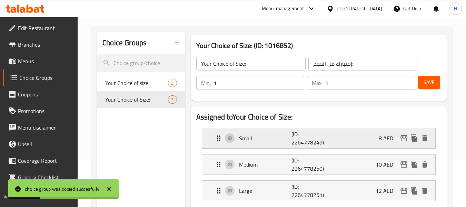
click at [286, 146] on div "Small (ID: 2264778249) 8 AED" at bounding box center [320, 138] width 212 height 20
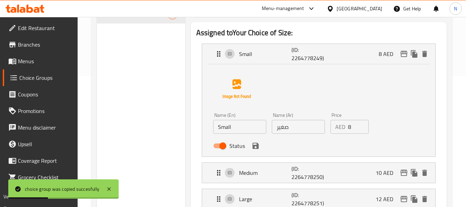
scroll to position [132, 0]
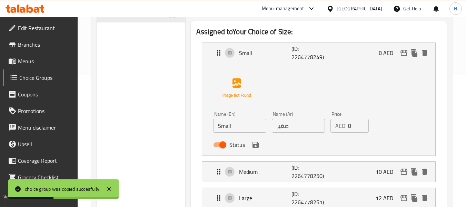
click at [351, 130] on input "8" at bounding box center [358, 126] width 21 height 14
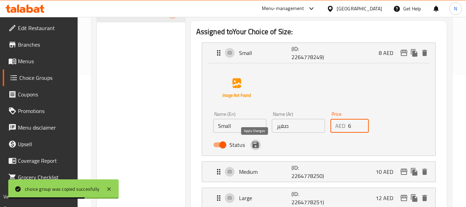
click at [255, 142] on icon "save" at bounding box center [255, 144] width 6 height 6
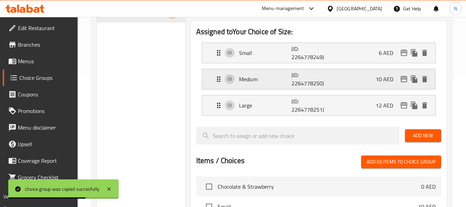
type input "6"
click at [341, 78] on div "Medium (ID: 2264778250) 10 AED" at bounding box center [320, 79] width 212 height 20
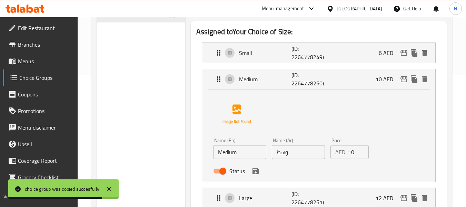
click at [351, 155] on input "10" at bounding box center [358, 152] width 21 height 14
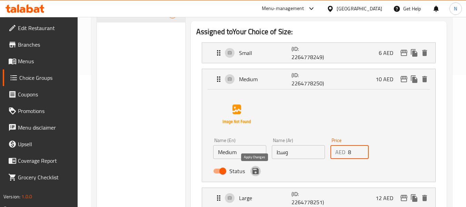
click at [255, 174] on icon "save" at bounding box center [255, 171] width 6 height 6
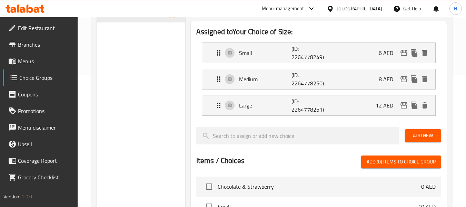
type input "8"
click at [324, 110] on p "(ID: 2264778251)" at bounding box center [308, 105] width 35 height 17
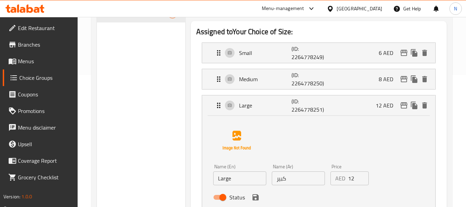
click at [353, 180] on input "12" at bounding box center [358, 178] width 21 height 14
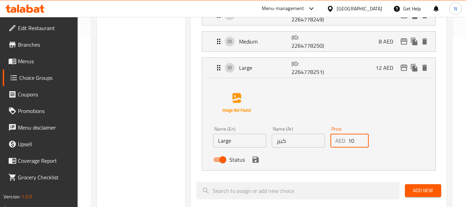
scroll to position [170, 0]
click at [254, 164] on div "Status" at bounding box center [298, 159] width 176 height 19
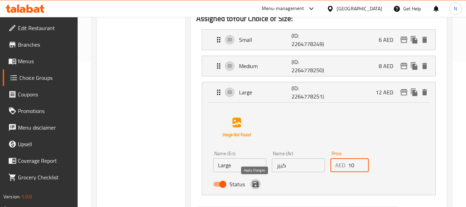
click at [259, 180] on icon "save" at bounding box center [255, 184] width 8 height 8
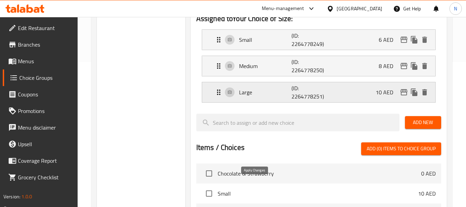
type input "10"
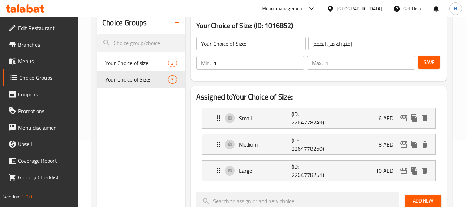
scroll to position [66, 0]
click at [436, 58] on button "Save" at bounding box center [429, 62] width 22 height 13
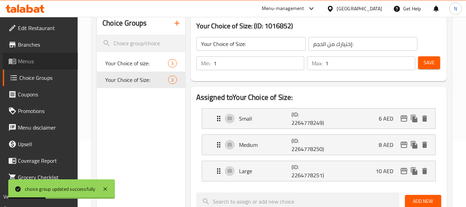
click at [66, 57] on span "Menus" at bounding box center [45, 61] width 54 height 8
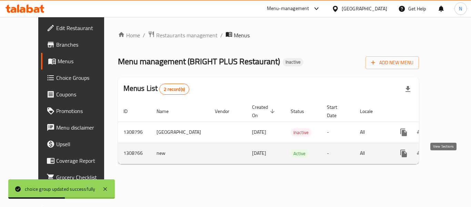
click at [449, 157] on icon "enhanced table" at bounding box center [453, 153] width 8 height 8
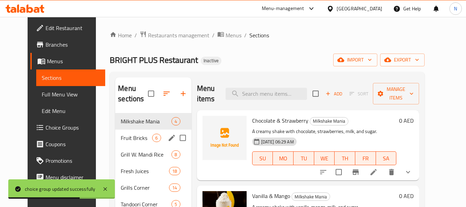
click at [141, 142] on div "Fruit Bricks 6" at bounding box center [153, 137] width 76 height 17
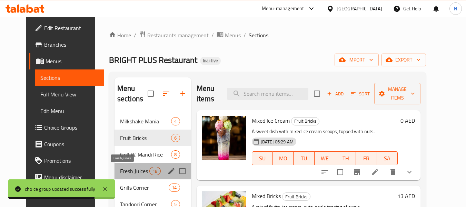
click at [120, 172] on span "Fresh Juices" at bounding box center [134, 171] width 29 height 8
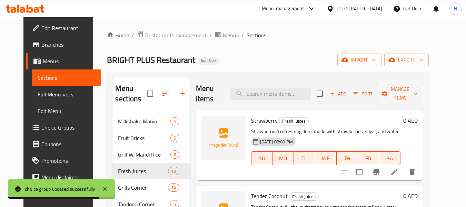
scroll to position [23, 0]
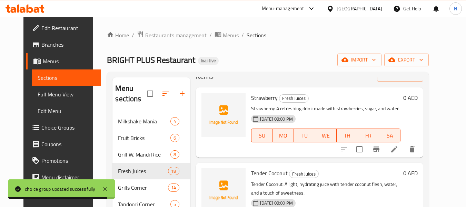
click at [404, 152] on li at bounding box center [393, 149] width 19 height 12
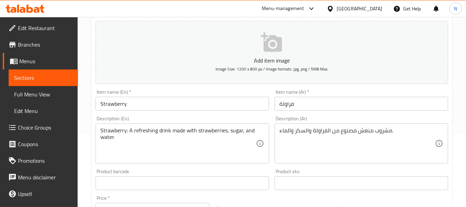
scroll to position [73, 0]
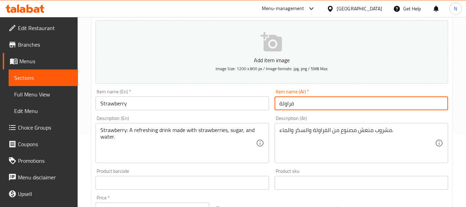
click at [277, 101] on input "فراولة" at bounding box center [360, 103] width 173 height 14
type input "عصير فراولة"
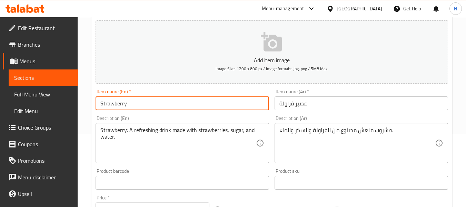
click at [214, 105] on input "Strawberry" at bounding box center [182, 103] width 173 height 14
type input "Strawberry Juice"
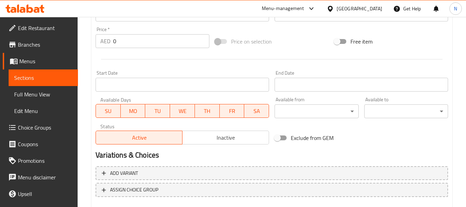
scroll to position [281, 0]
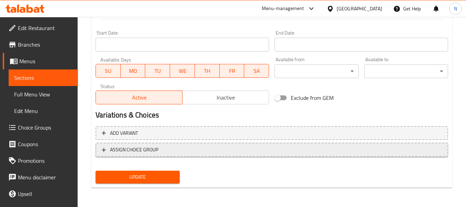
type textarea "A refreshing drink made with strawberries, sugar, and water."
click at [131, 147] on span "ASSIGN CHOICE GROUP" at bounding box center [134, 149] width 48 height 9
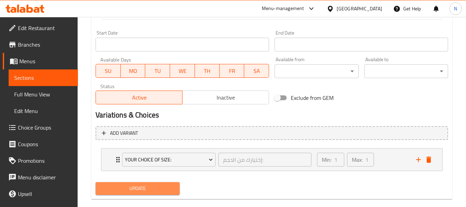
click at [152, 185] on span "Update" at bounding box center [137, 188] width 73 height 9
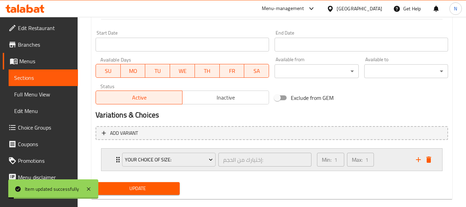
click at [384, 153] on div "Min: 1 ​ Max: 1 ​" at bounding box center [362, 159] width 99 height 22
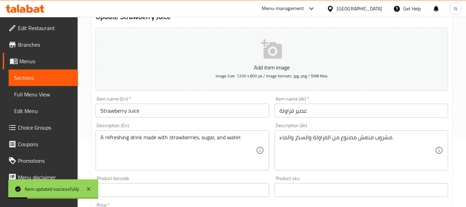
scroll to position [0, 0]
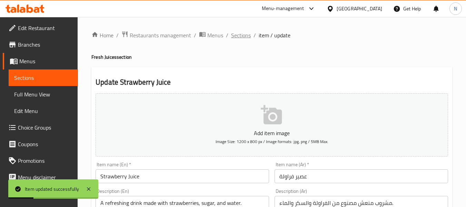
click at [241, 39] on span "Sections" at bounding box center [241, 35] width 20 height 8
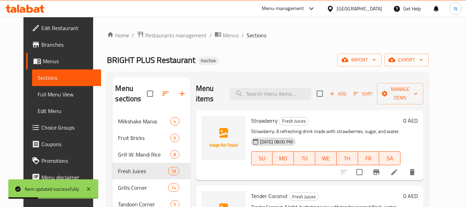
scroll to position [81, 0]
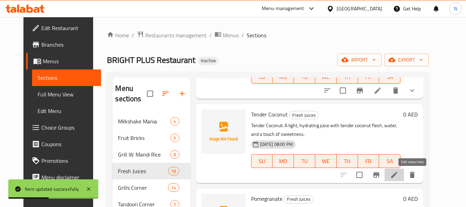
click at [398, 177] on icon at bounding box center [394, 174] width 8 height 8
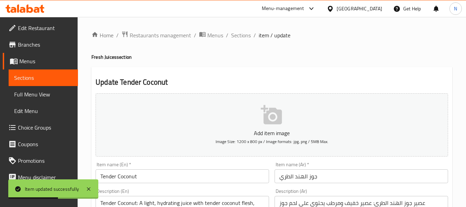
scroll to position [94, 0]
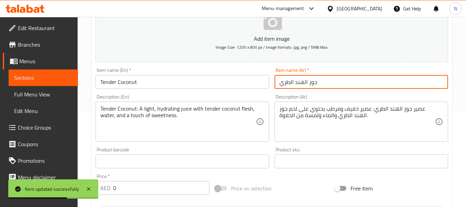
click at [292, 82] on input "جوز الهند الطري" at bounding box center [360, 82] width 173 height 14
click at [278, 81] on input "عجوز الهند تندر" at bounding box center [360, 82] width 173 height 14
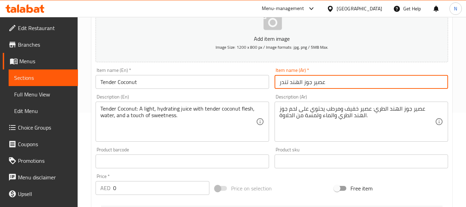
type input "عصير جوز الهند تندر"
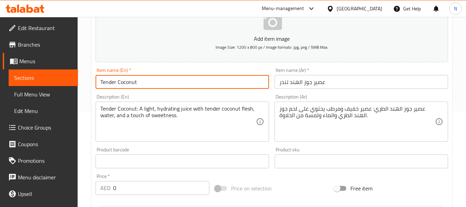
click at [244, 79] on input "Tender Coconut" at bounding box center [182, 82] width 173 height 14
type input "Tender coconut Juice"
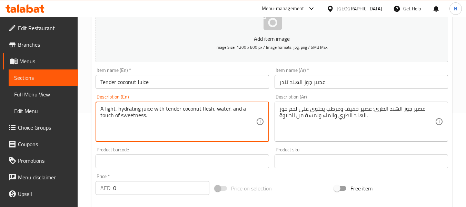
type textarea "A light, hydrating juice with tender coconut flesh, water, and a touch of sweet…"
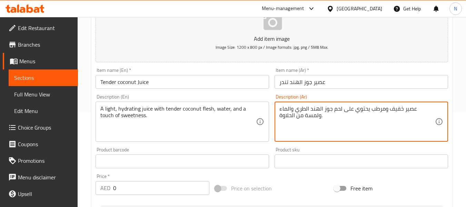
click at [320, 111] on textarea "عصير خفيف ومرطب يحتوي على لحم جوز الهند الطري والماء ولمسة من الحلاوة." at bounding box center [357, 121] width 156 height 33
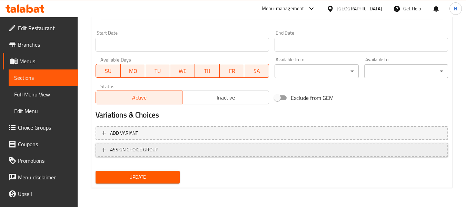
type textarea "عصير خفيف ومرطب يحتوي على لحم جوز الهند التندر والماء ولمسة من الحلاوة."
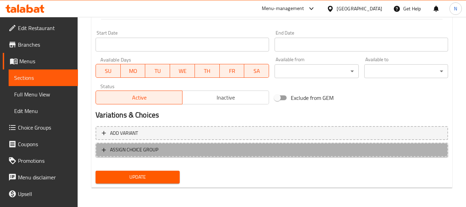
click at [176, 148] on span "ASSIGN CHOICE GROUP" at bounding box center [272, 149] width 340 height 9
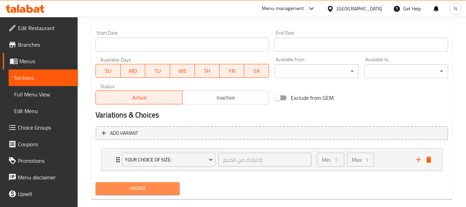
click at [165, 188] on span "Update" at bounding box center [137, 188] width 73 height 9
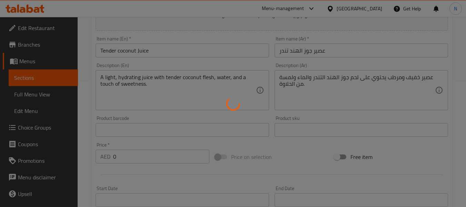
scroll to position [0, 0]
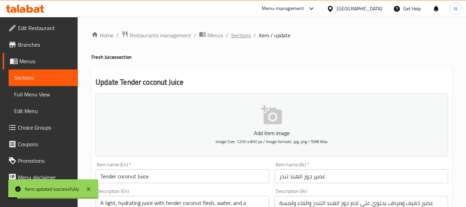
click at [238, 37] on span "Sections" at bounding box center [241, 35] width 20 height 8
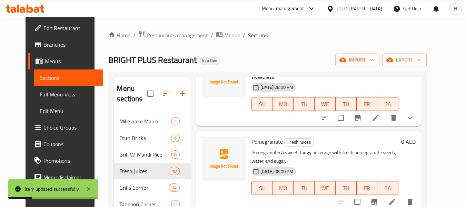
scroll to position [152, 0]
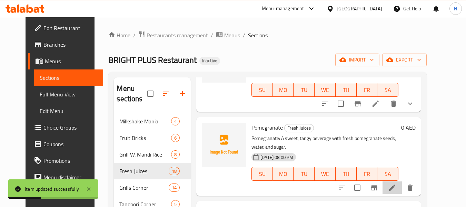
click at [402, 181] on li at bounding box center [391, 187] width 19 height 12
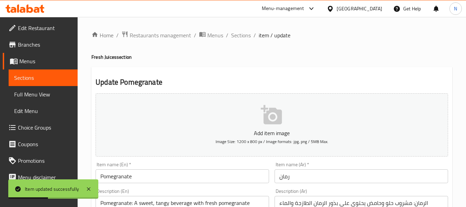
scroll to position [67, 0]
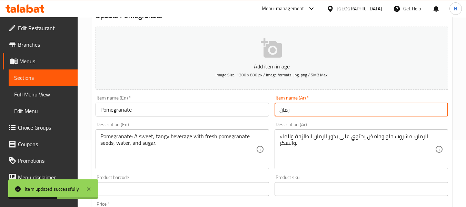
click at [278, 110] on input "رمان" at bounding box center [360, 109] width 173 height 14
type input "عصير رمان"
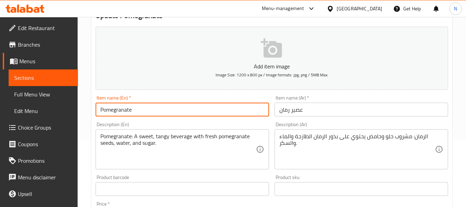
click at [207, 112] on input "Pomegranate" at bounding box center [182, 109] width 173 height 14
type input "Pomegranate Juice"
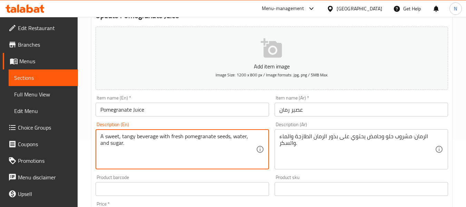
type textarea "A sweet, tangy beverage with fresh pomegranate seeds, water, and sugar."
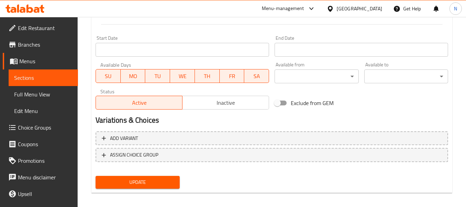
scroll to position [281, 0]
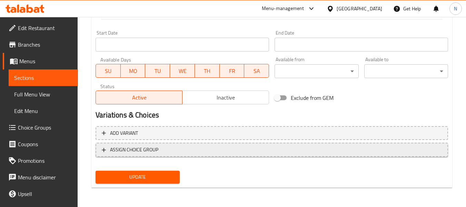
type textarea "مشروب حلو وحامض يحتوي على بذور الرمان الطازجة والماء والسكر."
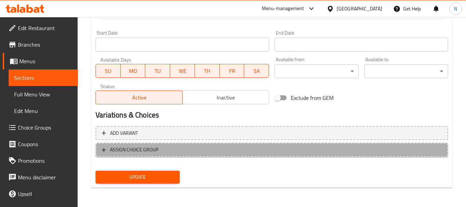
click at [253, 145] on span "ASSIGN CHOICE GROUP" at bounding box center [272, 149] width 340 height 9
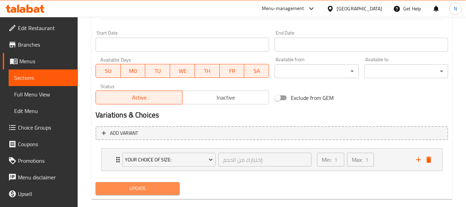
click at [171, 193] on button "Update" at bounding box center [138, 188] width 84 height 13
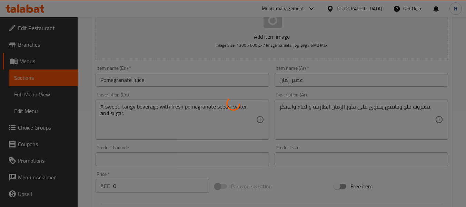
scroll to position [0, 0]
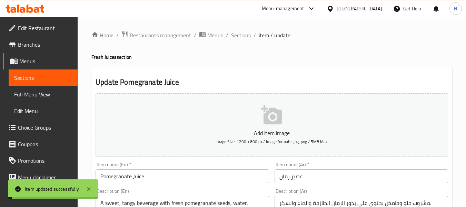
click at [234, 35] on span "Sections" at bounding box center [241, 35] width 20 height 8
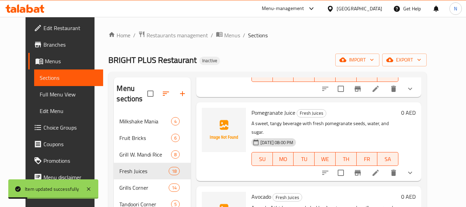
scroll to position [224, 0]
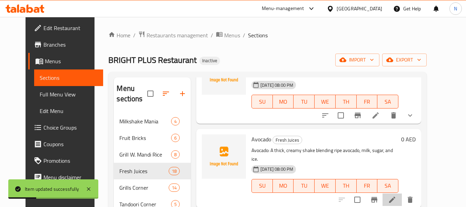
click at [402, 193] on li at bounding box center [391, 199] width 19 height 12
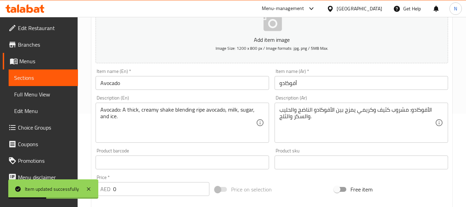
scroll to position [93, 0]
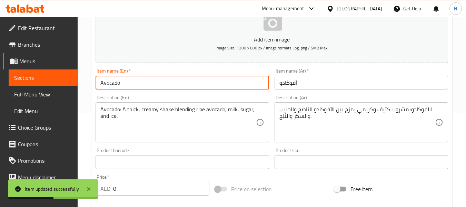
click at [129, 84] on input "Avocado" at bounding box center [182, 83] width 173 height 14
type input "Avocado Juice"
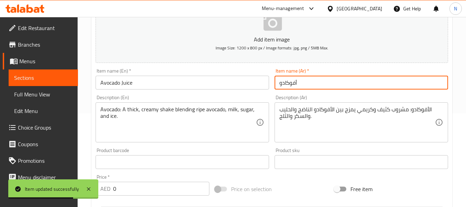
click at [276, 81] on input "أفوكادو" at bounding box center [360, 83] width 173 height 14
type input "عصير أفوكادو"
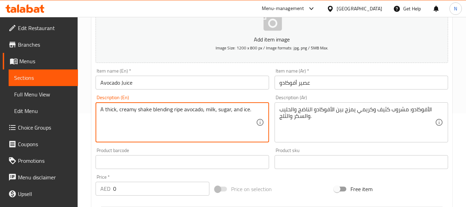
type textarea "A thick, creamy shake blending ripe avocado, milk, sugar, and ice."
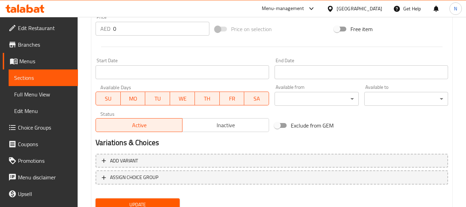
scroll to position [281, 0]
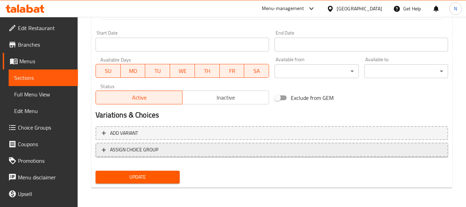
type textarea "مشروب كثيف وكريمي يمزج بين الأفوكادو الناضج والحليب والسكر والثلج."
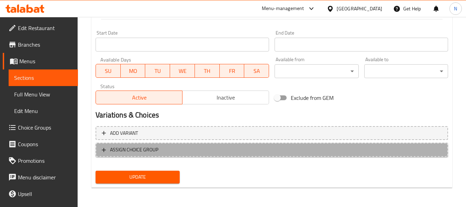
click at [249, 151] on span "ASSIGN CHOICE GROUP" at bounding box center [272, 149] width 340 height 9
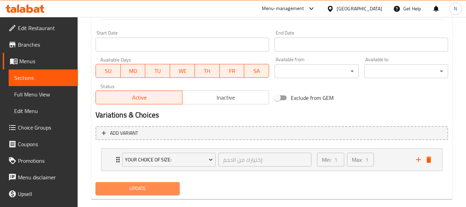
click at [160, 191] on span "Update" at bounding box center [137, 188] width 73 height 9
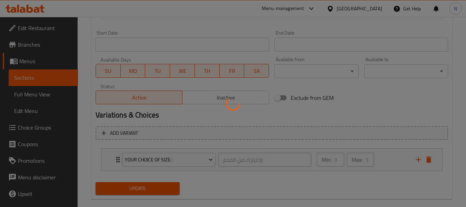
scroll to position [0, 0]
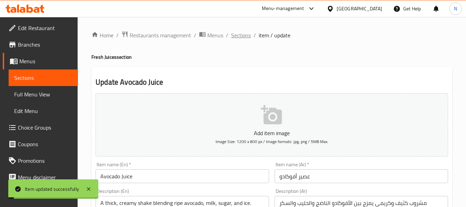
click at [239, 39] on span "Sections" at bounding box center [241, 35] width 20 height 8
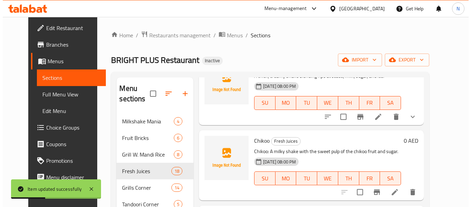
scroll to position [345, 0]
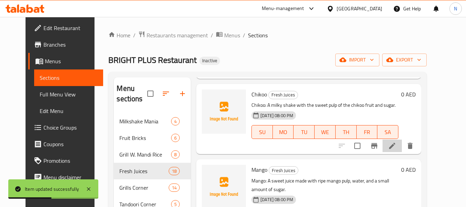
click at [402, 139] on li at bounding box center [391, 145] width 19 height 12
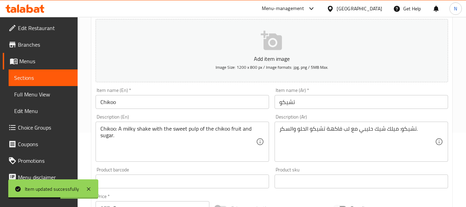
scroll to position [74, 0]
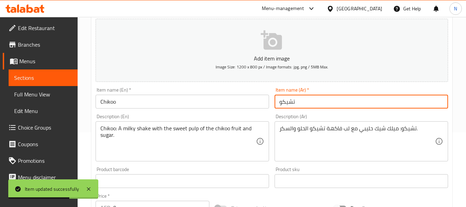
click at [278, 102] on input "تشيكو" at bounding box center [360, 101] width 173 height 14
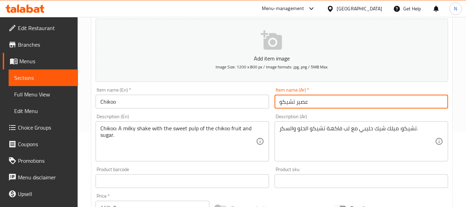
type input "عصير تشيكو"
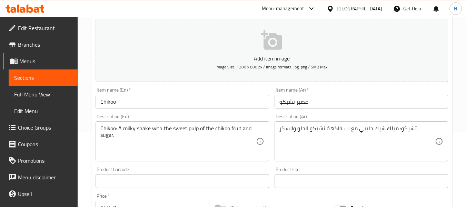
click at [219, 94] on div "Item name (En)   * Chikoo Item name (En) *" at bounding box center [182, 97] width 173 height 21
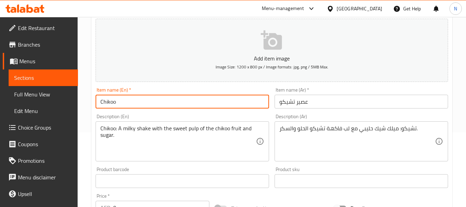
click at [218, 98] on input "Chikoo" at bounding box center [182, 101] width 173 height 14
type input "Chikoo Juice"
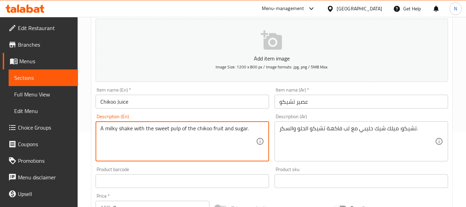
type textarea "A milky shake with the sweet pulp of the chikoo fruit and sugar."
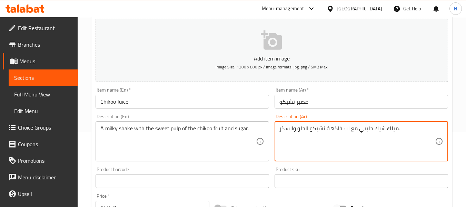
click at [390, 131] on textarea "ميلك شيك حليبي مع لب فاكهة تشيكو الحلو والسكر." at bounding box center [357, 141] width 156 height 33
type textarea "شيك حليبي مع لب فاكهة تشيكو الحلو والسكر."
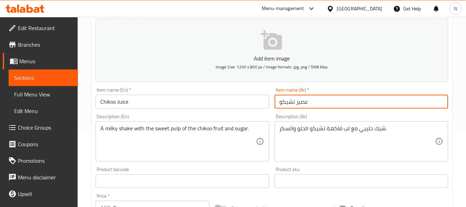
click at [334, 106] on div "Home / Restaurants management / Menus / Sections / item / update Fresh Juices s…" at bounding box center [271, 177] width 361 height 443
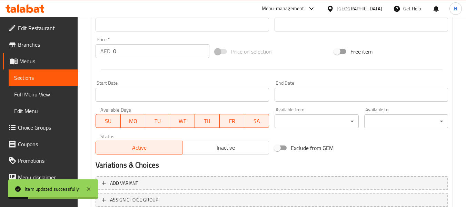
scroll to position [281, 0]
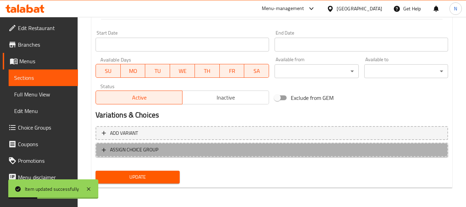
click at [226, 153] on span "ASSIGN CHOICE GROUP" at bounding box center [272, 149] width 340 height 9
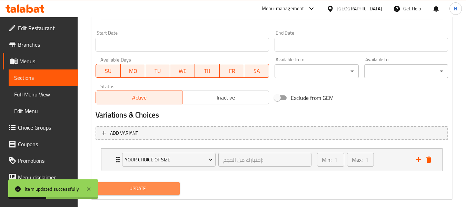
click at [169, 185] on span "Update" at bounding box center [137, 188] width 73 height 9
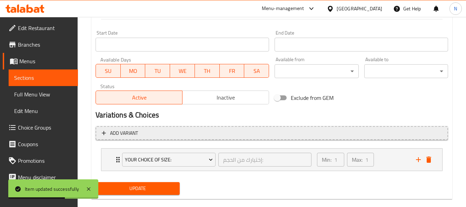
scroll to position [0, 0]
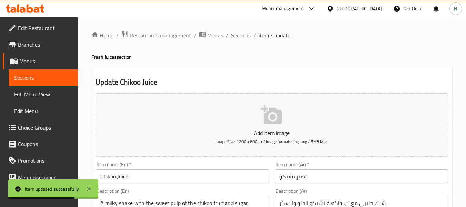
click at [237, 35] on span "Sections" at bounding box center [241, 35] width 20 height 8
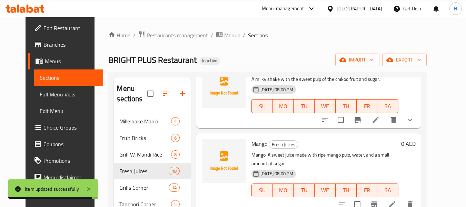
scroll to position [373, 0]
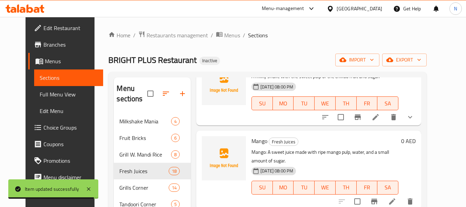
click at [337, 178] on div "SU MO TU WE TH FR SA" at bounding box center [325, 187] width 152 height 19
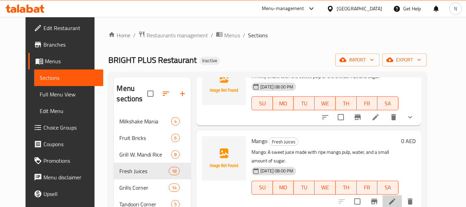
click at [402, 195] on li at bounding box center [391, 201] width 19 height 12
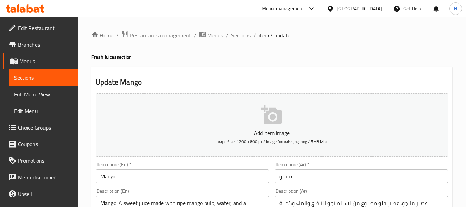
scroll to position [34, 0]
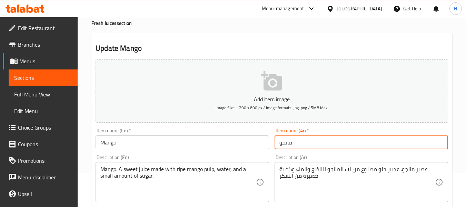
click at [277, 141] on input "مانجو" at bounding box center [360, 142] width 173 height 14
type input "عصير مانجو"
click at [173, 142] on input "Mango" at bounding box center [182, 142] width 173 height 14
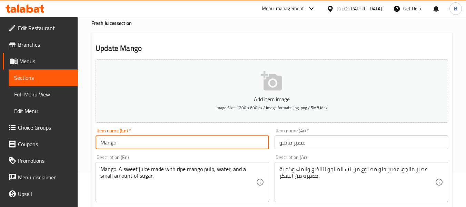
type input "Mango Juice"
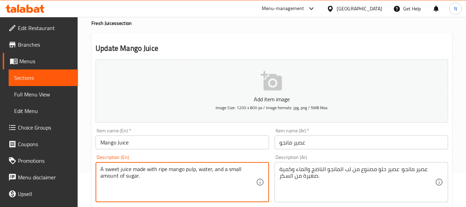
type textarea "A sweet juice made with ripe mango pulp, water, and a small amount of sugar."
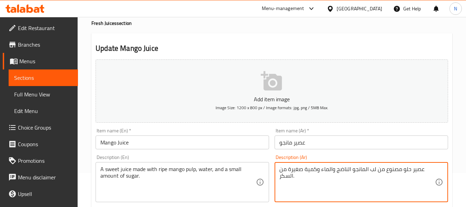
type textarea "عصير حلو مصنوع من لب المانجو الناضج والماء وكمية صغيرة من السكر."
click at [236, 158] on div "Description (En) A sweet juice made with ripe mango pulp, water, and a small am…" at bounding box center [182, 177] width 173 height 47
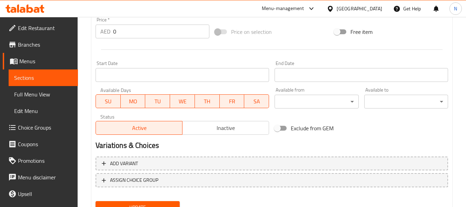
scroll to position [281, 0]
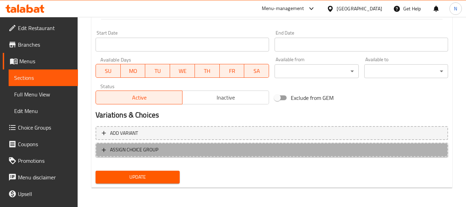
click at [211, 149] on span "ASSIGN CHOICE GROUP" at bounding box center [272, 149] width 340 height 9
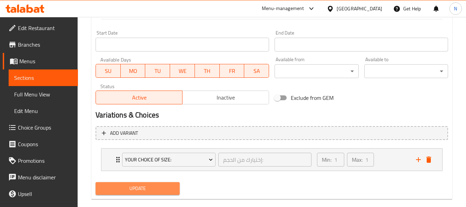
click at [170, 186] on span "Update" at bounding box center [137, 188] width 73 height 9
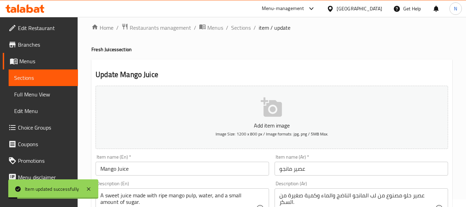
scroll to position [0, 0]
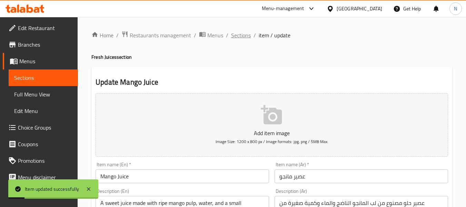
click at [240, 32] on span "Sections" at bounding box center [241, 35] width 20 height 8
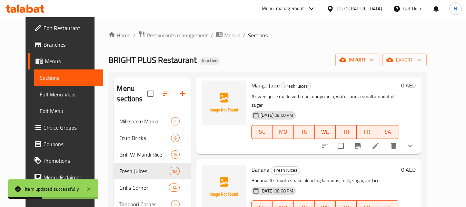
scroll to position [429, 0]
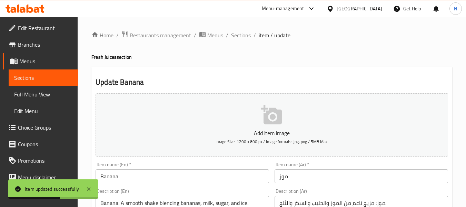
scroll to position [35, 0]
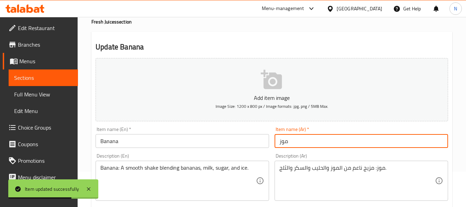
click at [278, 141] on input "موز" at bounding box center [360, 141] width 173 height 14
type input "عصير موز"
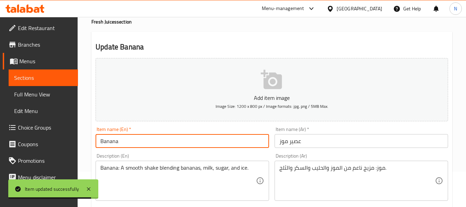
click at [234, 138] on input "Banana" at bounding box center [182, 141] width 173 height 14
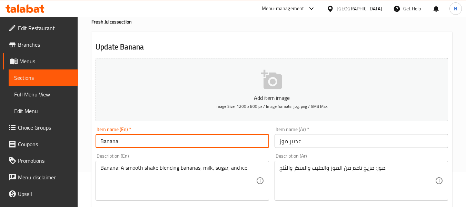
type input "Banana Juice"
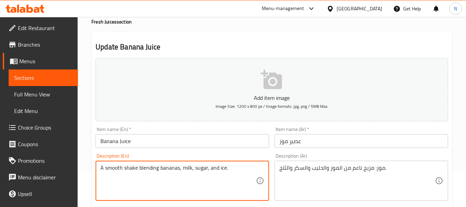
type textarea "A smooth shake blending bananas, milk, sugar, and ice."
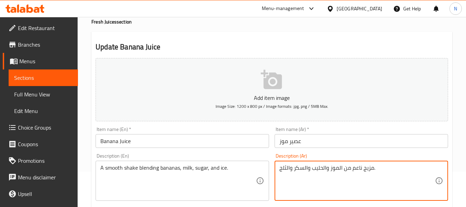
click at [369, 169] on textarea "مزيج ناعم من الموز والحليب والسكر والثلج." at bounding box center [357, 180] width 156 height 33
click at [362, 169] on textarea "مزيج ناعم من الموز والحليب والسكر والثلج." at bounding box center [357, 180] width 156 height 33
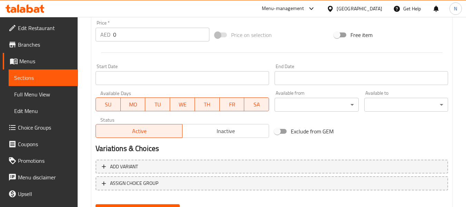
scroll to position [281, 0]
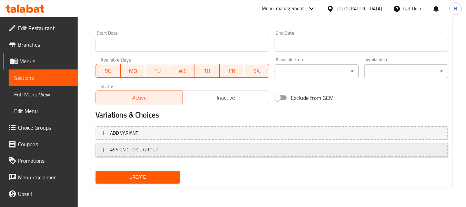
type textarea "مزيج شيك ناعم من الموز والحليب والسكر والثلج."
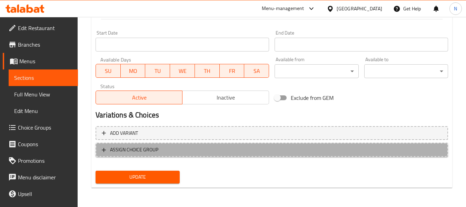
click at [243, 150] on span "ASSIGN CHOICE GROUP" at bounding box center [272, 149] width 340 height 9
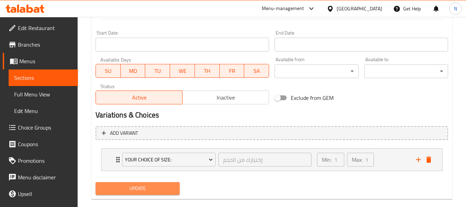
click at [160, 184] on span "Update" at bounding box center [137, 188] width 73 height 9
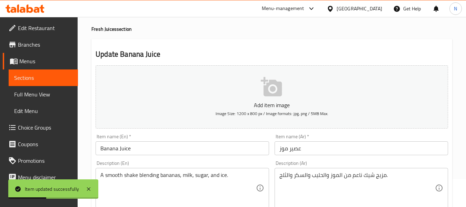
scroll to position [0, 0]
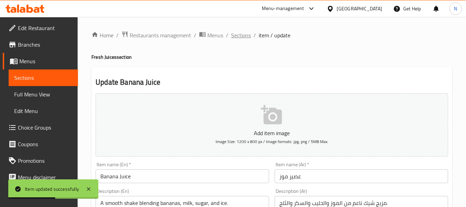
click at [231, 35] on span "Sections" at bounding box center [241, 35] width 20 height 8
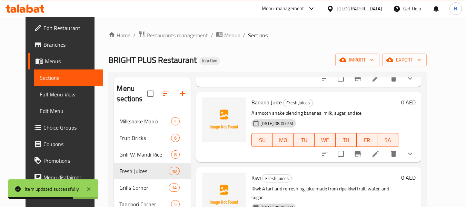
scroll to position [550, 0]
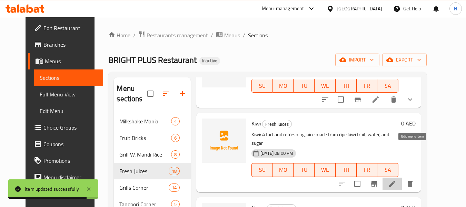
click at [396, 179] on icon at bounding box center [392, 183] width 8 height 8
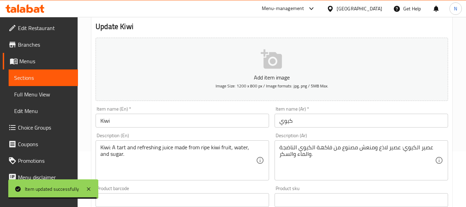
scroll to position [56, 0]
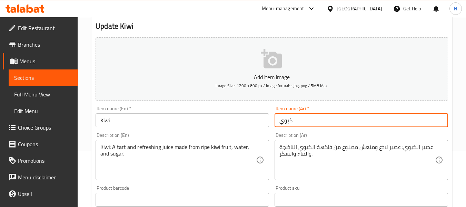
click at [278, 123] on input "كيوي" at bounding box center [360, 120] width 173 height 14
type input "عصير كيوي"
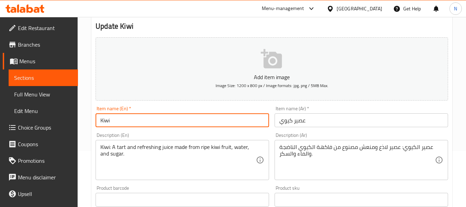
click at [253, 119] on input "Kiwi" at bounding box center [182, 120] width 173 height 14
type input "Kiwi Juice"
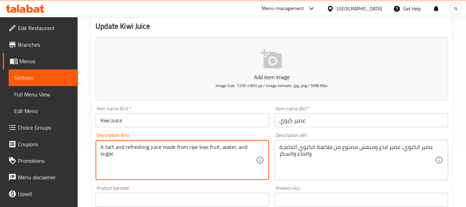
type textarea "A tart and refreshing juice made from ripe kiwi fruit, water, and sugar."
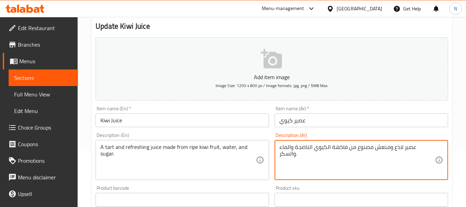
click at [416, 150] on textarea "عصير لاذع ومنعش مصنوع من فاكهة الكيوي الناضجة والماء والسكر." at bounding box center [357, 159] width 156 height 33
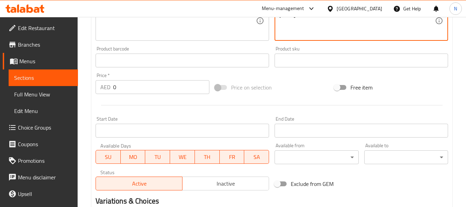
scroll to position [281, 0]
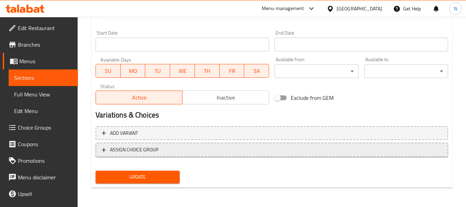
type textarea "عصير تارت ومنعش مصنوع من فاكهة الكيوي الناضجة والماء والسكر."
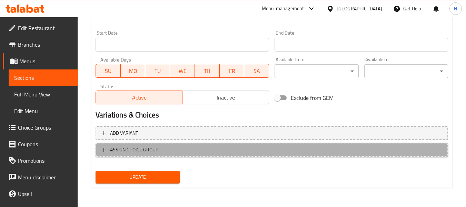
click at [220, 150] on span "ASSIGN CHOICE GROUP" at bounding box center [272, 149] width 340 height 9
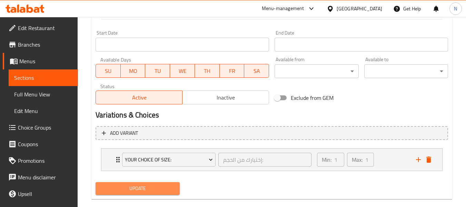
click at [171, 184] on span "Update" at bounding box center [137, 188] width 73 height 9
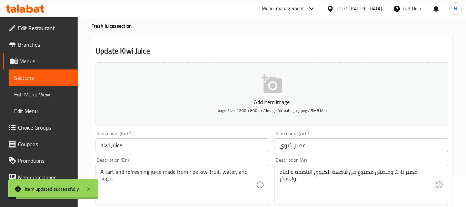
scroll to position [8, 0]
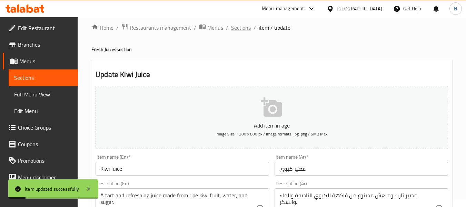
click at [239, 26] on span "Sections" at bounding box center [241, 27] width 20 height 8
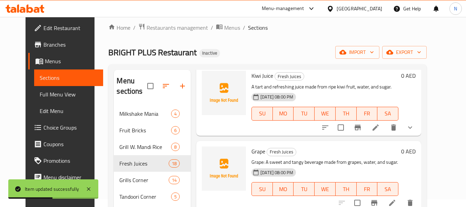
scroll to position [591, 0]
click at [396, 198] on icon at bounding box center [392, 202] width 8 height 8
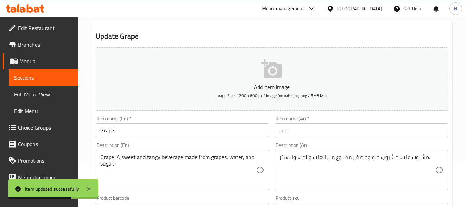
scroll to position [47, 0]
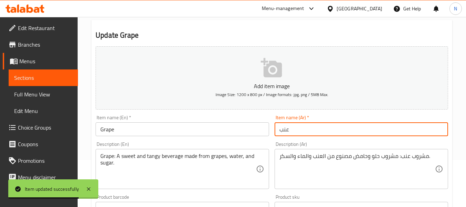
click at [277, 132] on input "عنب" at bounding box center [360, 129] width 173 height 14
type input "عصير عنب"
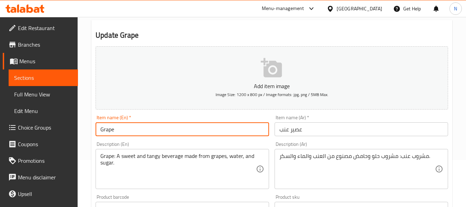
click at [231, 132] on input "Grape" at bounding box center [182, 129] width 173 height 14
type input "Grape Juice"
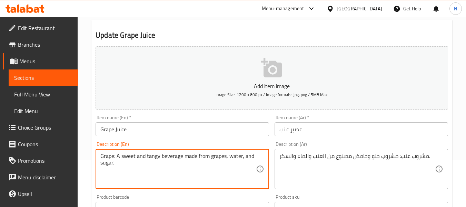
click at [117, 155] on textarea "Grape: A sweet and tangy beverage made from grapes, water, and sugar." at bounding box center [178, 168] width 156 height 33
type textarea "A sweet and tangy beverage made from grapes, water, and sugar."
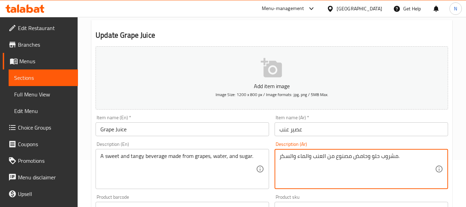
click at [368, 158] on textarea "مشروب حلو وحامض مصنوع من العنب والماء والسكر." at bounding box center [357, 168] width 156 height 33
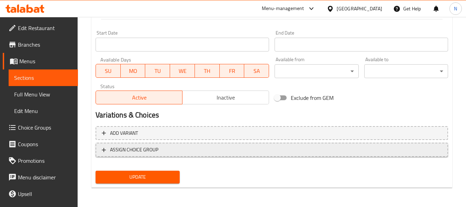
type textarea "مشروب حلو ومنعش مصنوع من العنب والماء والسكر."
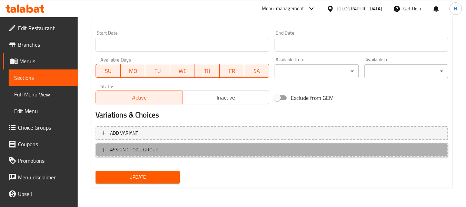
click at [157, 150] on span "ASSIGN CHOICE GROUP" at bounding box center [134, 149] width 48 height 9
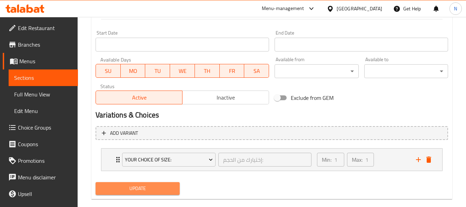
click at [163, 183] on button "Update" at bounding box center [138, 188] width 84 height 13
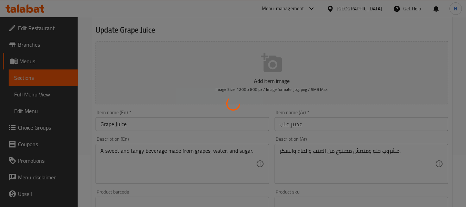
scroll to position [7, 0]
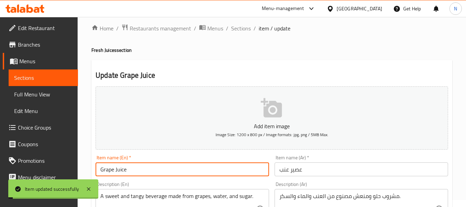
click at [145, 166] on input "Grape Juice" at bounding box center [182, 169] width 173 height 14
click at [244, 29] on span "Sections" at bounding box center [241, 28] width 20 height 8
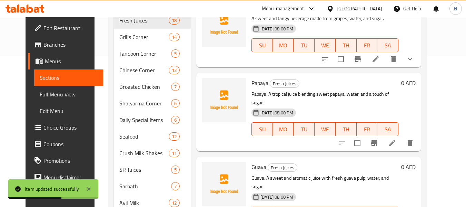
scroll to position [591, 0]
click at [396, 138] on icon at bounding box center [392, 142] width 8 height 8
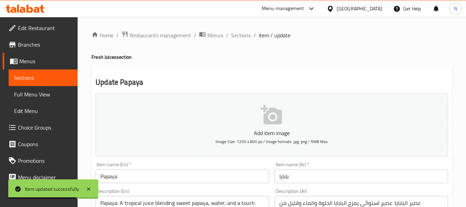
scroll to position [61, 0]
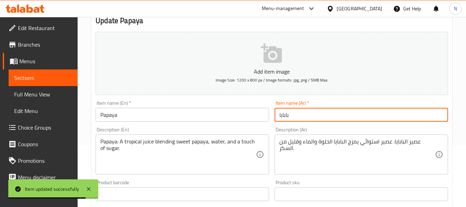
click at [275, 113] on input "بابايا" at bounding box center [360, 115] width 173 height 14
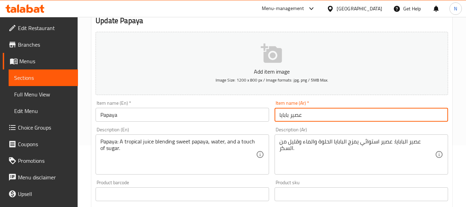
type input "عصير بابايا"
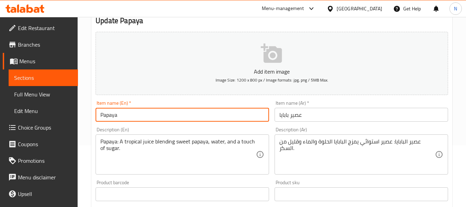
click at [251, 114] on input "Papaya" at bounding box center [182, 115] width 173 height 14
type input "Papaya Juice"
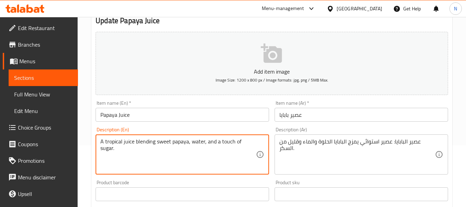
type textarea "A tropical juice blending sweet papaya, water, and a touch of sugar."
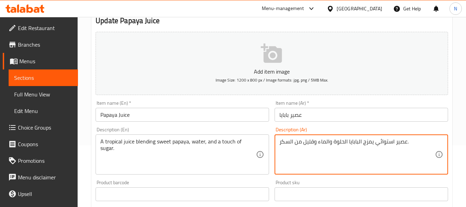
scroll to position [281, 0]
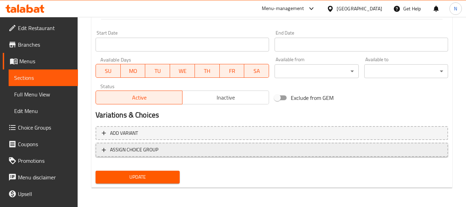
type textarea "عصير استوائي يمزج البابايا الحلوة والماء وقليل من السكر."
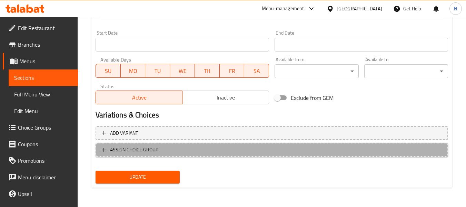
click at [232, 148] on span "ASSIGN CHOICE GROUP" at bounding box center [272, 149] width 340 height 9
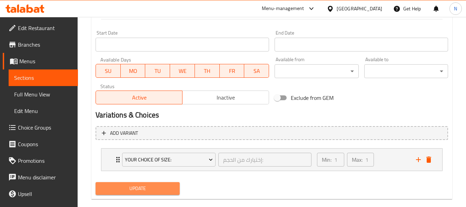
click at [154, 186] on span "Update" at bounding box center [137, 188] width 73 height 9
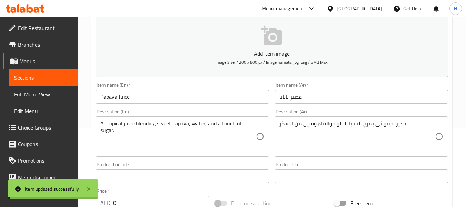
scroll to position [0, 0]
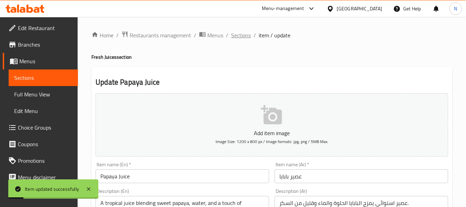
click at [240, 37] on span "Sections" at bounding box center [241, 35] width 20 height 8
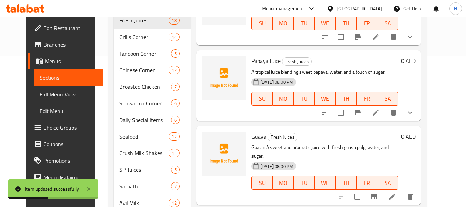
scroll to position [626, 0]
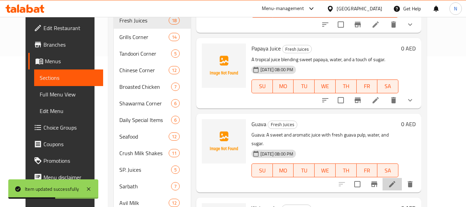
click at [402, 178] on li at bounding box center [391, 184] width 19 height 12
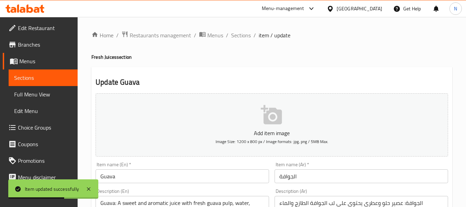
scroll to position [59, 0]
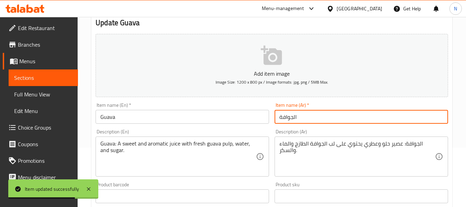
click at [277, 117] on input "الجوافة" at bounding box center [360, 117] width 173 height 14
type input "عصير الجوافة"
click at [240, 111] on input "Guava" at bounding box center [182, 117] width 173 height 14
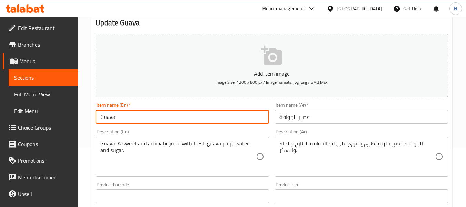
type input "Guava Juice"
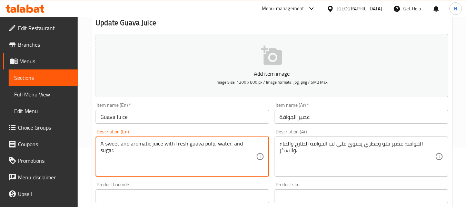
type textarea "A sweet and aromatic juice with fresh guava pulp, water, and sugar."
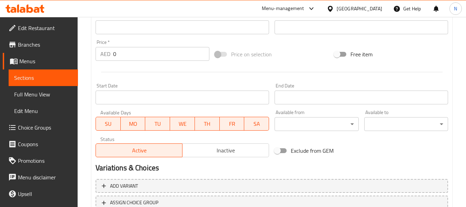
scroll to position [281, 0]
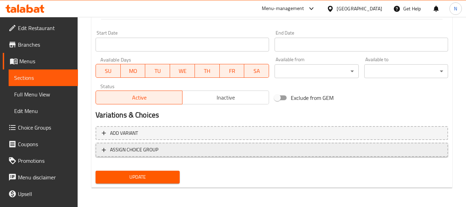
type textarea "عصير حلو وعطري يحتوي على لب الجوافة الطازج والماء والسكر."
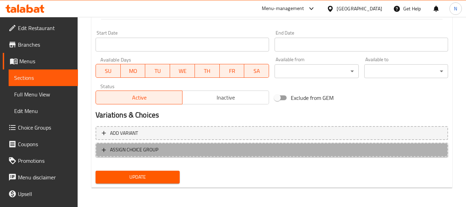
click at [197, 147] on span "ASSIGN CHOICE GROUP" at bounding box center [272, 149] width 340 height 9
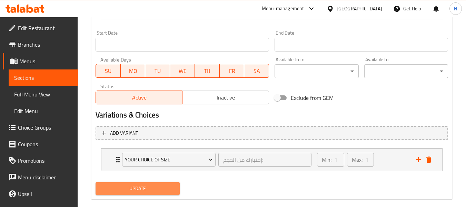
click at [157, 188] on span "Update" at bounding box center [137, 188] width 73 height 9
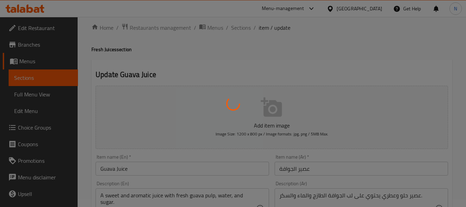
scroll to position [0, 0]
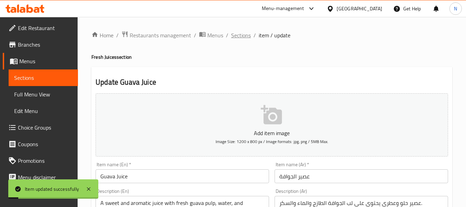
click at [240, 39] on span "Sections" at bounding box center [241, 35] width 20 height 8
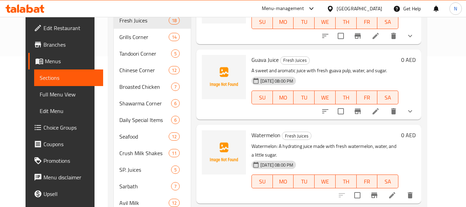
scroll to position [690, 0]
click at [402, 188] on li at bounding box center [391, 194] width 19 height 12
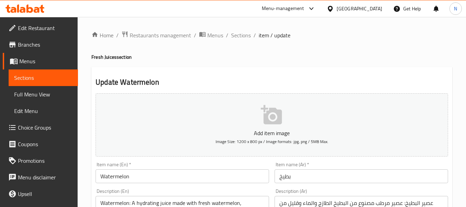
scroll to position [52, 0]
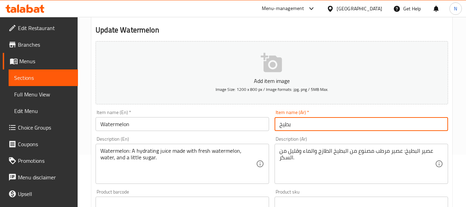
click at [275, 123] on input "بطيخ" at bounding box center [360, 124] width 173 height 14
type input "عصير بطيخ"
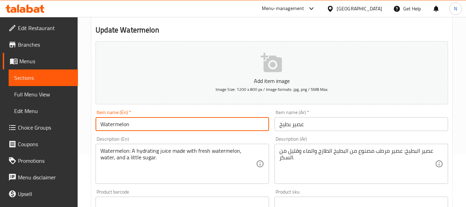
click at [252, 122] on input "Watermelon" at bounding box center [182, 124] width 173 height 14
type input "Watermelon Juice"
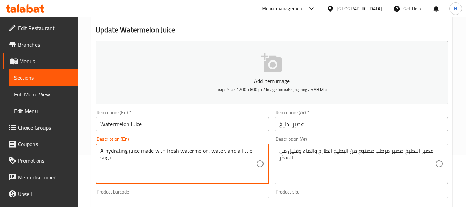
type textarea "A hydrating juice made with fresh watermelon, water, and a little sugar."
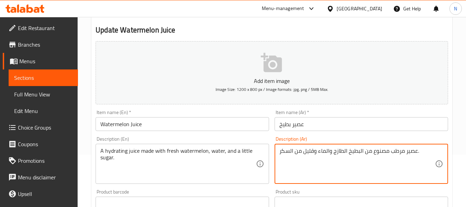
scroll to position [281, 0]
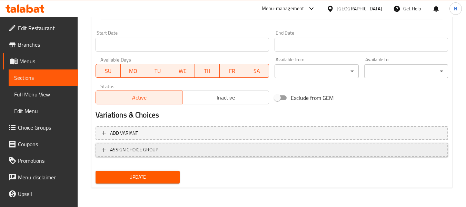
type textarea "عصير مرطب مصنوع من البطيخ الطازج والماء وقليل من السكر."
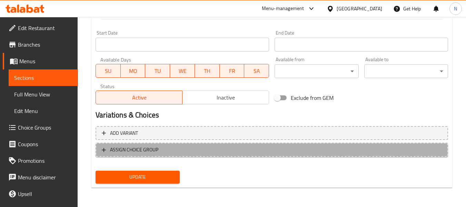
click at [258, 144] on button "ASSIGN CHOICE GROUP" at bounding box center [272, 149] width 352 height 14
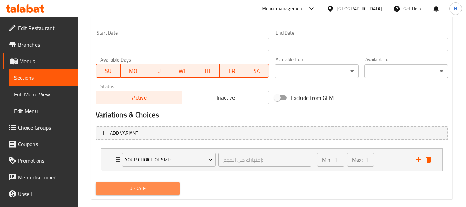
click at [160, 189] on span "Update" at bounding box center [137, 188] width 73 height 9
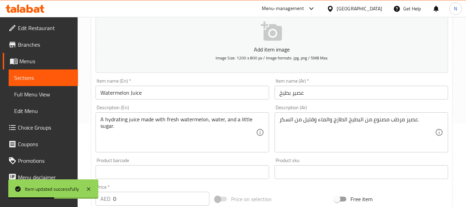
scroll to position [0, 0]
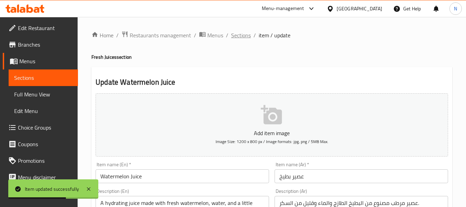
click at [238, 36] on span "Sections" at bounding box center [241, 35] width 20 height 8
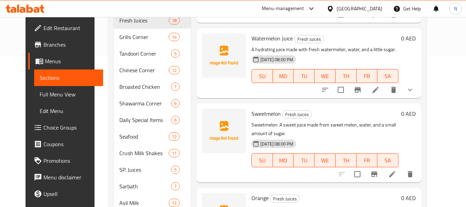
scroll to position [823, 0]
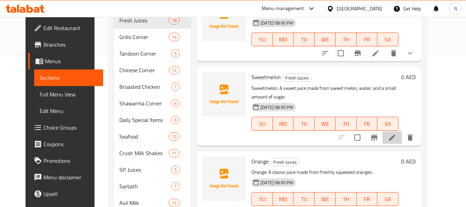
click at [402, 131] on li at bounding box center [391, 137] width 19 height 12
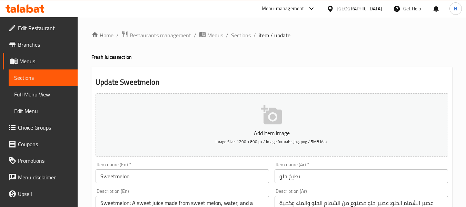
scroll to position [78, 0]
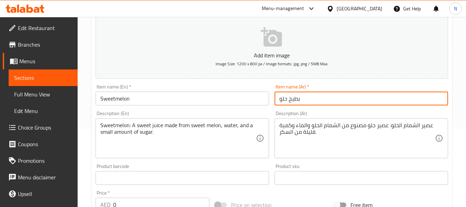
click at [276, 102] on input "بطيخ حلو" at bounding box center [360, 98] width 173 height 14
drag, startPoint x: 299, startPoint y: 100, endPoint x: 225, endPoint y: 101, distance: 73.5
click at [225, 101] on div "Add item image Image Size: 1200 x 800 px / Image formats: jpg, png / 5MB Max. I…" at bounding box center [272, 161] width 358 height 297
type input "عصير شمام"
click at [225, 101] on input "Sweetmelon" at bounding box center [182, 98] width 173 height 14
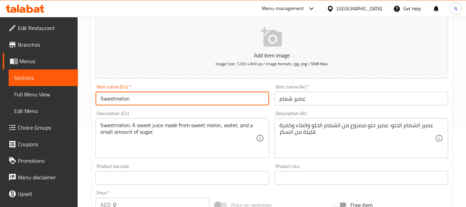
type input "Sweetmelon Juice"
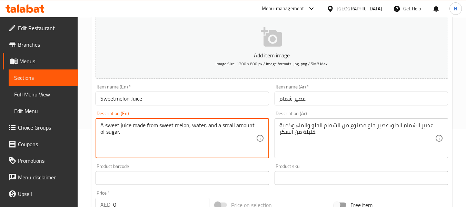
type textarea "A sweet juice made from sweet melon, water, and a small amount of sugar."
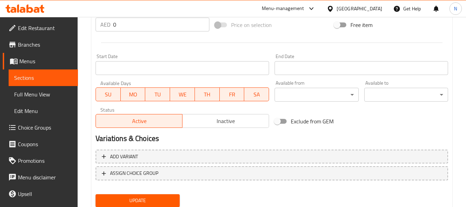
scroll to position [258, 0]
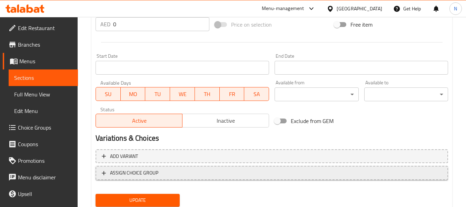
type textarea "عصير حلو مصنوع من الشمام الحلو والماء وكمية قليلة من السكر."
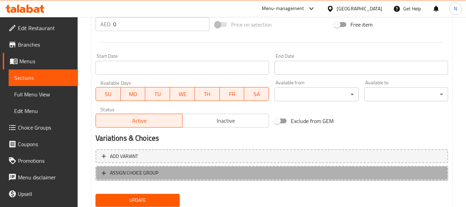
click at [243, 172] on span "ASSIGN CHOICE GROUP" at bounding box center [272, 172] width 340 height 9
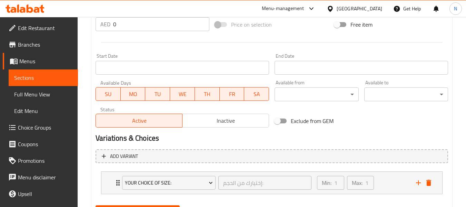
scroll to position [292, 0]
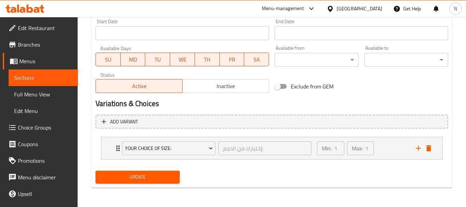
drag, startPoint x: 160, startPoint y: 183, endPoint x: 156, endPoint y: 176, distance: 8.5
click at [156, 176] on div "Update" at bounding box center [137, 177] width 89 height 18
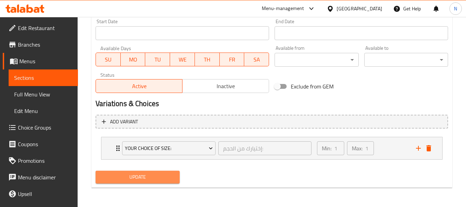
click at [156, 176] on span "Update" at bounding box center [137, 176] width 73 height 9
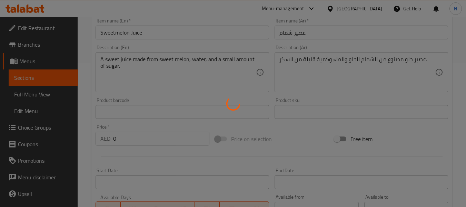
scroll to position [0, 0]
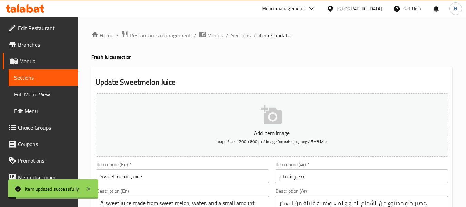
click at [239, 35] on span "Sections" at bounding box center [241, 35] width 20 height 8
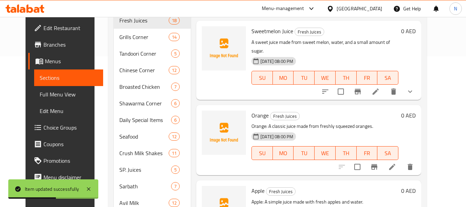
scroll to position [892, 0]
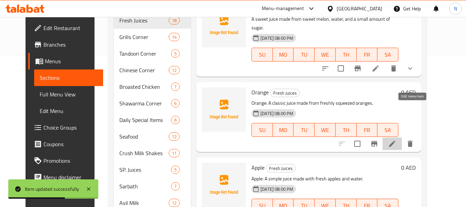
click at [396, 139] on icon at bounding box center [392, 143] width 8 height 8
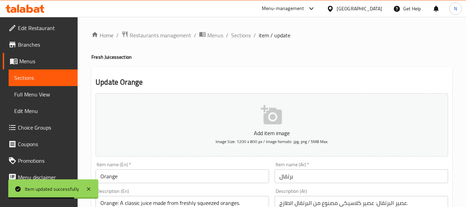
scroll to position [50, 0]
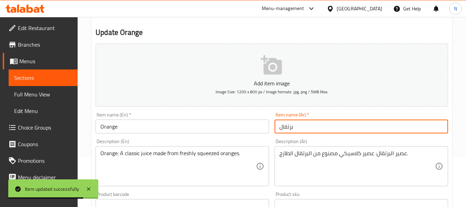
click at [275, 125] on input "برتقال" at bounding box center [360, 126] width 173 height 14
type input "عصير برتقال"
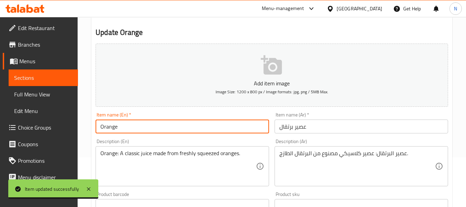
click at [254, 125] on input "Orange" at bounding box center [182, 126] width 173 height 14
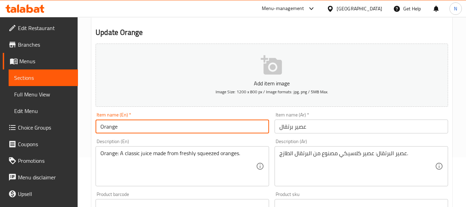
type input "Orange Juice"
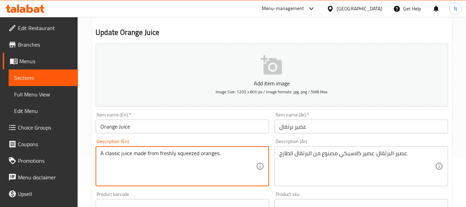
type textarea "A classic juice made from freshly squeezed oranges."
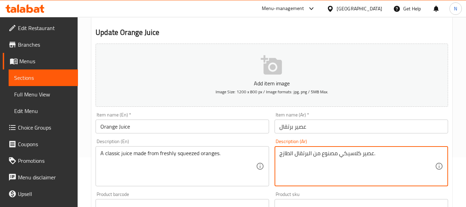
click at [293, 153] on textarea "عصير كلاسيكي مصنوع من البرتقال الطازج." at bounding box center [357, 166] width 156 height 33
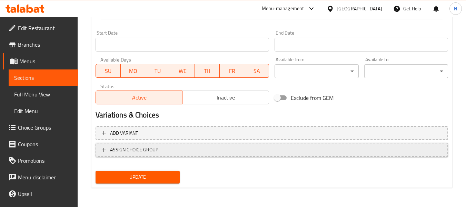
type textarea "عصير كلاسيكي مصنوع من البرتقال الكبس الطازج."
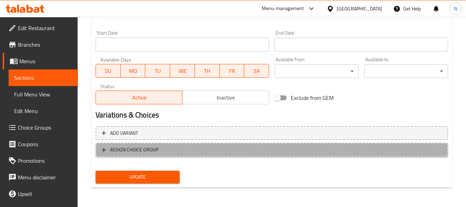
click at [216, 152] on span "ASSIGN CHOICE GROUP" at bounding box center [272, 149] width 340 height 9
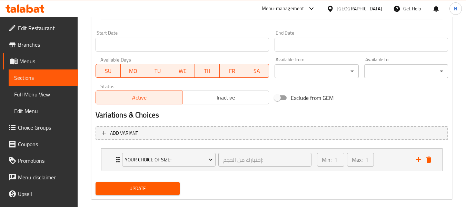
click at [158, 185] on span "Update" at bounding box center [137, 188] width 73 height 9
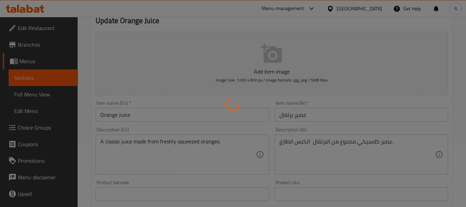
scroll to position [0, 0]
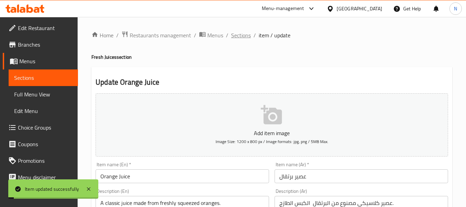
click at [239, 35] on span "Sections" at bounding box center [241, 35] width 20 height 8
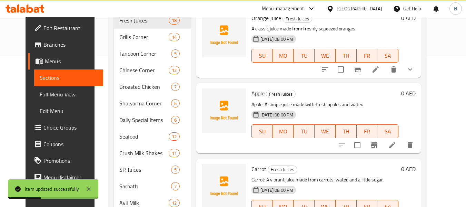
scroll to position [966, 0]
click at [395, 141] on icon at bounding box center [392, 144] width 6 height 6
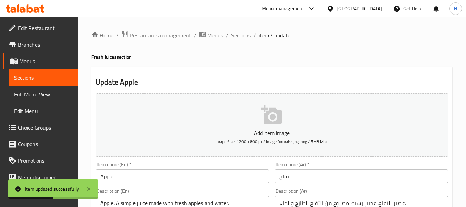
scroll to position [48, 0]
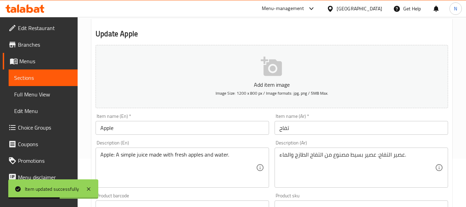
click at [276, 132] on input "تفاح" at bounding box center [360, 128] width 173 height 14
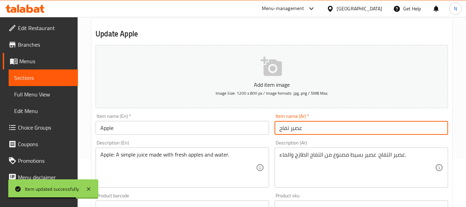
type input "عصير تفاح"
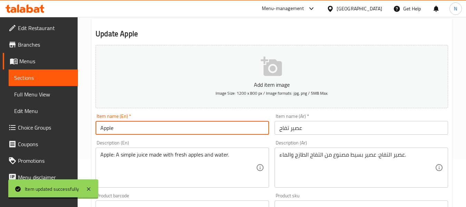
click at [267, 129] on input "Apple" at bounding box center [182, 128] width 173 height 14
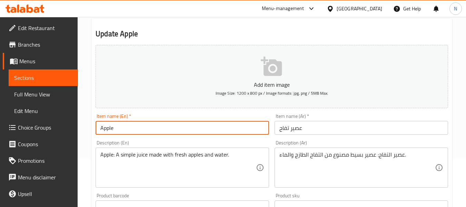
type input "Apple juice"
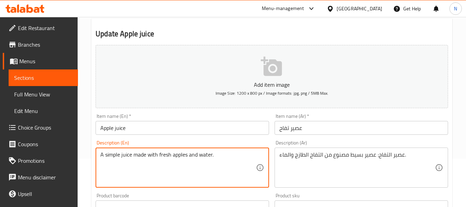
type textarea "A simple juice made with fresh apples and water."
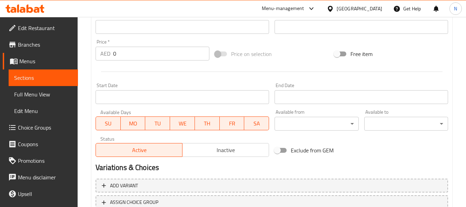
scroll to position [281, 0]
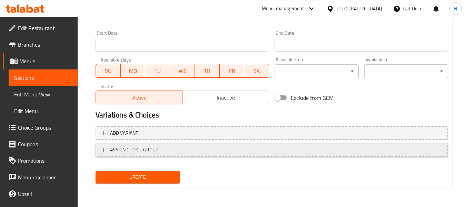
type textarea "عصير بسيط مصنوع من التفاح الطازج والماء."
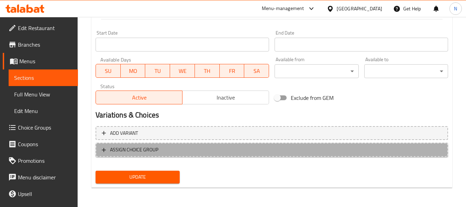
click at [226, 146] on span "ASSIGN CHOICE GROUP" at bounding box center [272, 149] width 340 height 9
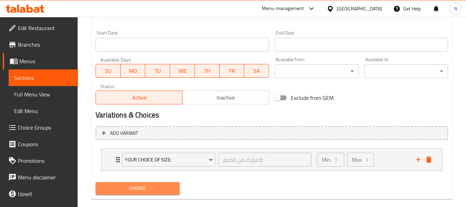
click at [158, 188] on span "Update" at bounding box center [137, 188] width 73 height 9
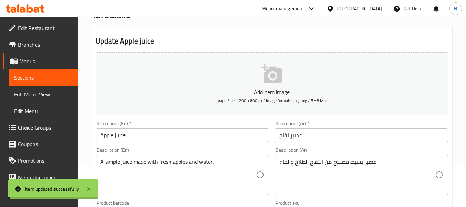
scroll to position [0, 0]
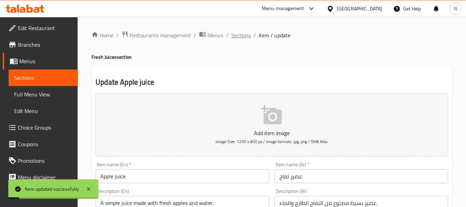
click at [233, 34] on span "Sections" at bounding box center [241, 35] width 20 height 8
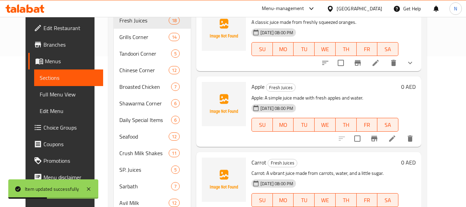
scroll to position [983, 0]
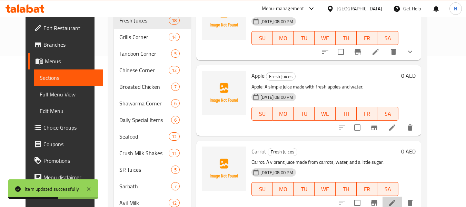
click at [402, 196] on li at bounding box center [391, 202] width 19 height 12
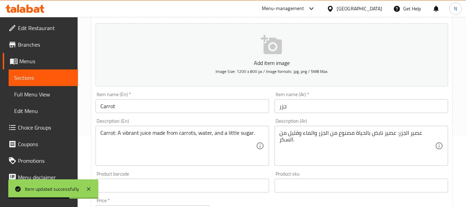
scroll to position [70, 0]
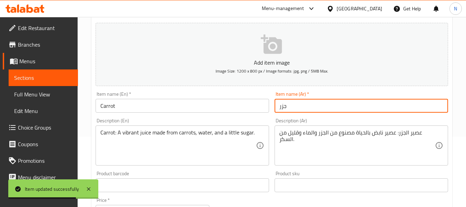
click at [275, 105] on input "جزر" at bounding box center [360, 106] width 173 height 14
type input "عصير جزر"
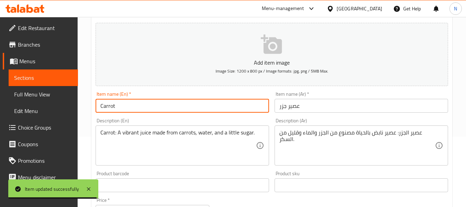
click at [230, 101] on input "Carrot" at bounding box center [182, 106] width 173 height 14
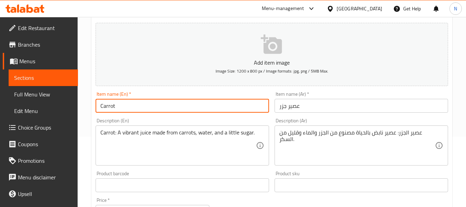
type input "Carrot Juice"
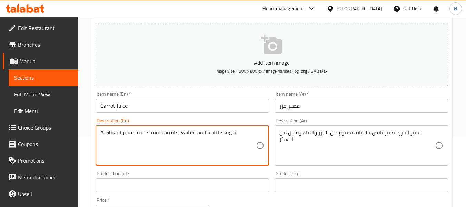
type textarea "A vibrant juice made from carrots, water, and a little sugar."
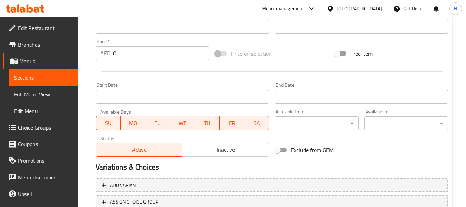
scroll to position [281, 0]
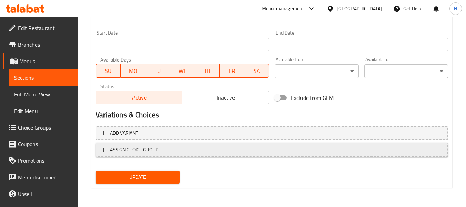
type textarea "عصير نابض بالحياة مصنوع من الجزر والماء وقليل من السكر."
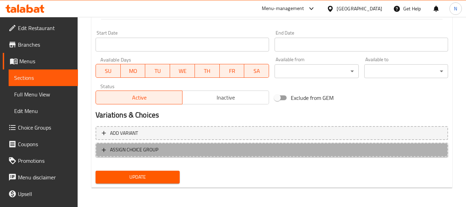
click at [212, 145] on span "ASSIGN CHOICE GROUP" at bounding box center [272, 149] width 340 height 9
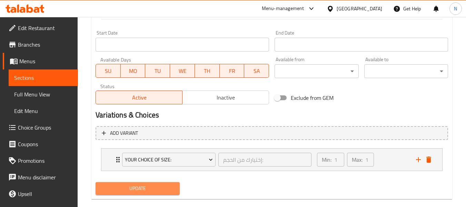
click at [157, 183] on button "Update" at bounding box center [138, 188] width 84 height 13
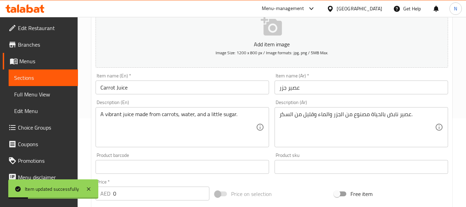
scroll to position [88, 0]
click at [224, 93] on input "Carrot Juice" at bounding box center [182, 88] width 173 height 14
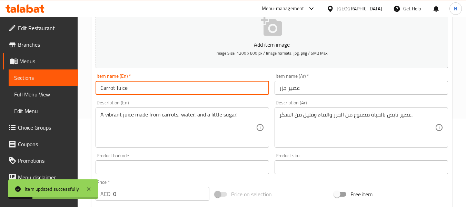
click at [224, 93] on input "Carrot Juice" at bounding box center [182, 88] width 173 height 14
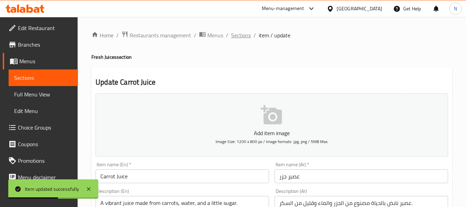
click at [232, 33] on span "Sections" at bounding box center [241, 35] width 20 height 8
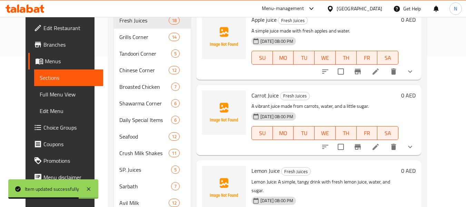
scroll to position [243, 0]
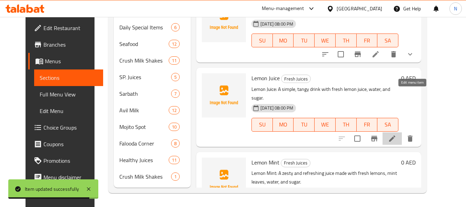
click at [396, 134] on icon at bounding box center [392, 138] width 8 height 8
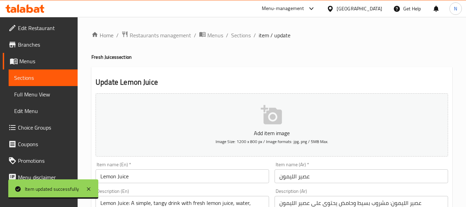
scroll to position [83, 0]
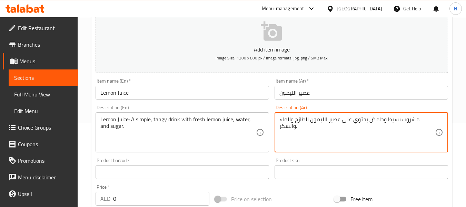
type textarea "مشروب بسيط وحامض يحتوي على عصير الليمون الطازج والماء والسكر."
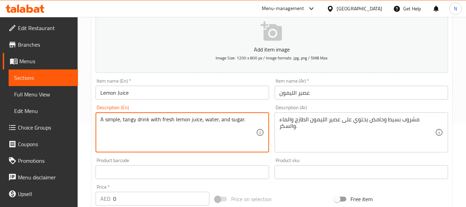
type textarea "A simple, tangy drink with fresh lemon juice, water, and sugar."
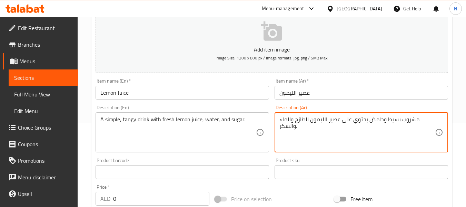
click at [374, 121] on textarea "مشروب بسيط وحامض يحتوي على عصير الليمون الطازج والماء والسكر." at bounding box center [357, 132] width 156 height 33
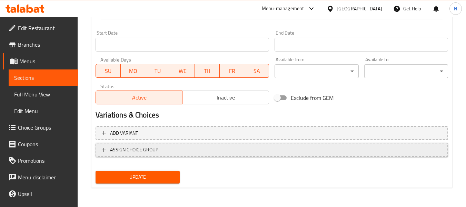
type textarea "مشروب بسيط ومنعش يحتوي على عصير الليمون الطازج والماء والسكر."
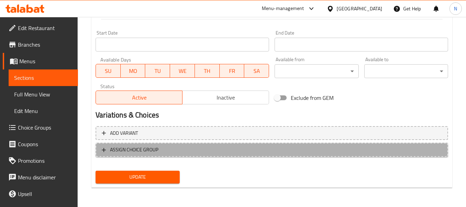
click at [212, 149] on span "ASSIGN CHOICE GROUP" at bounding box center [272, 149] width 340 height 9
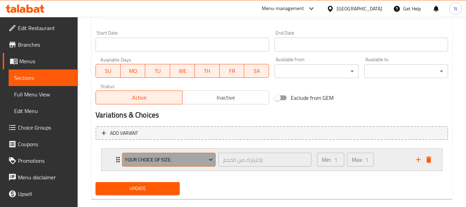
click at [185, 157] on span "Your Choice of size:" at bounding box center [169, 159] width 88 height 9
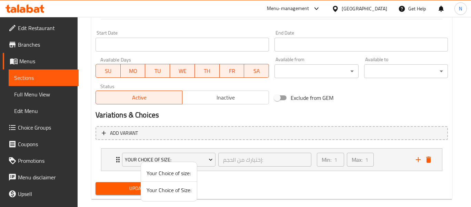
click at [165, 191] on span "Your Choice of Size:" at bounding box center [169, 190] width 45 height 8
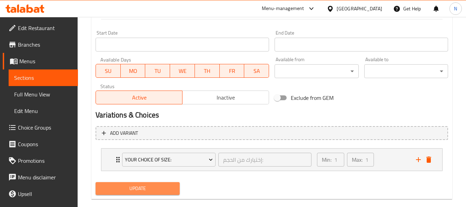
click at [165, 191] on span "Update" at bounding box center [137, 188] width 73 height 9
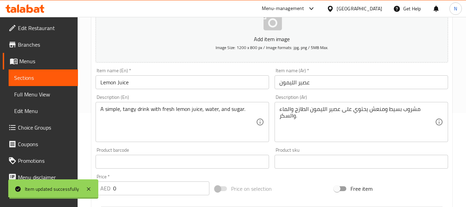
scroll to position [0, 0]
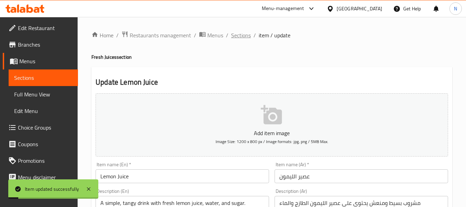
click at [246, 36] on span "Sections" at bounding box center [241, 35] width 20 height 8
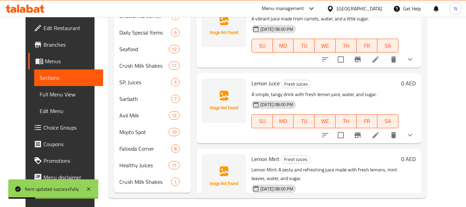
scroll to position [243, 0]
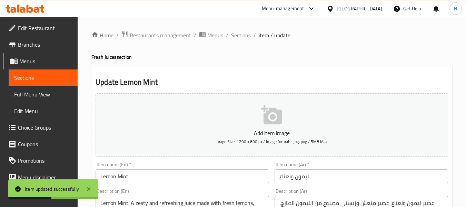
scroll to position [73, 0]
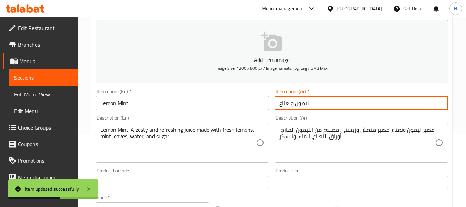
click at [277, 104] on input "ليمون ونعناع" at bounding box center [360, 103] width 173 height 14
type input "عصير ليمون ونعناع"
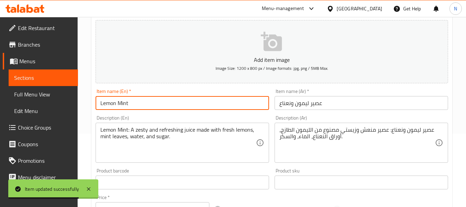
click at [252, 104] on input "Lemon Mint" at bounding box center [182, 103] width 173 height 14
type input "Lemon Mint Juice"
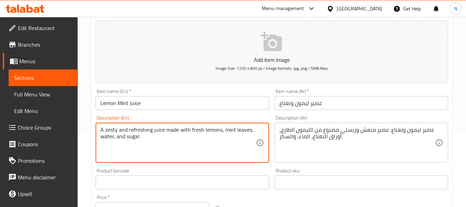
type textarea "A zesty and refreshing juice made with fresh lemons, mint leaves, water, and su…"
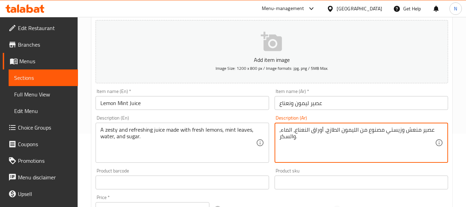
scroll to position [281, 0]
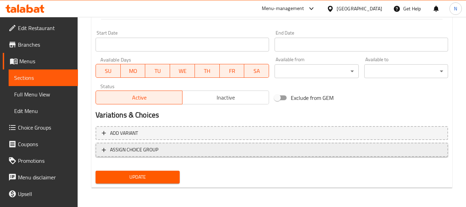
type textarea "عصير منعش وزيستي مصنوع من الليمون الطازج، أوراق النعناع، الماء، والسكر."
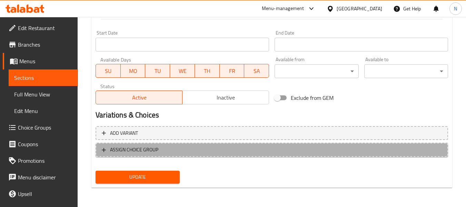
click at [243, 147] on span "ASSIGN CHOICE GROUP" at bounding box center [272, 149] width 340 height 9
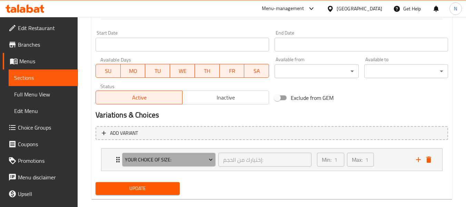
click at [188, 154] on button "Your Choice of size:" at bounding box center [168, 159] width 93 height 14
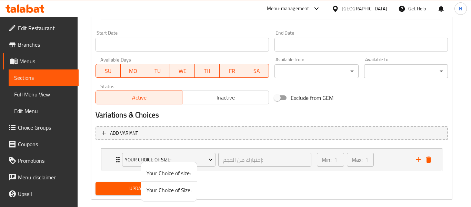
click at [157, 186] on span "Your Choice of Size:" at bounding box center [169, 190] width 45 height 8
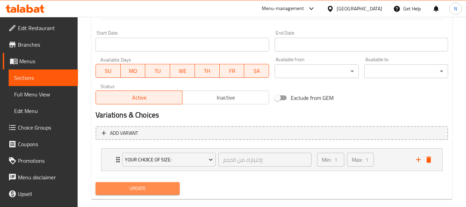
click at [157, 186] on span "Update" at bounding box center [137, 188] width 73 height 9
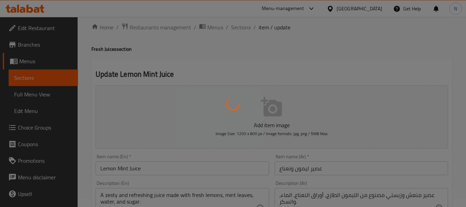
scroll to position [0, 0]
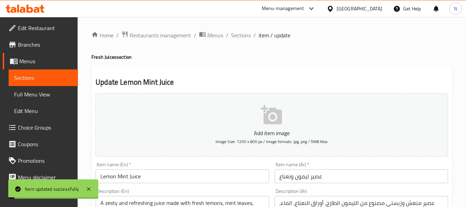
click at [239, 38] on span "Sections" at bounding box center [241, 35] width 20 height 8
